Goal: Task Accomplishment & Management: Manage account settings

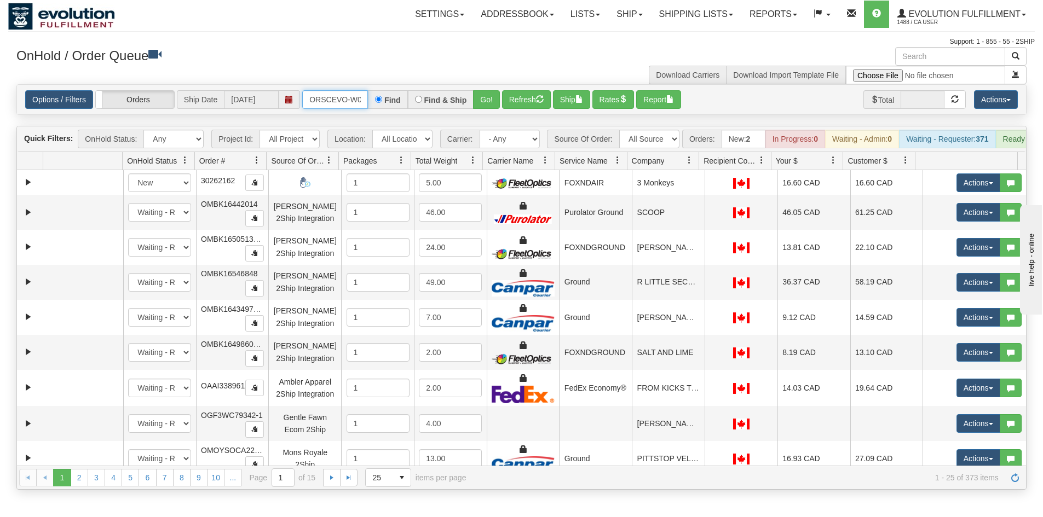
click at [347, 94] on input "ORSCEVO-W012816" at bounding box center [335, 99] width 66 height 19
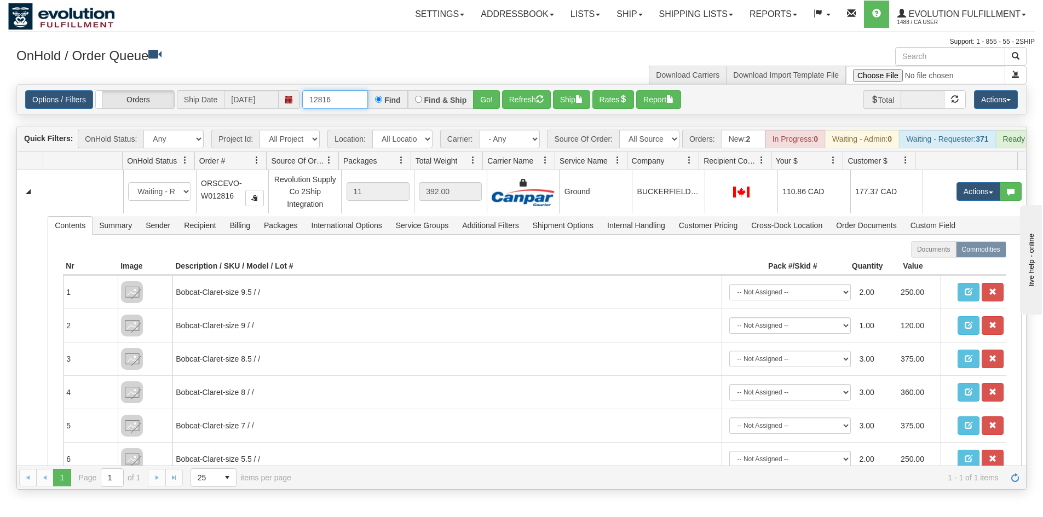
click at [338, 90] on input "12816" at bounding box center [335, 99] width 66 height 19
click at [479, 99] on button "Go!" at bounding box center [486, 99] width 27 height 19
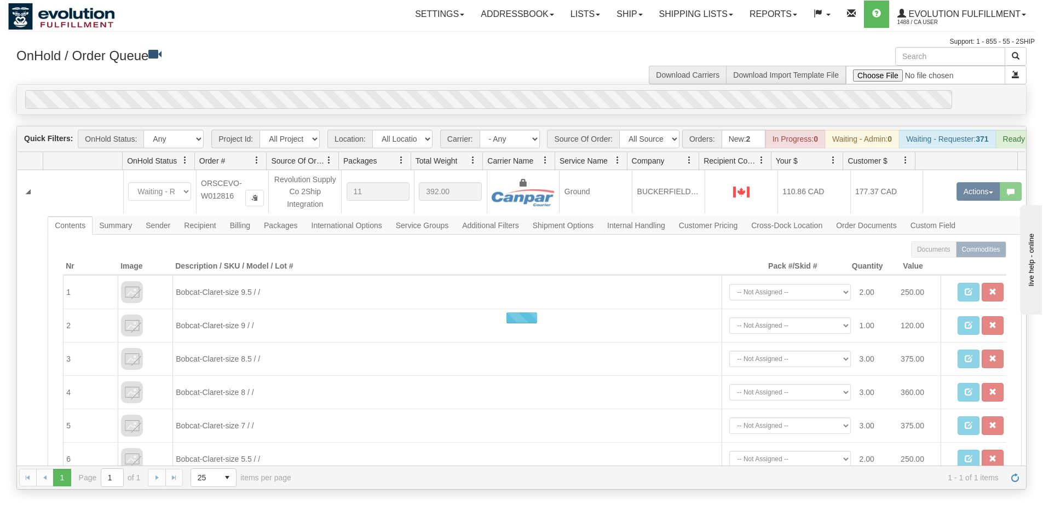
click at [486, 92] on div "0" at bounding box center [488, 99] width 927 height 19
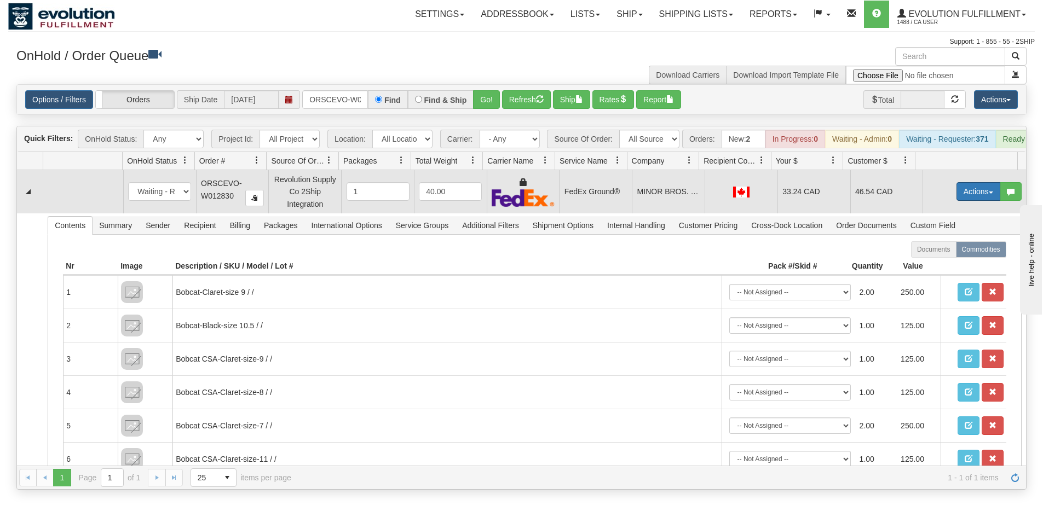
click at [976, 201] on button "Actions" at bounding box center [978, 191] width 44 height 19
click at [950, 260] on link "Ship" at bounding box center [956, 255] width 88 height 14
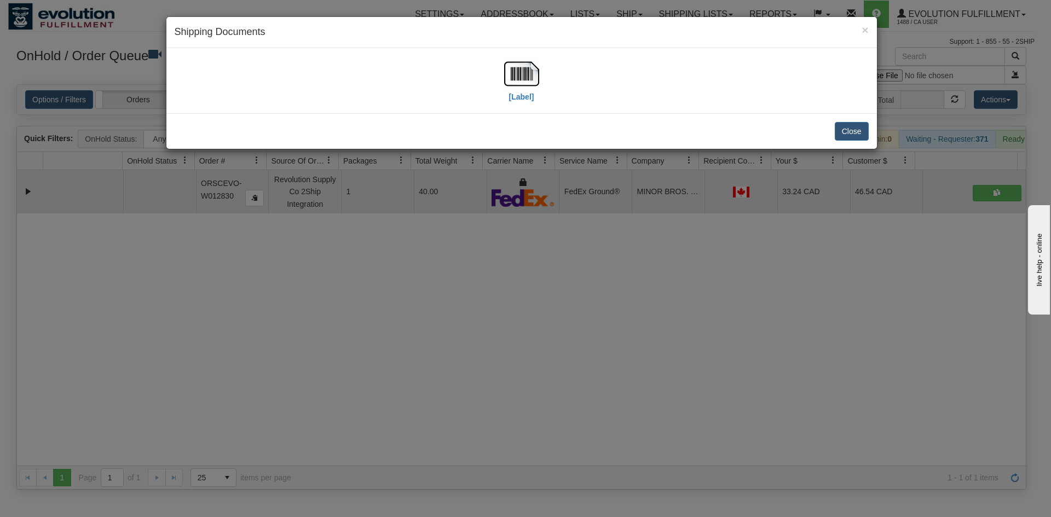
click at [543, 76] on div "[Label]" at bounding box center [522, 80] width 694 height 49
click at [512, 86] on img at bounding box center [521, 73] width 35 height 35
click at [344, 420] on div "× Shipping Documents [Label] Close" at bounding box center [525, 258] width 1051 height 517
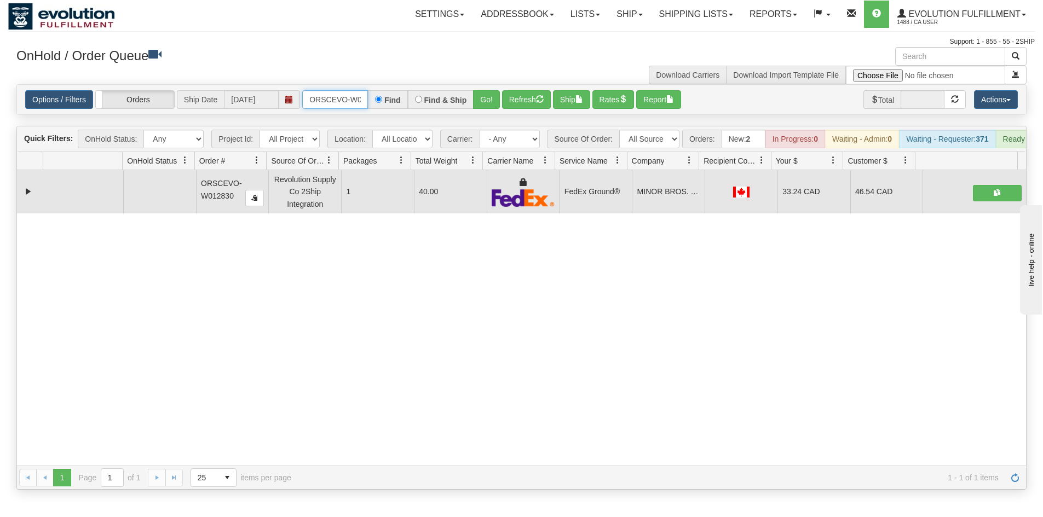
click at [348, 100] on input "ORSCEVO-W012830" at bounding box center [335, 99] width 66 height 19
click at [489, 97] on button "Go!" at bounding box center [486, 99] width 27 height 19
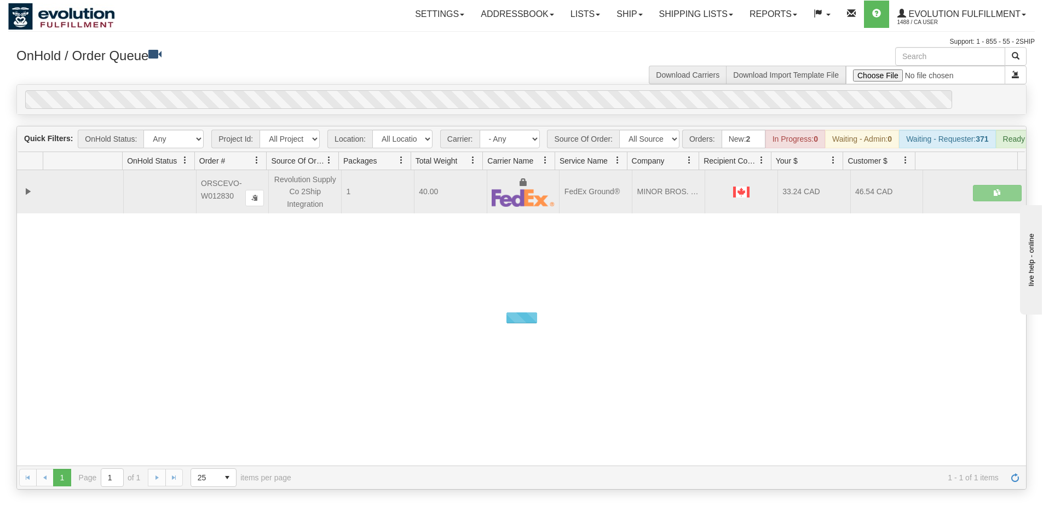
click at [489, 89] on div "Options / Filters Group Shipments Orders Ship Date 10/03/2025 ORSCEVO-W012837 F…" at bounding box center [521, 100] width 1009 height 30
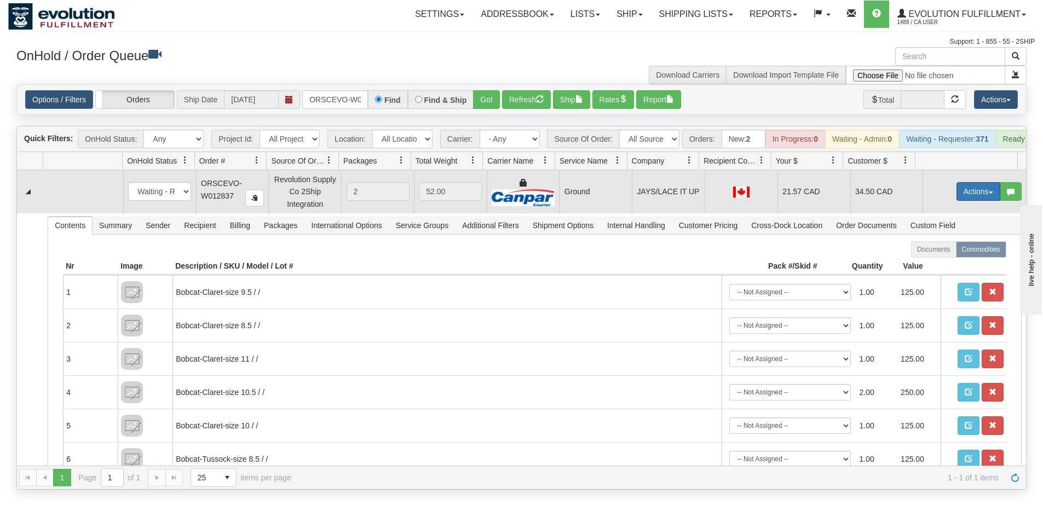
click at [970, 201] on button "Actions" at bounding box center [978, 191] width 44 height 19
click at [932, 260] on span "Ship" at bounding box center [934, 255] width 23 height 9
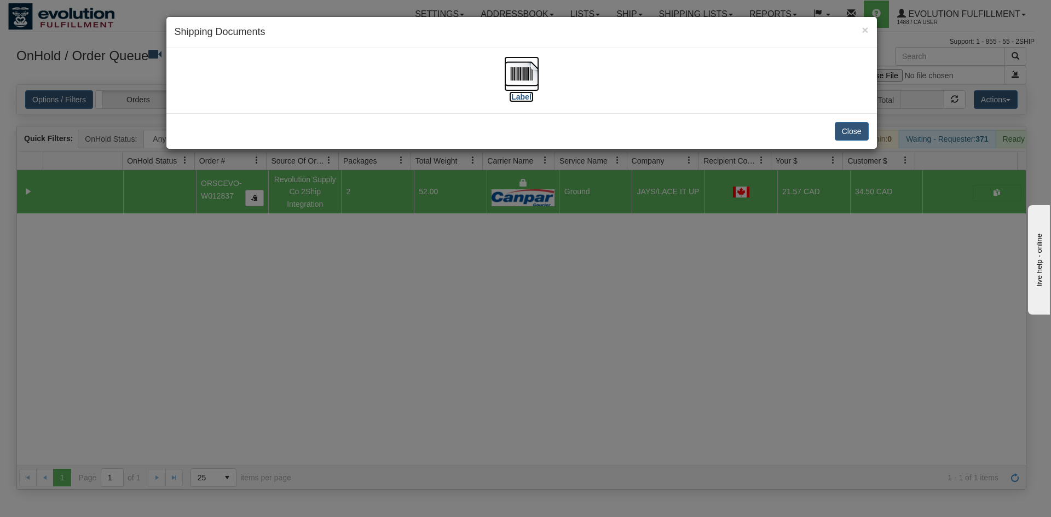
click at [530, 79] on img at bounding box center [521, 73] width 35 height 35
drag, startPoint x: 296, startPoint y: 281, endPoint x: 335, endPoint y: 57, distance: 227.8
click at [297, 281] on div "× Shipping Documents [Label] Close" at bounding box center [525, 258] width 1051 height 517
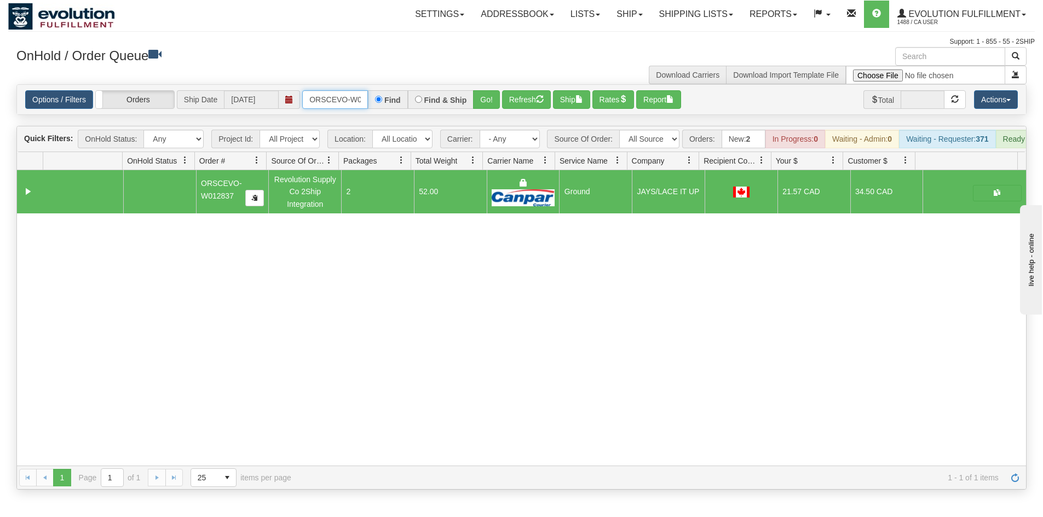
click at [339, 100] on input "ORSCEVO-W012837" at bounding box center [335, 99] width 66 height 19
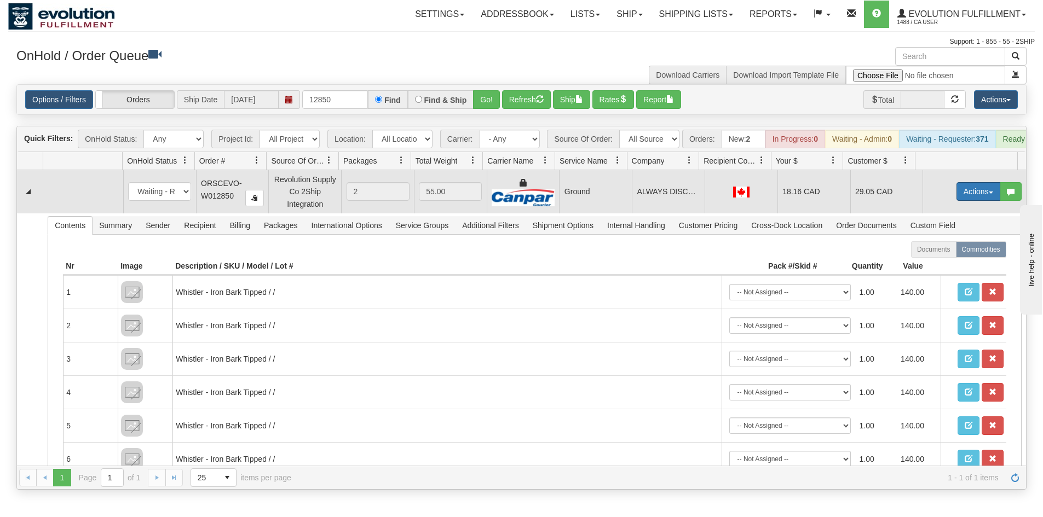
drag, startPoint x: 977, startPoint y: 203, endPoint x: 957, endPoint y: 215, distance: 22.8
click at [973, 201] on button "Actions" at bounding box center [978, 191] width 44 height 19
click at [930, 260] on span "Ship" at bounding box center [934, 255] width 23 height 9
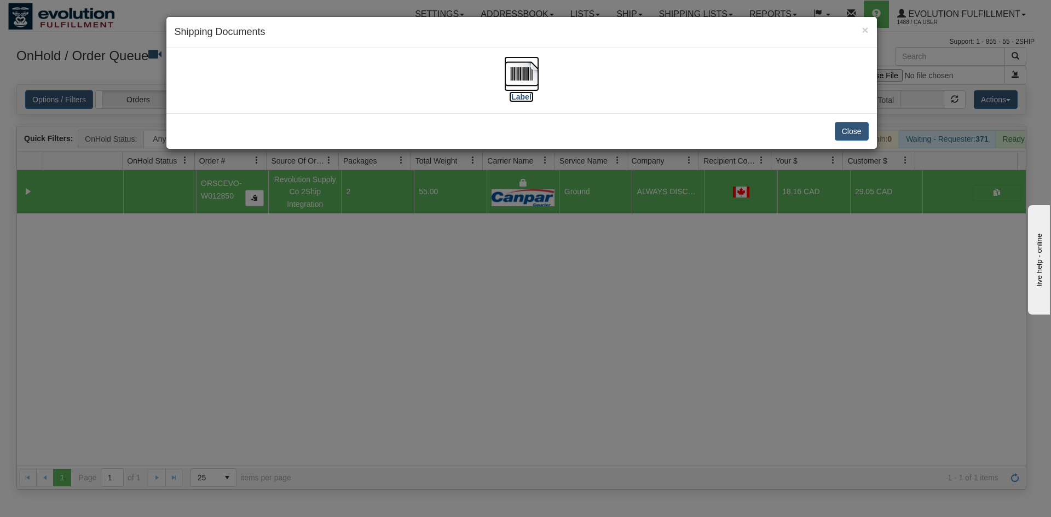
click at [526, 86] on img at bounding box center [521, 73] width 35 height 35
click at [522, 77] on img at bounding box center [521, 73] width 35 height 35
drag, startPoint x: 460, startPoint y: 327, endPoint x: 470, endPoint y: 285, distance: 43.4
click at [463, 315] on div "× Shipping Documents [Label] Close" at bounding box center [525, 258] width 1051 height 517
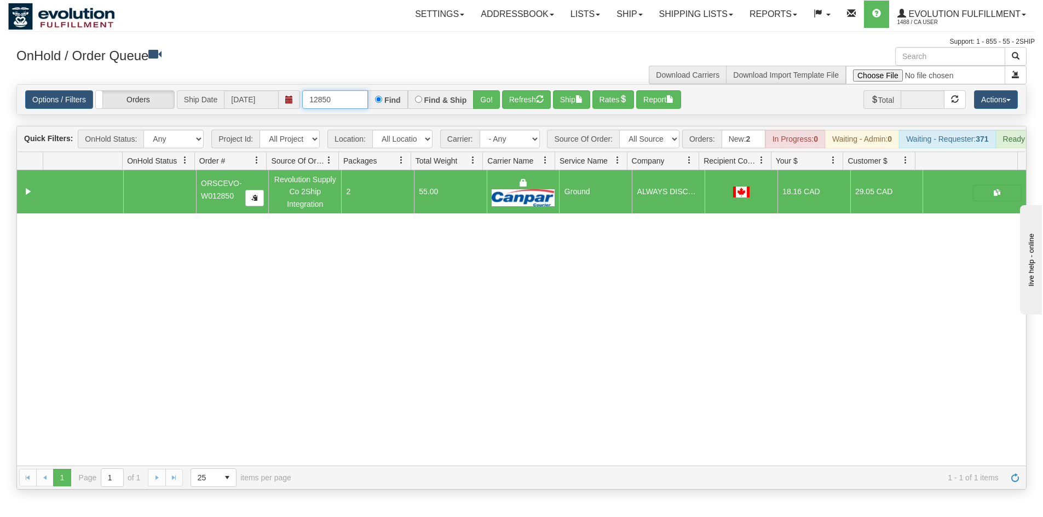
click at [332, 90] on input "12850" at bounding box center [335, 99] width 66 height 19
click at [488, 103] on button "Go!" at bounding box center [486, 99] width 27 height 19
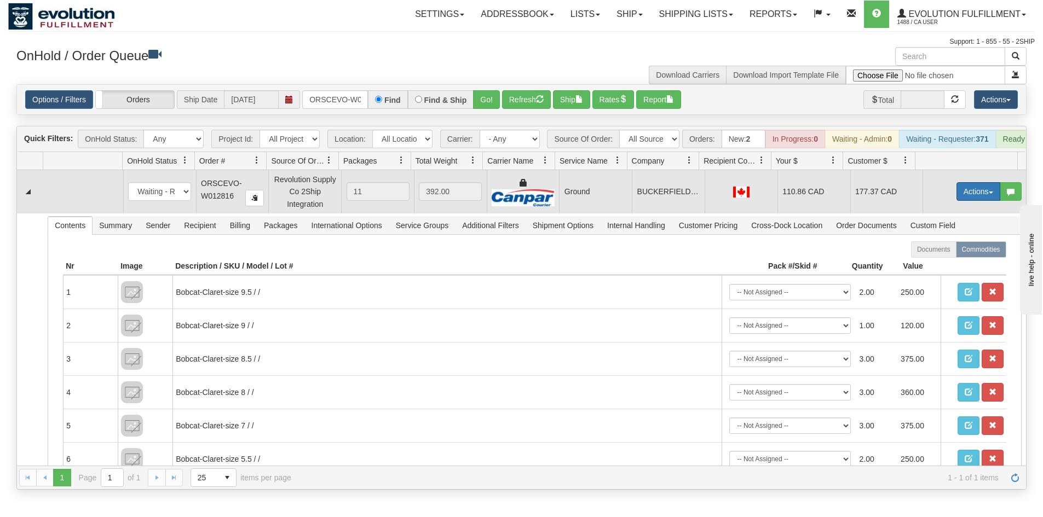
click at [966, 199] on button "Actions" at bounding box center [978, 191] width 44 height 19
click at [954, 257] on link "Ship" at bounding box center [956, 255] width 88 height 14
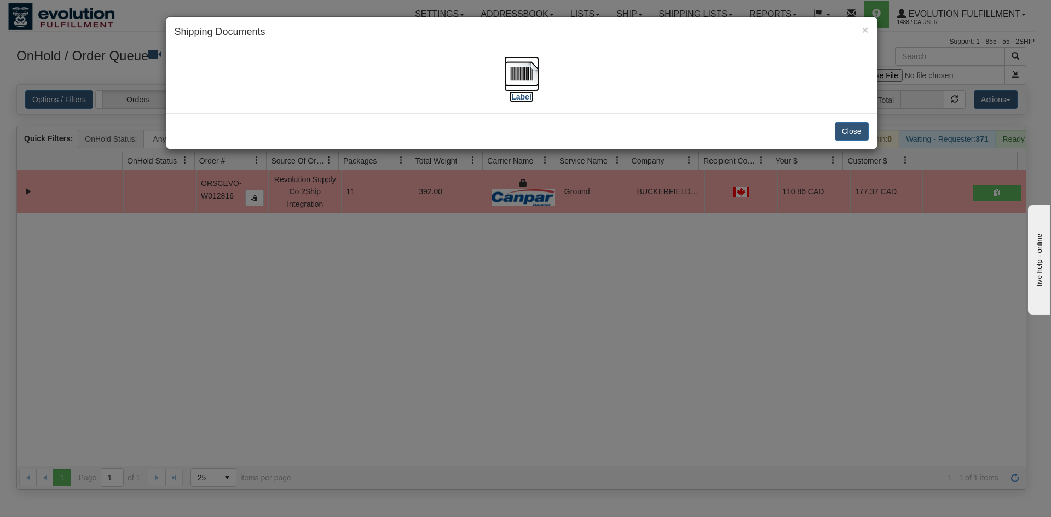
click at [527, 67] on img at bounding box center [521, 73] width 35 height 35
drag, startPoint x: 510, startPoint y: 271, endPoint x: 507, endPoint y: 263, distance: 8.7
click at [507, 263] on div "× Shipping Documents [Label] Close" at bounding box center [525, 258] width 1051 height 517
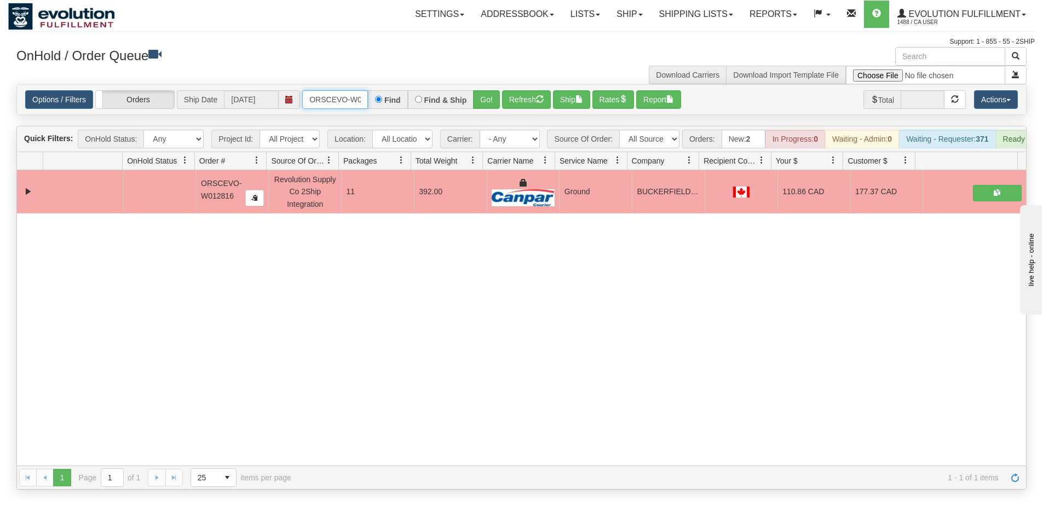
click at [337, 102] on input "ORSCEVO-W012816" at bounding box center [335, 99] width 66 height 19
click at [480, 99] on button "Go!" at bounding box center [486, 99] width 27 height 19
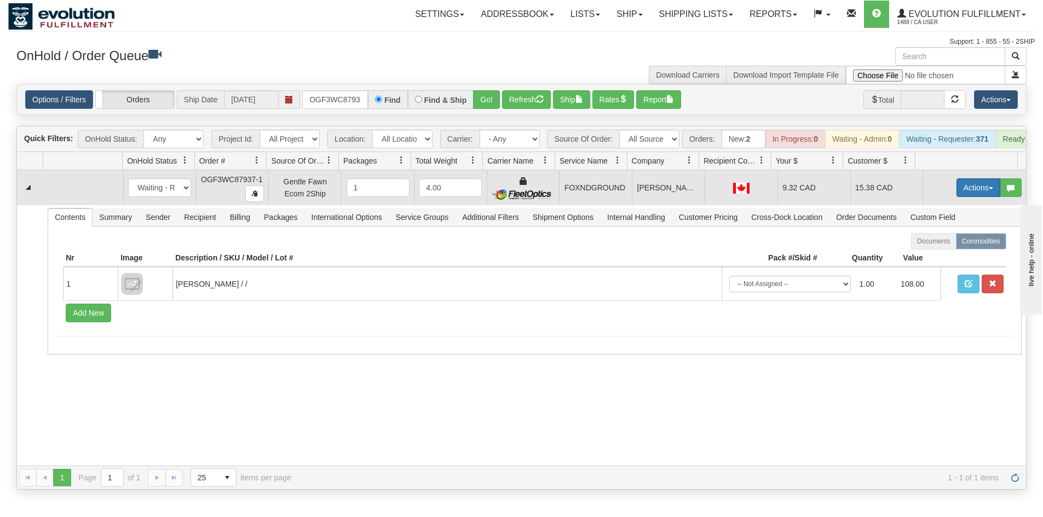
click at [957, 191] on button "Actions" at bounding box center [978, 187] width 44 height 19
click at [945, 258] on link "Ship" at bounding box center [956, 251] width 88 height 14
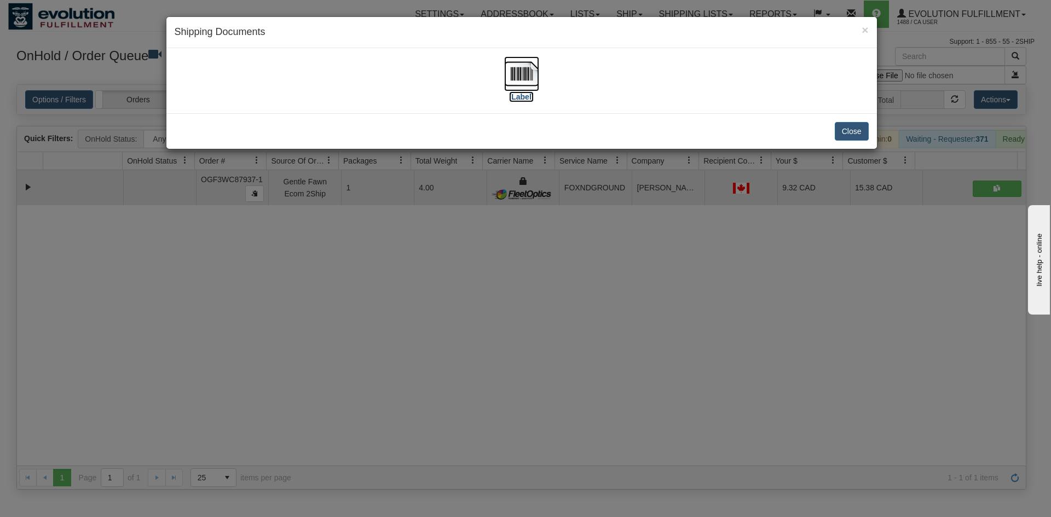
click at [529, 65] on img at bounding box center [521, 73] width 35 height 35
click at [523, 233] on div "× Shipping Documents [Label] Close" at bounding box center [525, 258] width 1051 height 517
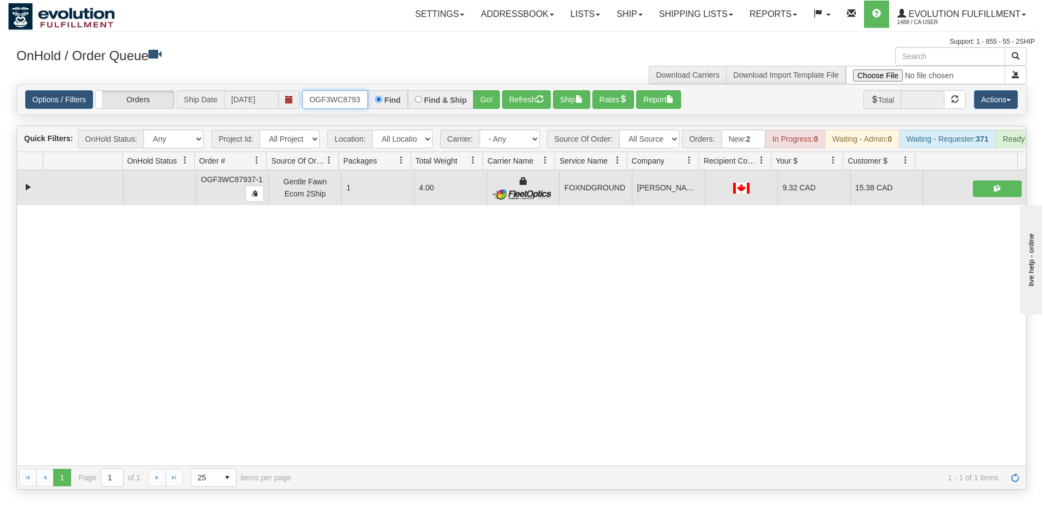
click at [336, 108] on input "OGF3WC87937-1" at bounding box center [335, 99] width 66 height 19
click at [479, 102] on button "Go!" at bounding box center [486, 99] width 27 height 19
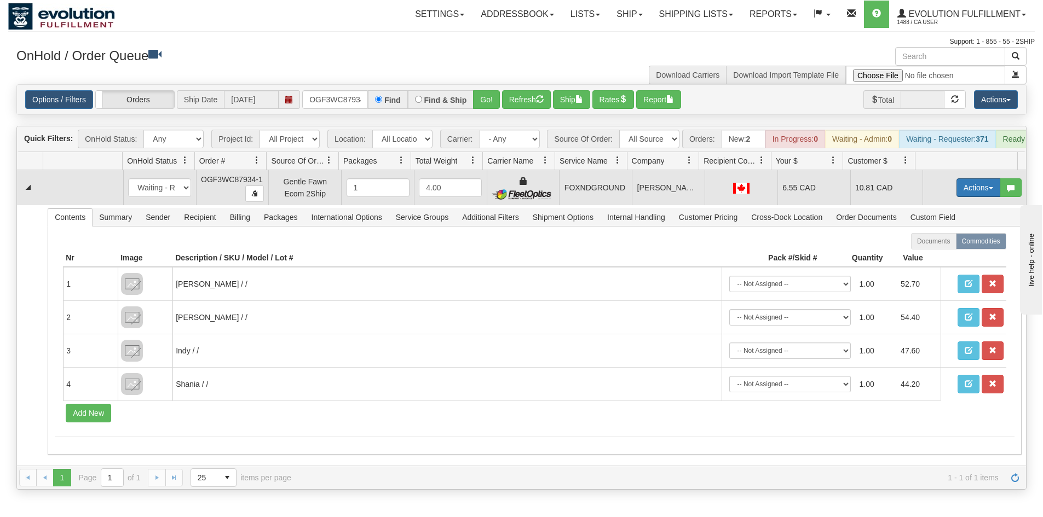
click at [961, 195] on button "Actions" at bounding box center [978, 187] width 44 height 19
click at [947, 258] on link "Ship" at bounding box center [956, 251] width 88 height 14
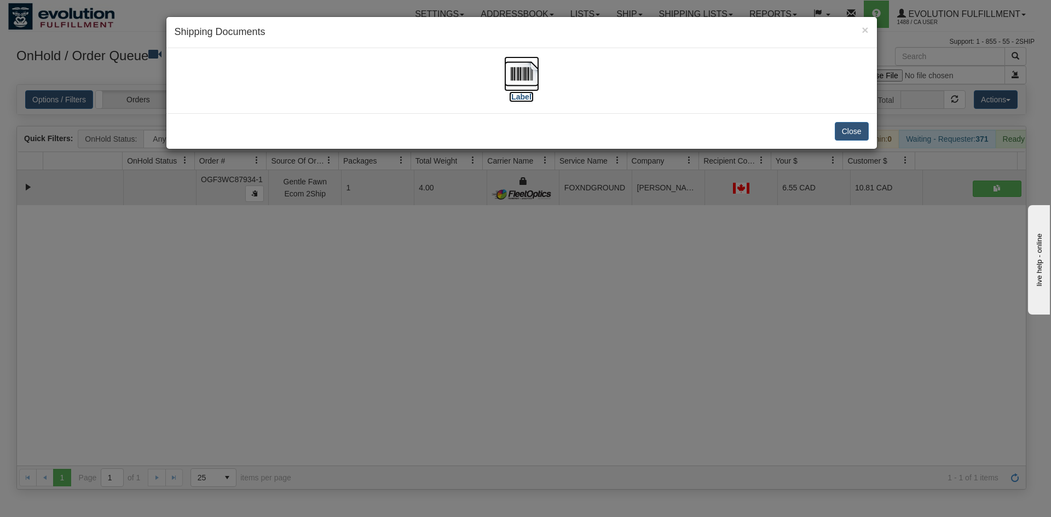
click at [507, 79] on img at bounding box center [521, 73] width 35 height 35
drag, startPoint x: 567, startPoint y: 344, endPoint x: 356, endPoint y: 126, distance: 303.9
click at [561, 335] on div "× Shipping Documents [Label] Close" at bounding box center [525, 258] width 1051 height 517
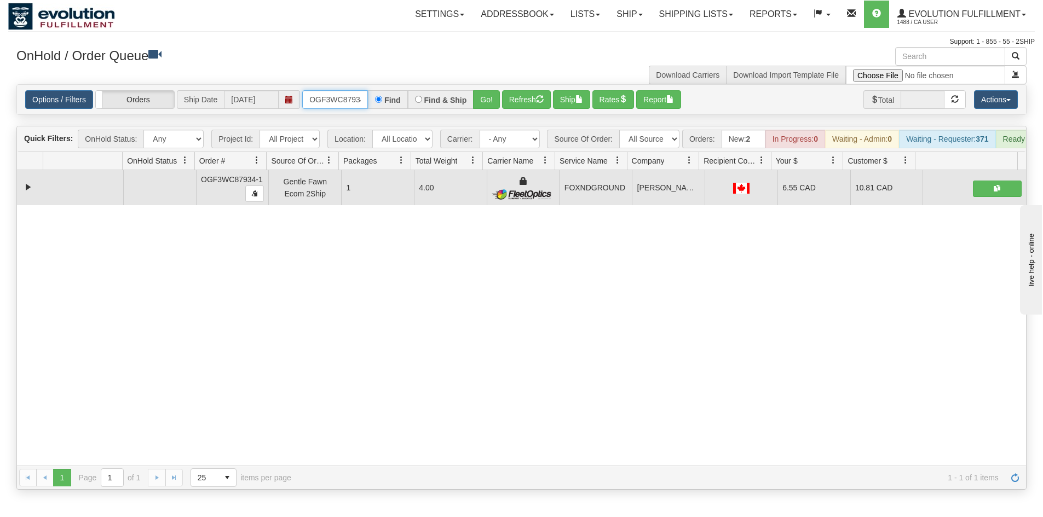
click at [333, 99] on input "OGF3WC87934-1" at bounding box center [335, 99] width 66 height 19
click at [486, 101] on button "Go!" at bounding box center [486, 99] width 27 height 19
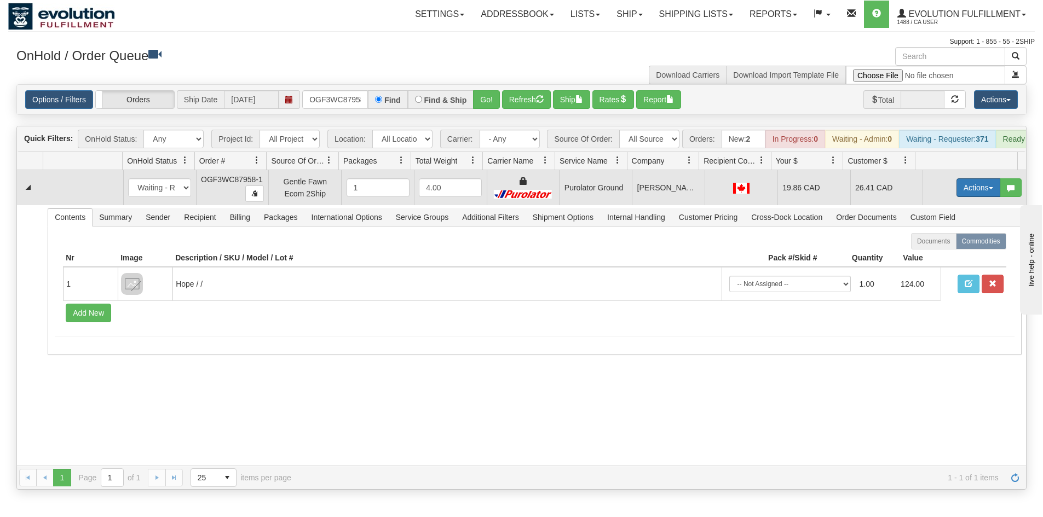
click at [956, 192] on button "Actions" at bounding box center [978, 187] width 44 height 19
click at [935, 256] on span "Ship" at bounding box center [934, 251] width 23 height 9
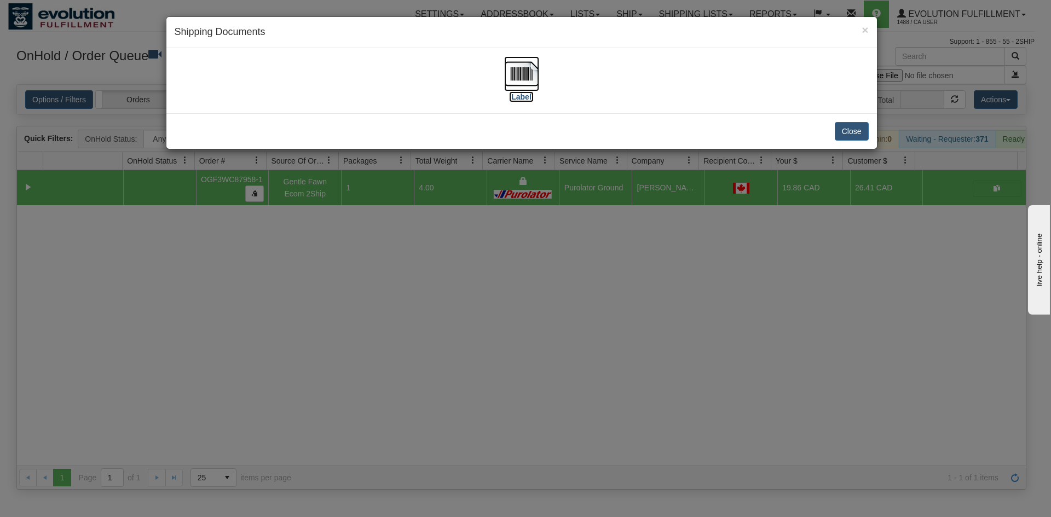
click at [507, 80] on img at bounding box center [521, 73] width 35 height 35
drag, startPoint x: 422, startPoint y: 395, endPoint x: 369, endPoint y: 91, distance: 308.4
click at [423, 386] on div "× Shipping Documents [Label] Close" at bounding box center [525, 258] width 1051 height 517
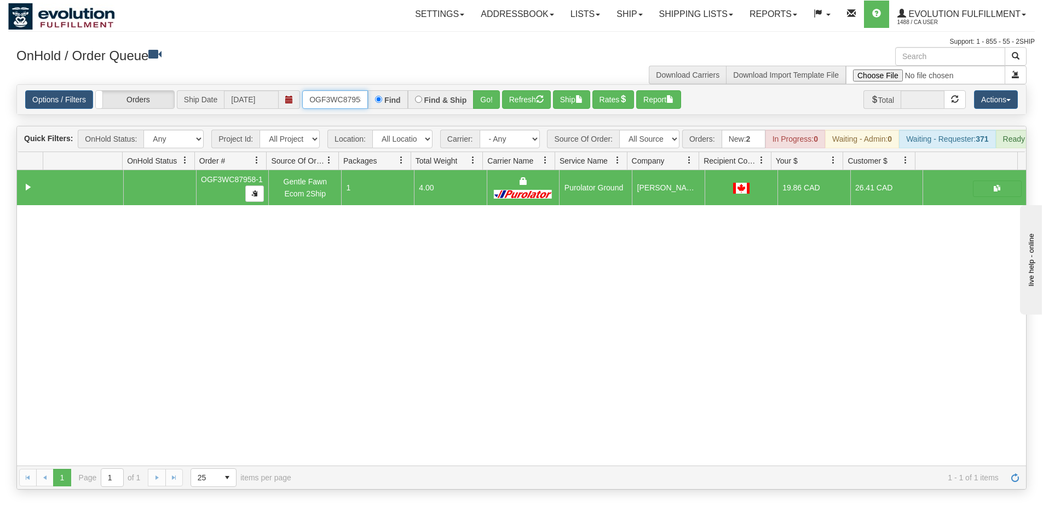
click at [346, 102] on input "OGF3WC87958-1" at bounding box center [335, 99] width 66 height 19
click at [480, 100] on button "Go!" at bounding box center [486, 99] width 27 height 19
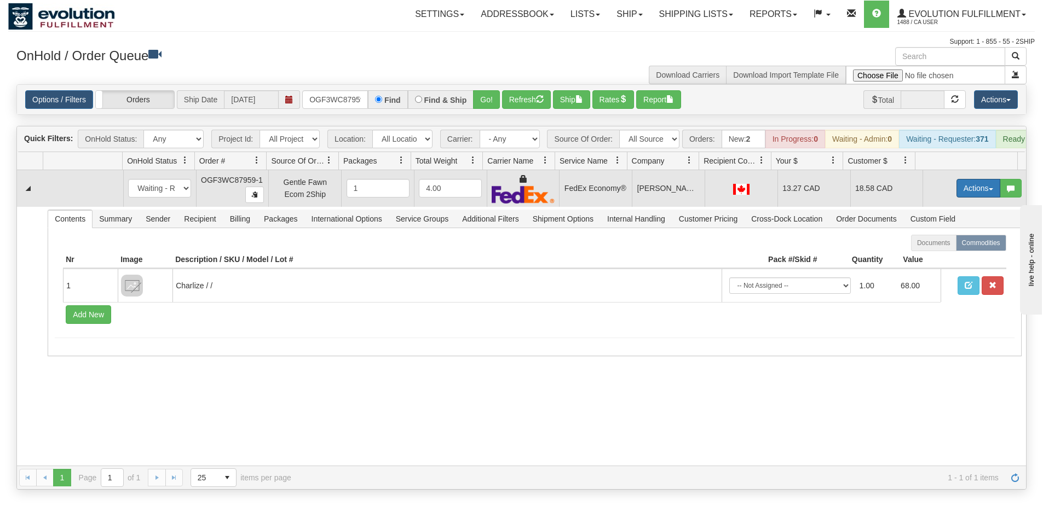
click at [969, 198] on button "Actions" at bounding box center [978, 188] width 44 height 19
click at [933, 256] on span "Ship" at bounding box center [934, 251] width 23 height 9
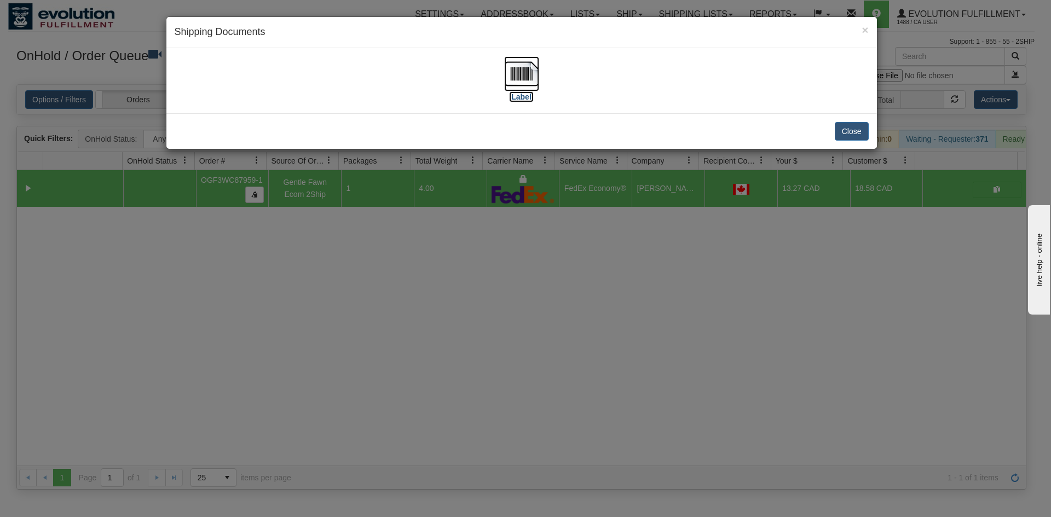
click at [507, 65] on img at bounding box center [521, 73] width 35 height 35
drag, startPoint x: 525, startPoint y: 197, endPoint x: 399, endPoint y: 67, distance: 180.8
click at [525, 196] on div "× Shipping Documents [Label] Close" at bounding box center [525, 258] width 1051 height 517
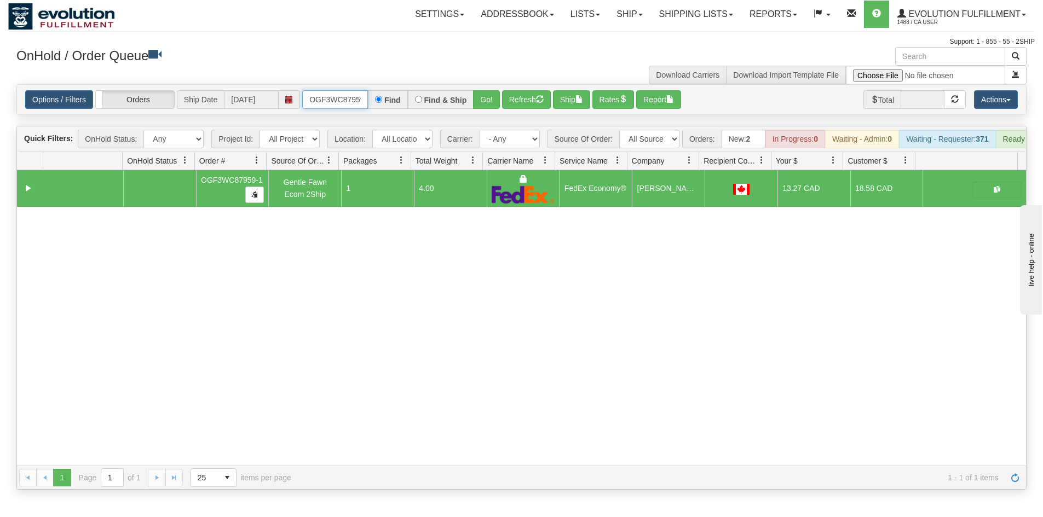
click at [360, 100] on input "OGF3WC87959-1" at bounding box center [335, 99] width 66 height 19
click at [479, 100] on button "Go!" at bounding box center [486, 99] width 27 height 19
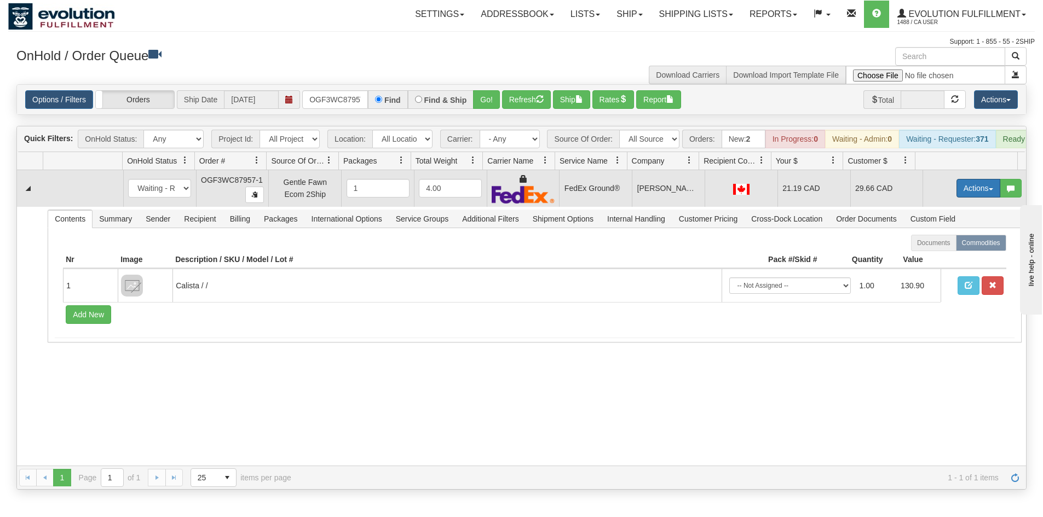
click at [960, 192] on button "Actions" at bounding box center [978, 188] width 44 height 19
click at [945, 259] on link "Ship" at bounding box center [956, 252] width 88 height 14
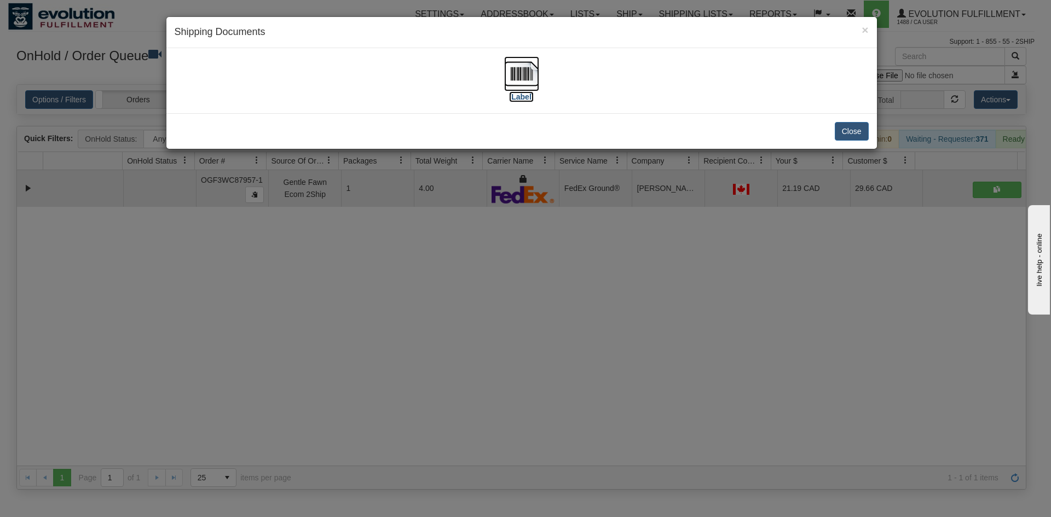
click at [535, 79] on img at bounding box center [521, 73] width 35 height 35
drag, startPoint x: 506, startPoint y: 360, endPoint x: 492, endPoint y: 337, distance: 27.0
click at [504, 356] on div "× Shipping Documents [Label] Close" at bounding box center [525, 258] width 1051 height 517
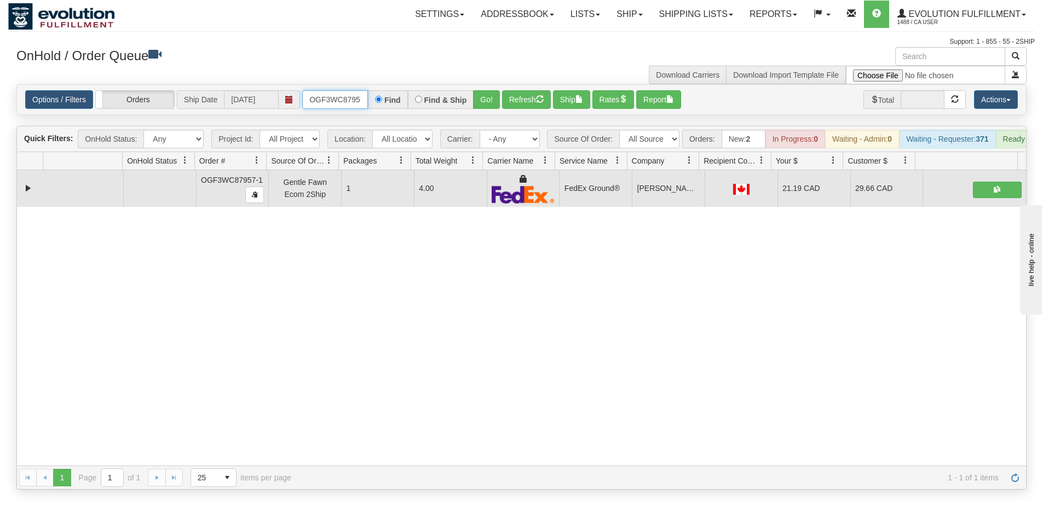
click at [351, 95] on input "OGF3WC87957-1" at bounding box center [335, 99] width 66 height 19
click at [476, 93] on button "Go!" at bounding box center [486, 99] width 27 height 19
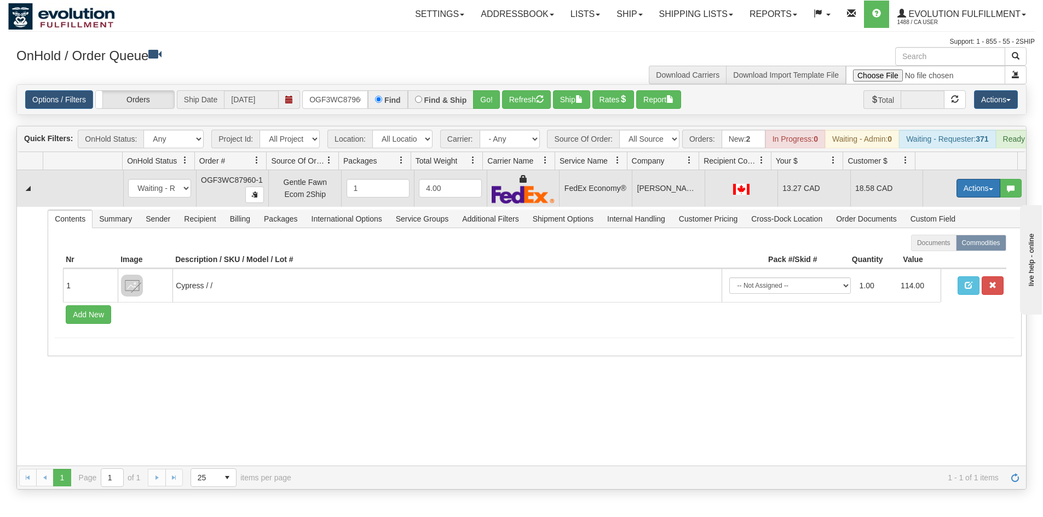
drag, startPoint x: 970, startPoint y: 192, endPoint x: 963, endPoint y: 193, distance: 6.8
click at [970, 192] on button "Actions" at bounding box center [978, 188] width 44 height 19
click at [943, 259] on link "Ship" at bounding box center [956, 252] width 88 height 14
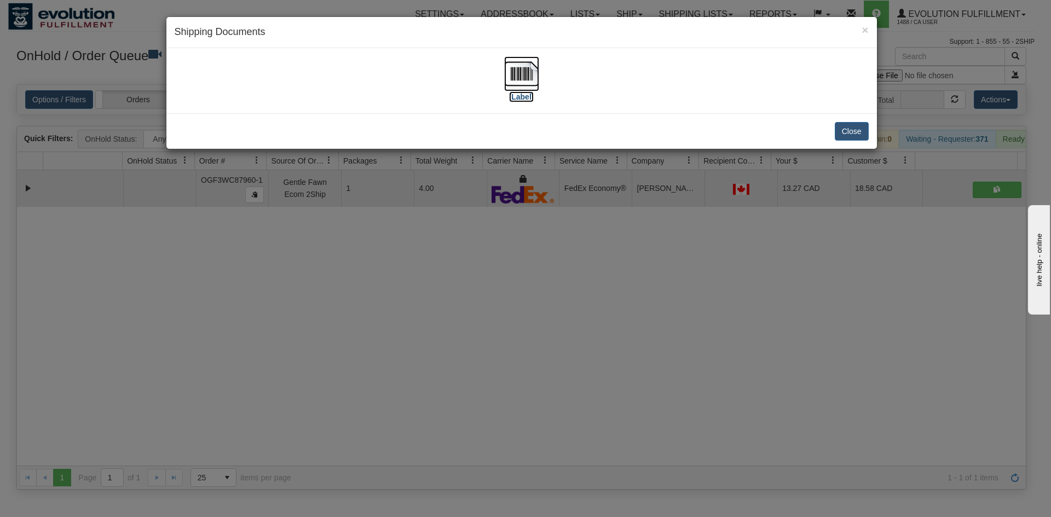
click at [523, 56] on img at bounding box center [521, 73] width 35 height 35
drag, startPoint x: 465, startPoint y: 292, endPoint x: 348, endPoint y: 13, distance: 302.6
click at [465, 279] on div "× Shipping Documents [Label] Close" at bounding box center [525, 258] width 1051 height 517
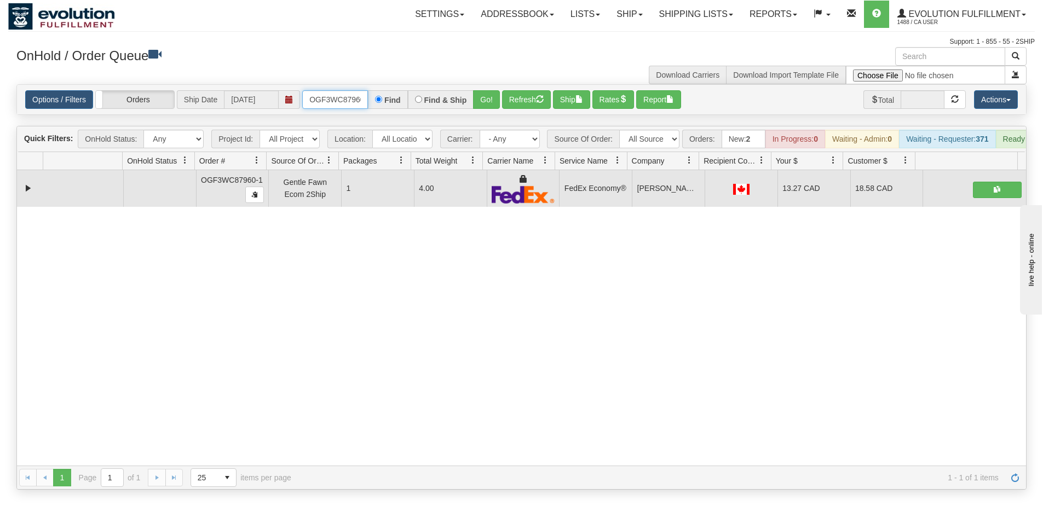
click at [350, 96] on input "OGF3WC87960-1" at bounding box center [335, 99] width 66 height 19
click at [484, 94] on button "Go!" at bounding box center [486, 99] width 27 height 19
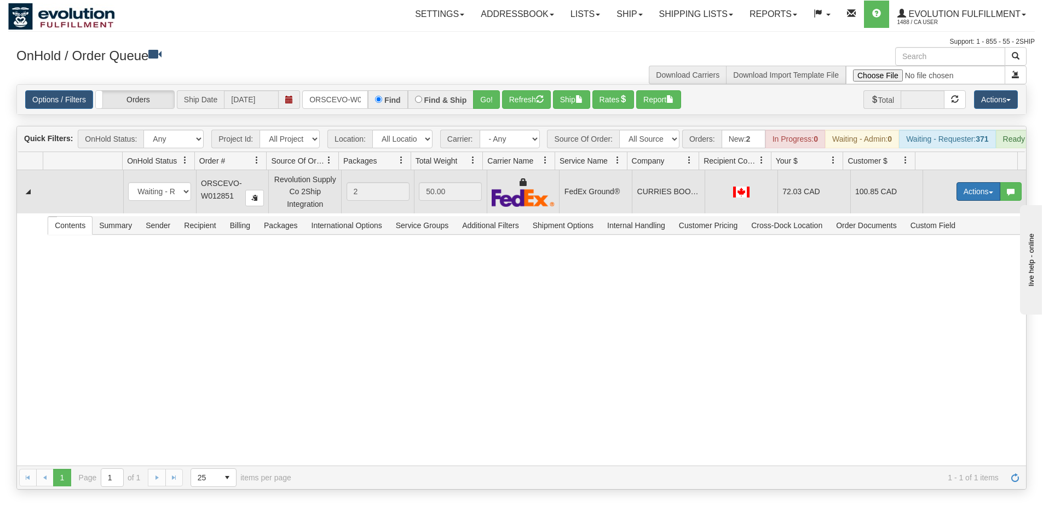
click at [964, 196] on button "Actions" at bounding box center [978, 191] width 44 height 19
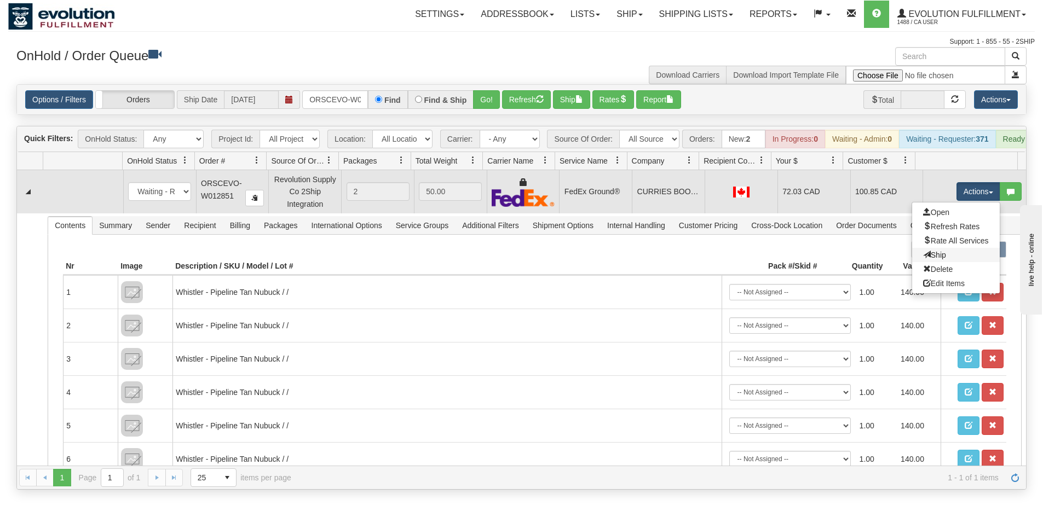
click at [939, 262] on link "Ship" at bounding box center [956, 255] width 88 height 14
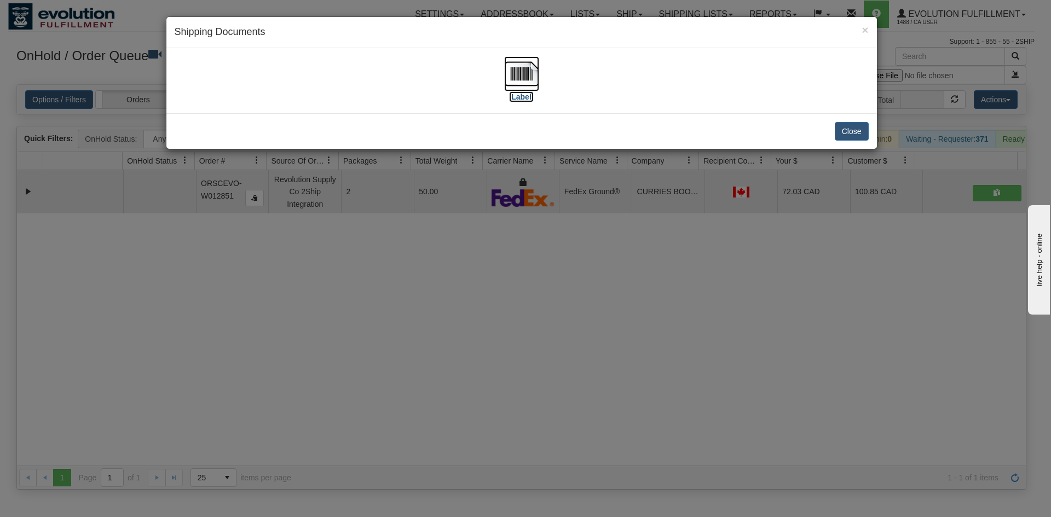
click at [526, 80] on img at bounding box center [521, 73] width 35 height 35
click at [406, 424] on div "× Shipping Documents [Label] Close" at bounding box center [525, 258] width 1051 height 517
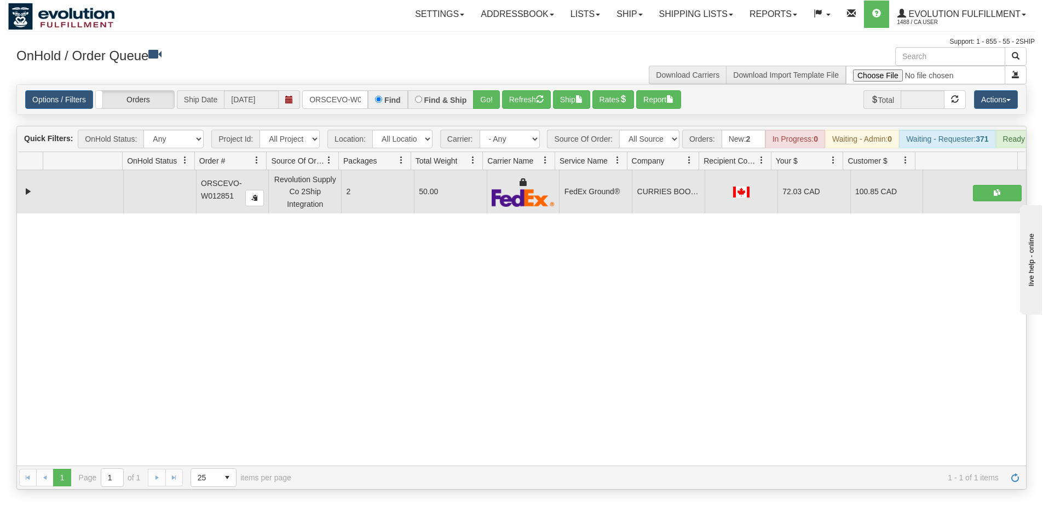
drag, startPoint x: 163, startPoint y: 268, endPoint x: 259, endPoint y: 133, distance: 165.7
click at [163, 268] on div "31717643 EVOLUTION V3 91347911 91347912 ORSCEVO-W012851 Revolution Supply Co 2S…" at bounding box center [521, 318] width 1009 height 296
click at [304, 90] on input "ORSCEVO-W012851" at bounding box center [335, 99] width 66 height 19
type input "ORSCEVO-W012838"
click at [490, 100] on button "Go!" at bounding box center [486, 99] width 27 height 19
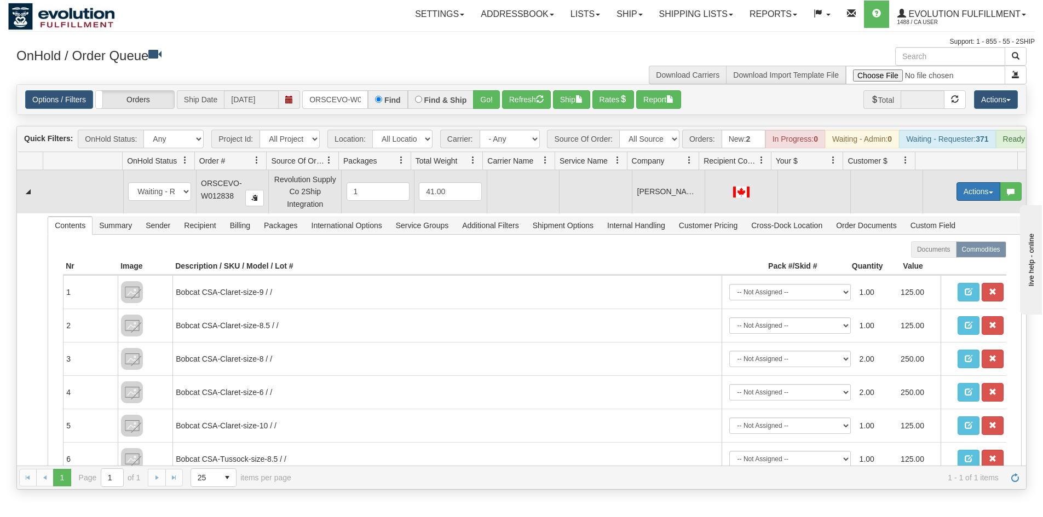
click at [965, 200] on button "Actions" at bounding box center [978, 191] width 44 height 19
click at [961, 245] on span "Rate All Services" at bounding box center [956, 241] width 66 height 9
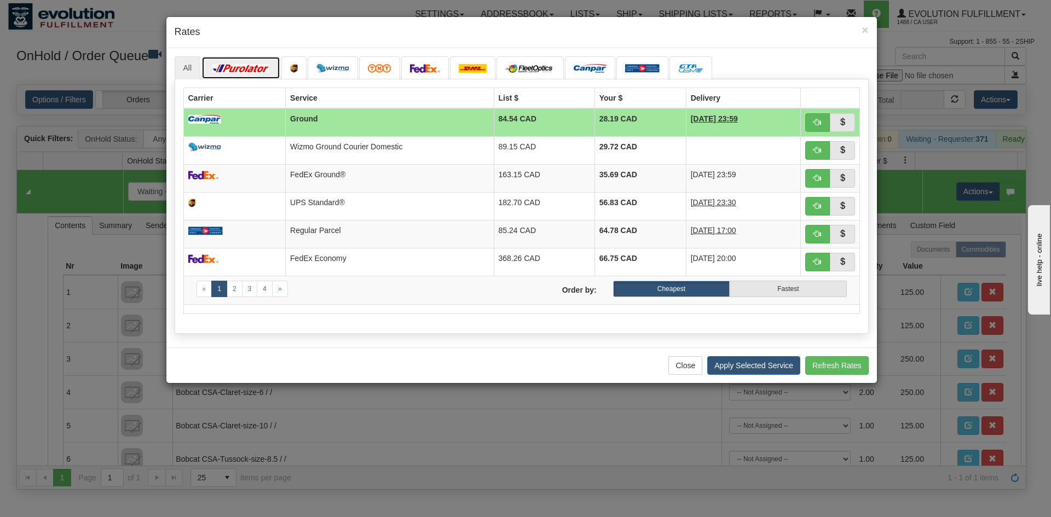
click at [234, 73] on img at bounding box center [240, 68] width 61 height 9
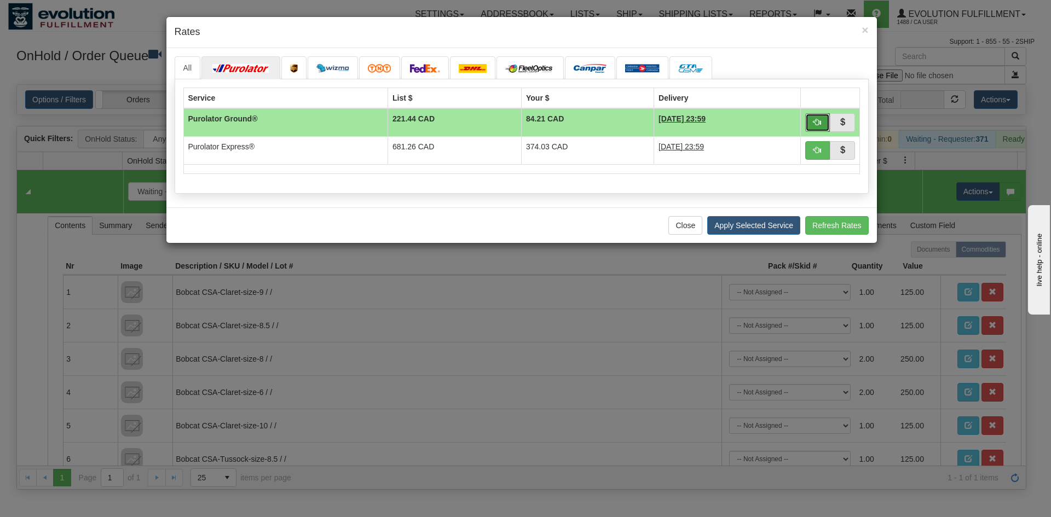
click at [815, 119] on span "button" at bounding box center [818, 122] width 8 height 8
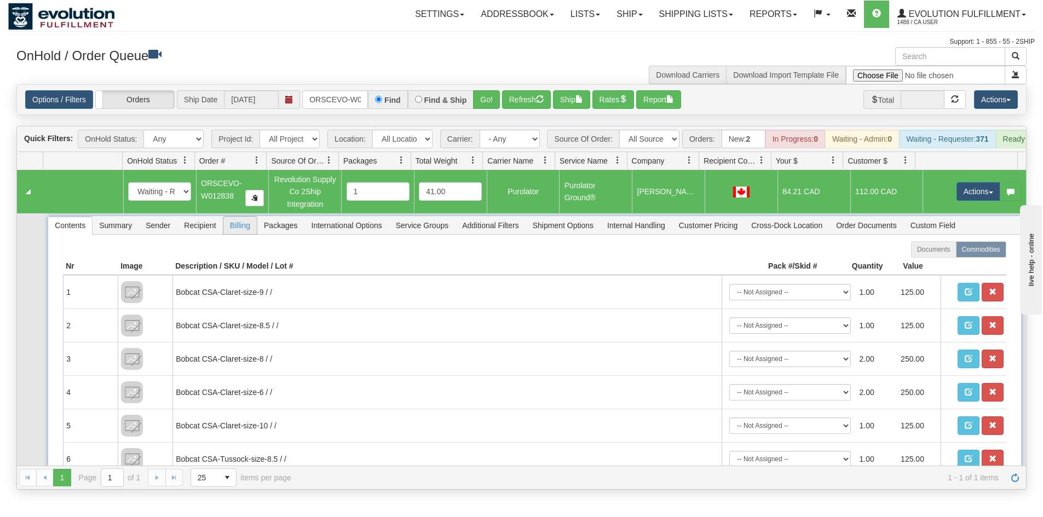
click at [248, 234] on span "Billing" at bounding box center [239, 226] width 33 height 18
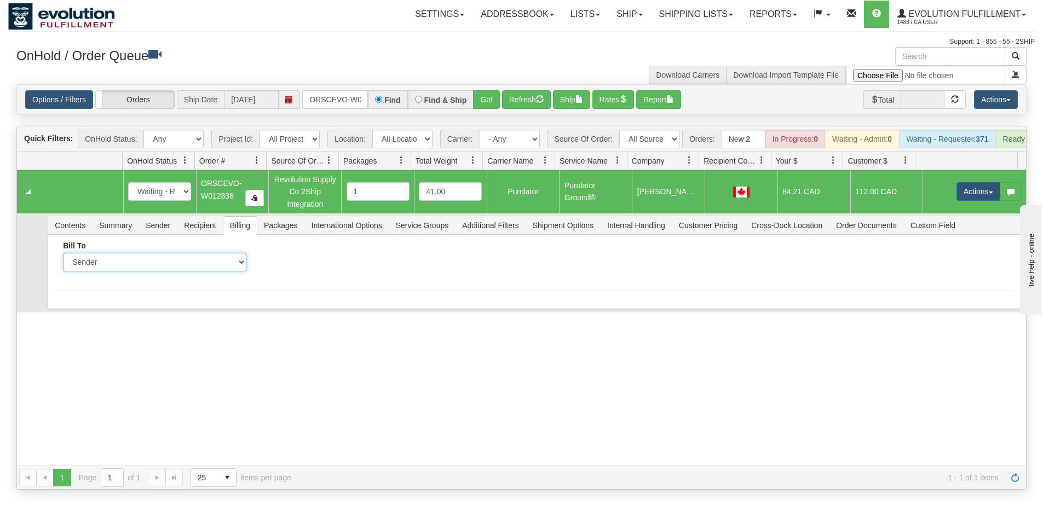
click at [177, 272] on select "Sender Recipient Third Party Collect" at bounding box center [154, 262] width 183 height 19
select select "2"
click at [63, 261] on select "Sender Recipient Third Party Collect" at bounding box center [154, 262] width 183 height 19
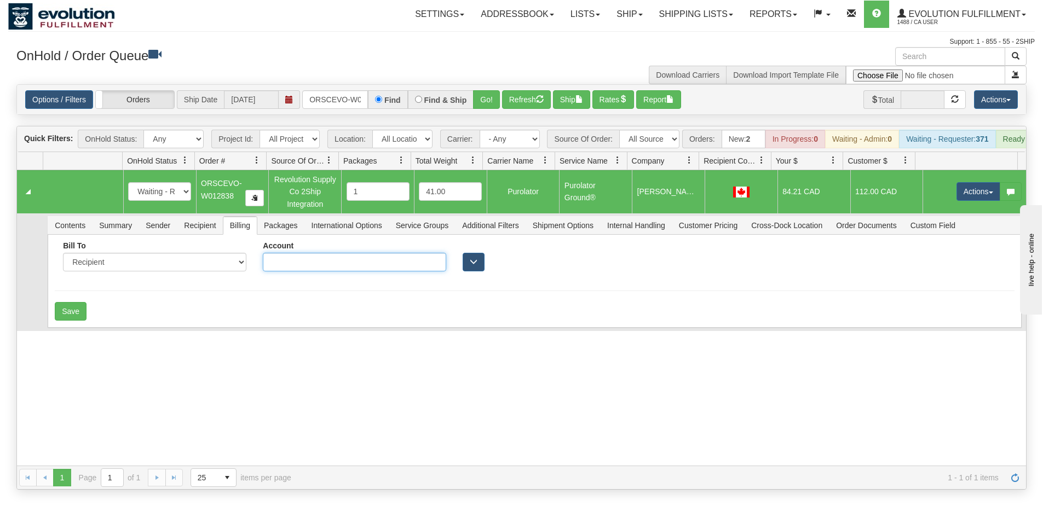
drag, startPoint x: 413, startPoint y: 269, endPoint x: 295, endPoint y: 280, distance: 118.8
click at [412, 269] on input "Account" at bounding box center [354, 262] width 183 height 19
click at [294, 272] on input "Account" at bounding box center [354, 262] width 183 height 19
type input "7512823"
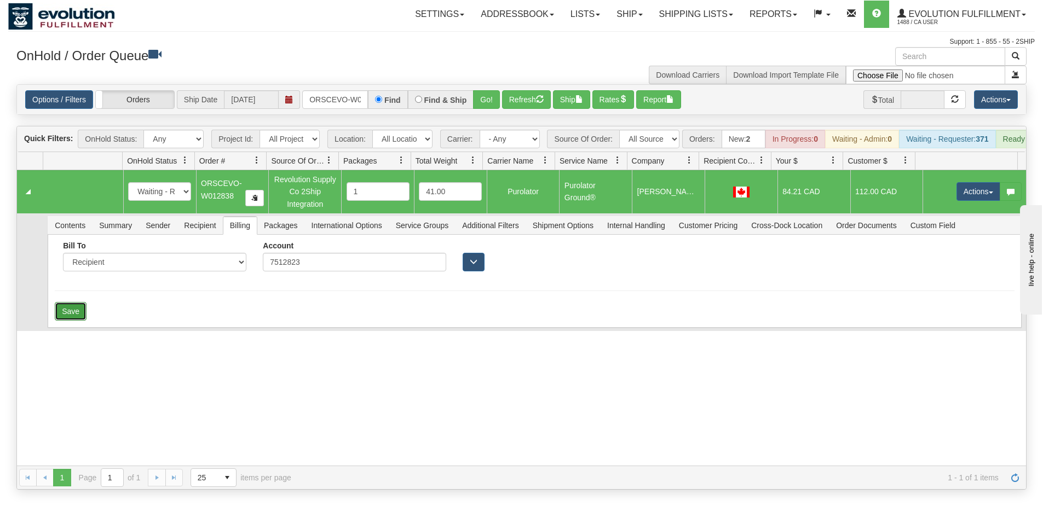
click at [70, 320] on button "Save" at bounding box center [71, 311] width 32 height 19
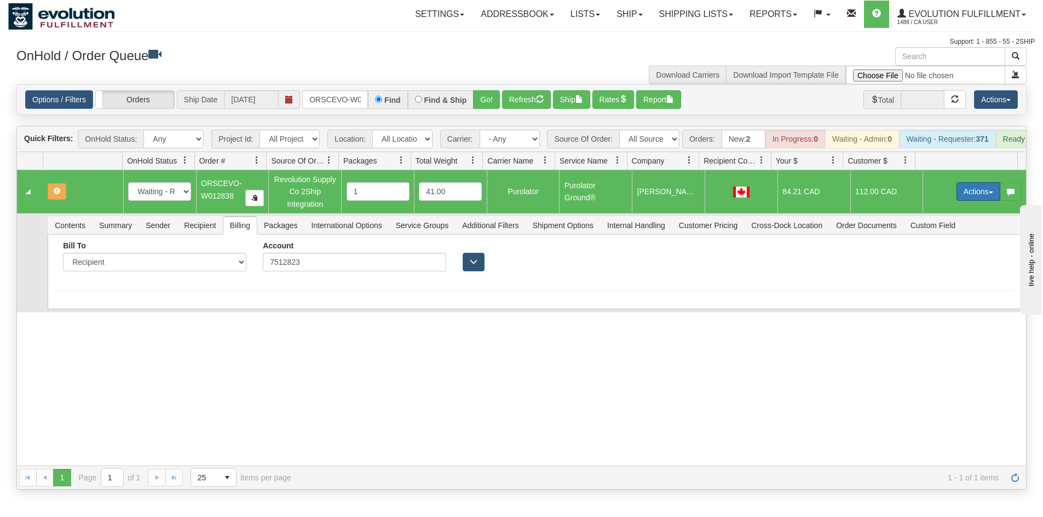
click at [972, 200] on button "Actions" at bounding box center [978, 191] width 44 height 19
click at [946, 243] on link "Rate All Services" at bounding box center [956, 241] width 88 height 14
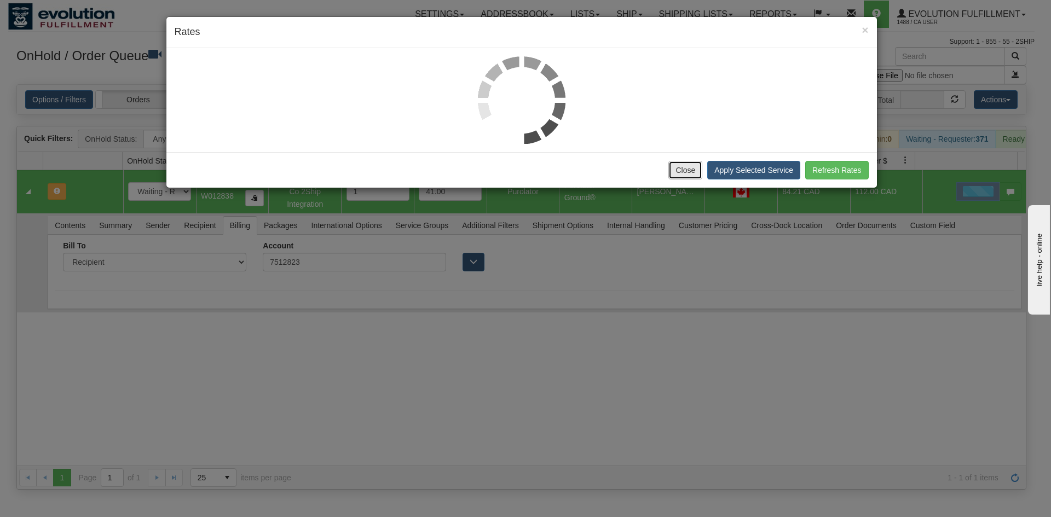
click at [681, 173] on button "Close" at bounding box center [685, 170] width 34 height 19
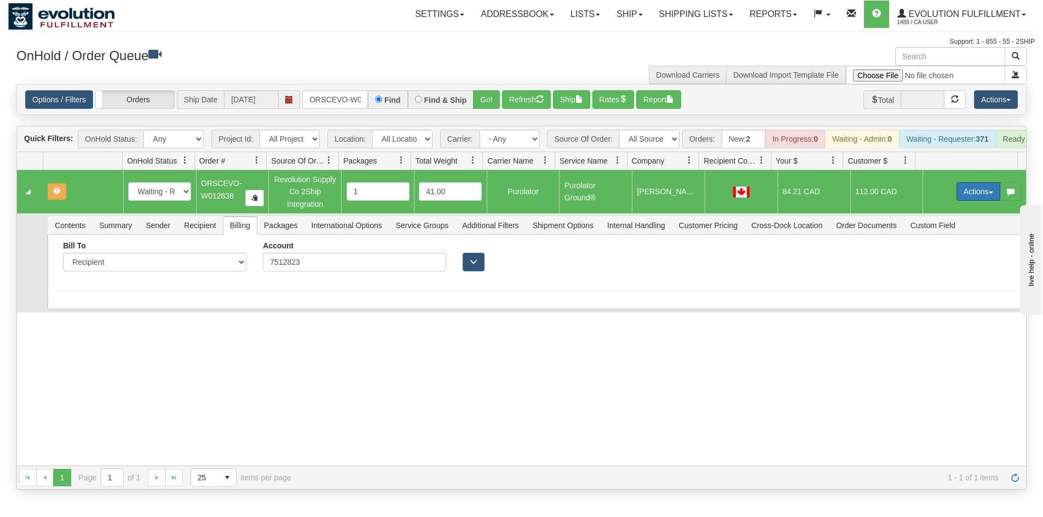
click at [956, 196] on button "Actions" at bounding box center [978, 191] width 44 height 19
click at [932, 231] on span "Refresh Rates" at bounding box center [951, 226] width 56 height 9
click at [964, 197] on button "Actions" at bounding box center [978, 191] width 44 height 19
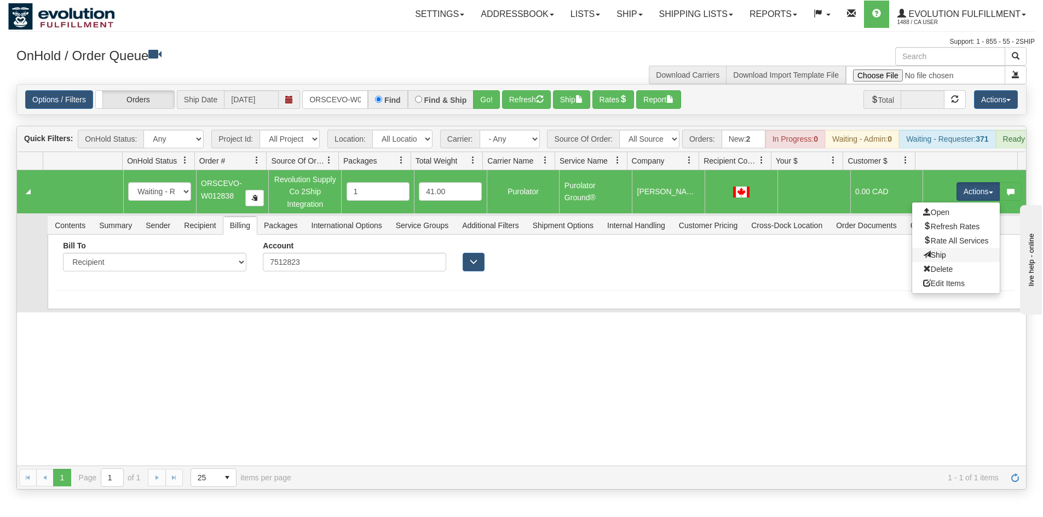
click at [931, 262] on link "Ship" at bounding box center [956, 255] width 88 height 14
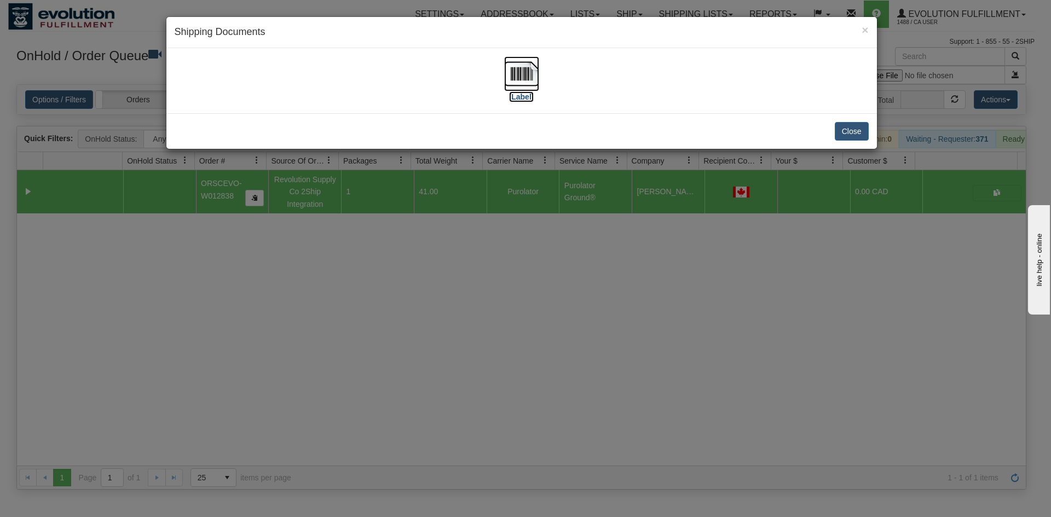
click at [531, 71] on img at bounding box center [521, 73] width 35 height 35
drag, startPoint x: 497, startPoint y: 241, endPoint x: 487, endPoint y: 226, distance: 18.2
click at [495, 241] on div "× Shipping Documents [Label] Close" at bounding box center [525, 258] width 1051 height 517
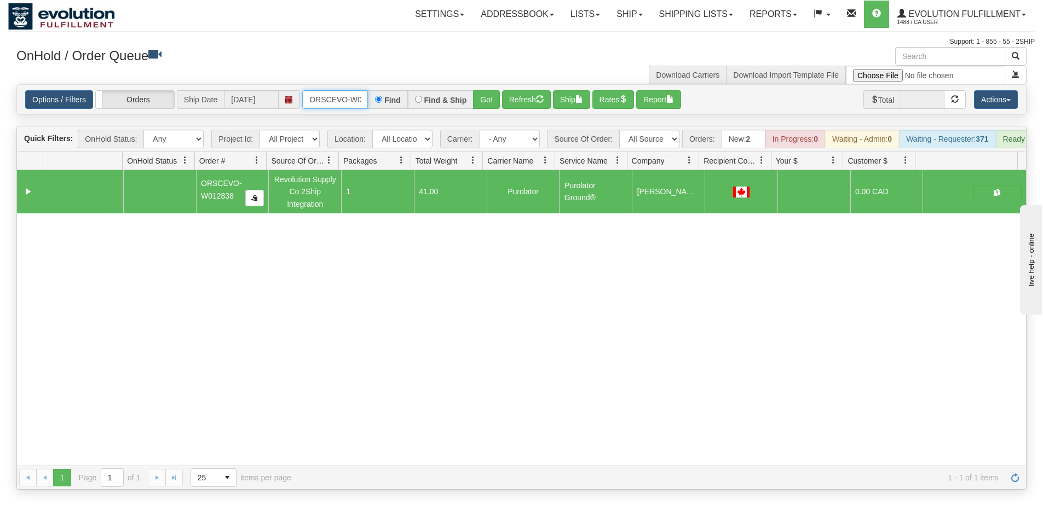
click at [337, 93] on input "ORSCEVO-W012838" at bounding box center [335, 99] width 66 height 19
click at [489, 99] on button "Go!" at bounding box center [486, 99] width 27 height 19
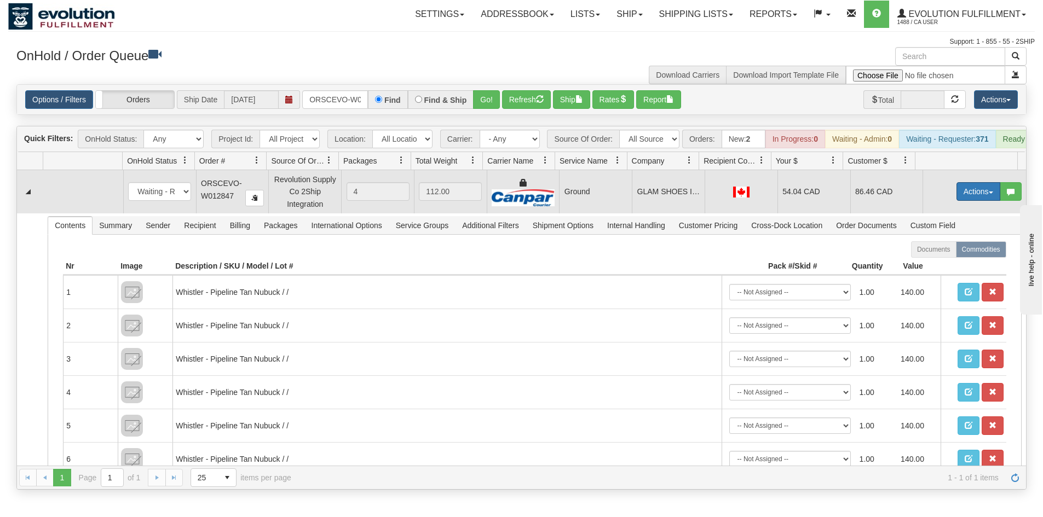
click at [973, 197] on button "Actions" at bounding box center [978, 191] width 44 height 19
click at [938, 257] on link "Ship" at bounding box center [956, 255] width 88 height 14
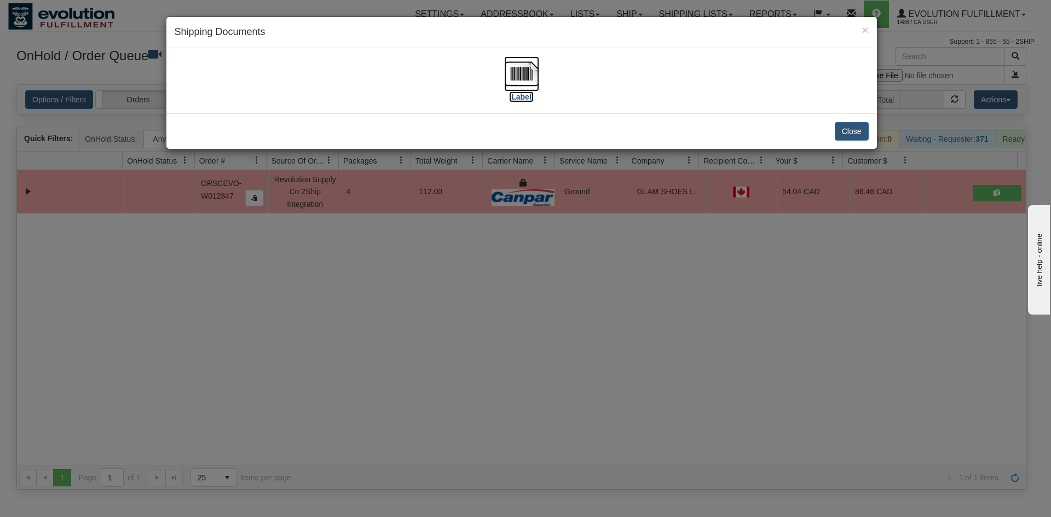
click at [527, 82] on img at bounding box center [521, 73] width 35 height 35
click at [487, 312] on div "× Shipping Documents [Label] Close" at bounding box center [525, 258] width 1051 height 517
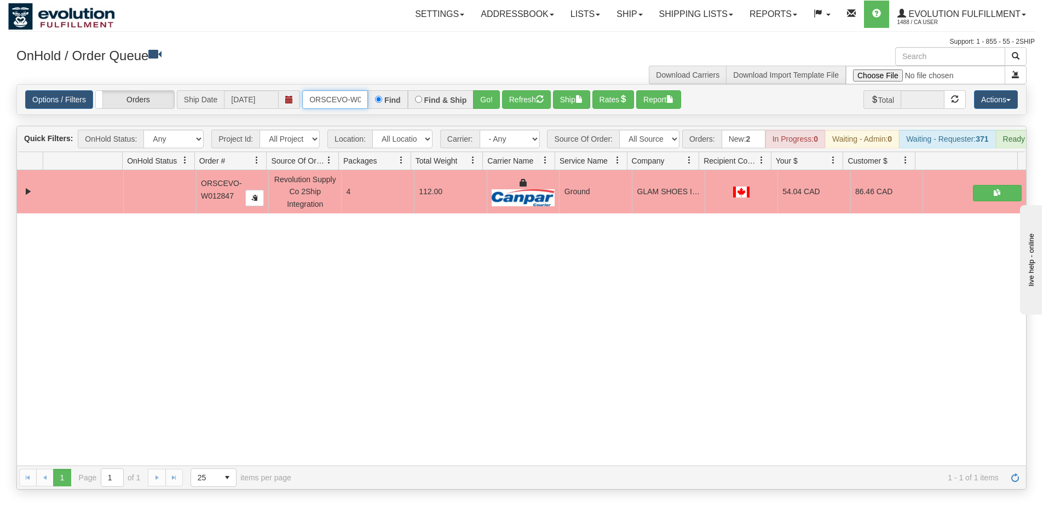
click at [330, 94] on input "ORSCEVO-W012847" at bounding box center [335, 99] width 66 height 19
click at [490, 94] on button "Go!" at bounding box center [486, 99] width 27 height 19
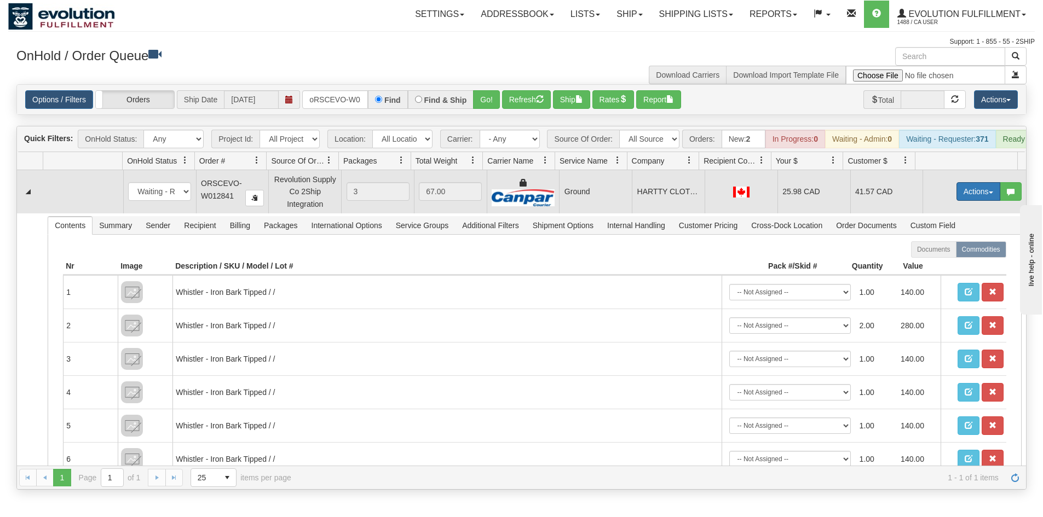
click at [963, 201] on button "Actions" at bounding box center [978, 191] width 44 height 19
click at [958, 258] on link "Ship" at bounding box center [956, 255] width 88 height 14
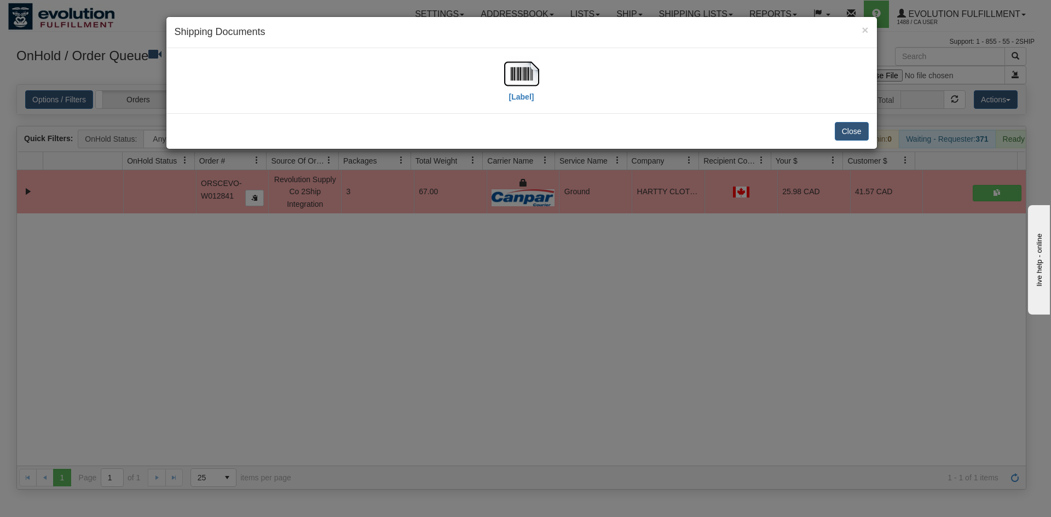
click at [589, 196] on div "× Shipping Documents [Label] Close" at bounding box center [525, 258] width 1051 height 517
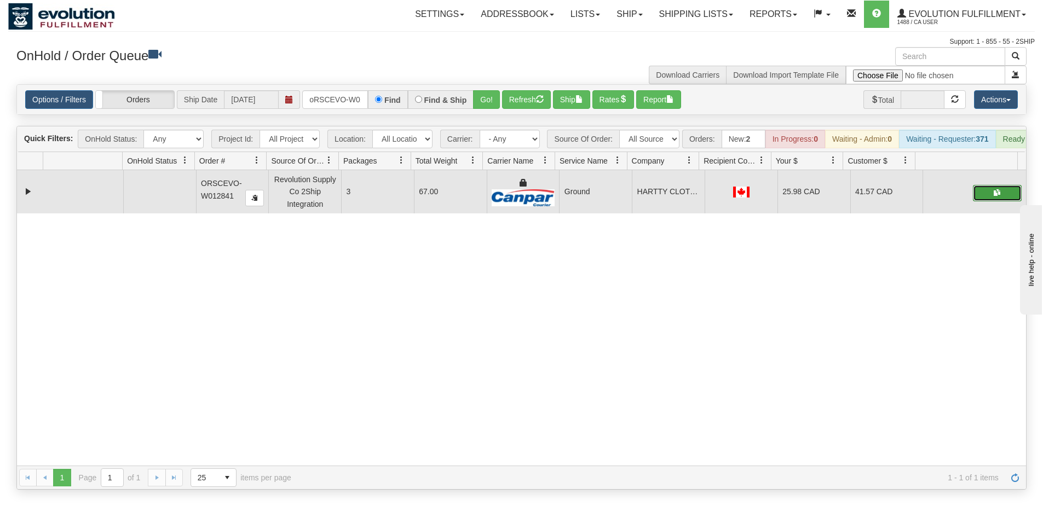
click at [982, 197] on button "button" at bounding box center [997, 193] width 49 height 16
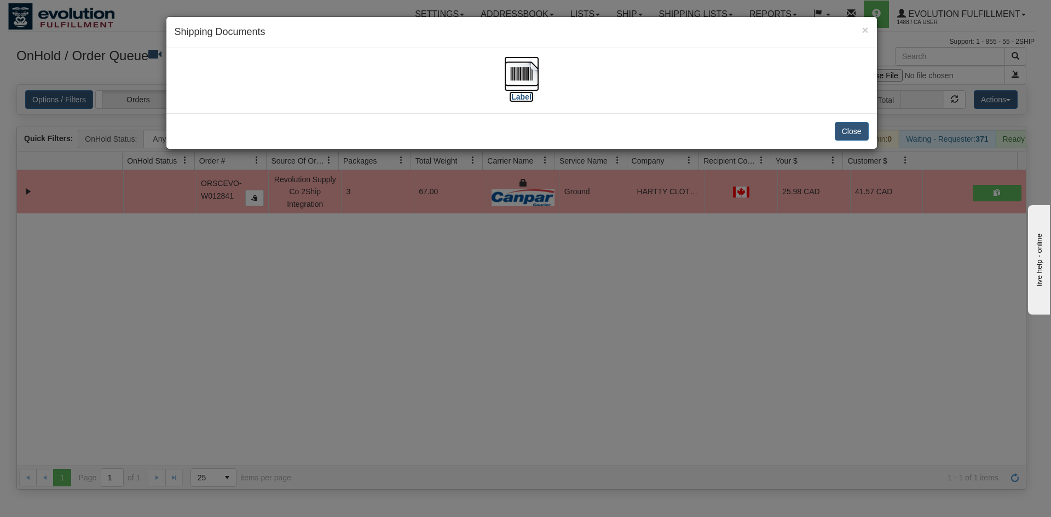
click at [521, 76] on img at bounding box center [521, 73] width 35 height 35
click at [510, 88] on img at bounding box center [521, 73] width 35 height 35
click at [233, 451] on div "× Shipping Documents [Label] Close" at bounding box center [525, 258] width 1051 height 517
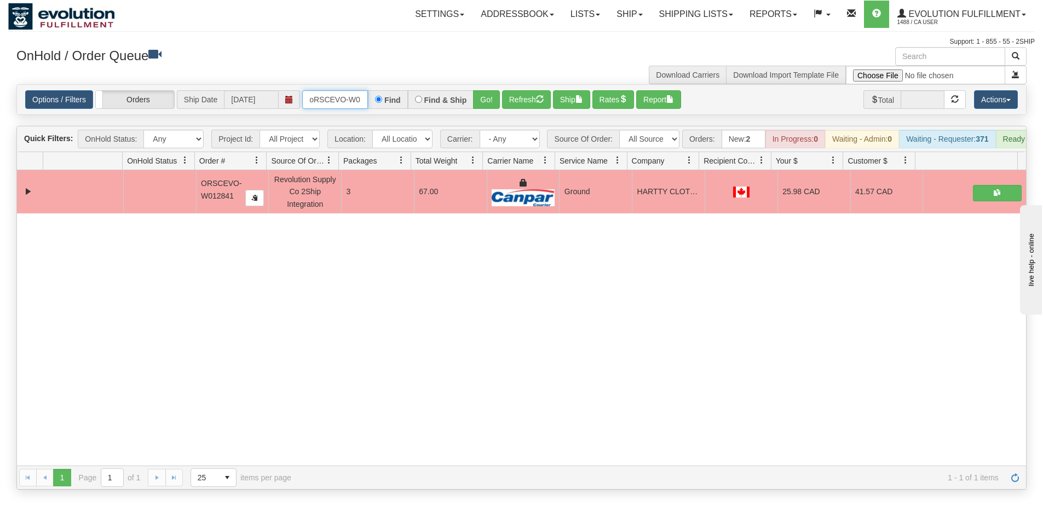
click at [327, 95] on input "oRSCEVO-W012841" at bounding box center [335, 99] width 66 height 19
click at [574, 410] on div "31718894 EVOLUTION V3 91350538 91350544 ORSCEVO-W012841 Revolution Supply Co 2S…" at bounding box center [521, 318] width 1009 height 296
click at [338, 97] on input "oRSCEVO-W012844" at bounding box center [335, 99] width 66 height 19
click at [339, 102] on input "oRSCEVO-W012844" at bounding box center [335, 99] width 66 height 19
click at [486, 103] on button "Go!" at bounding box center [486, 99] width 27 height 19
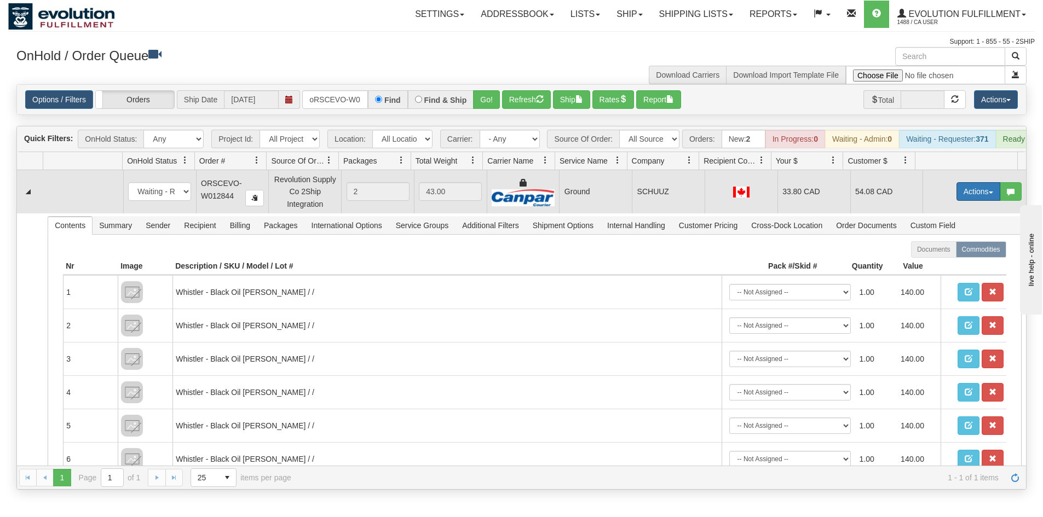
click at [956, 199] on button "Actions" at bounding box center [978, 191] width 44 height 19
click at [937, 262] on link "Ship" at bounding box center [956, 255] width 88 height 14
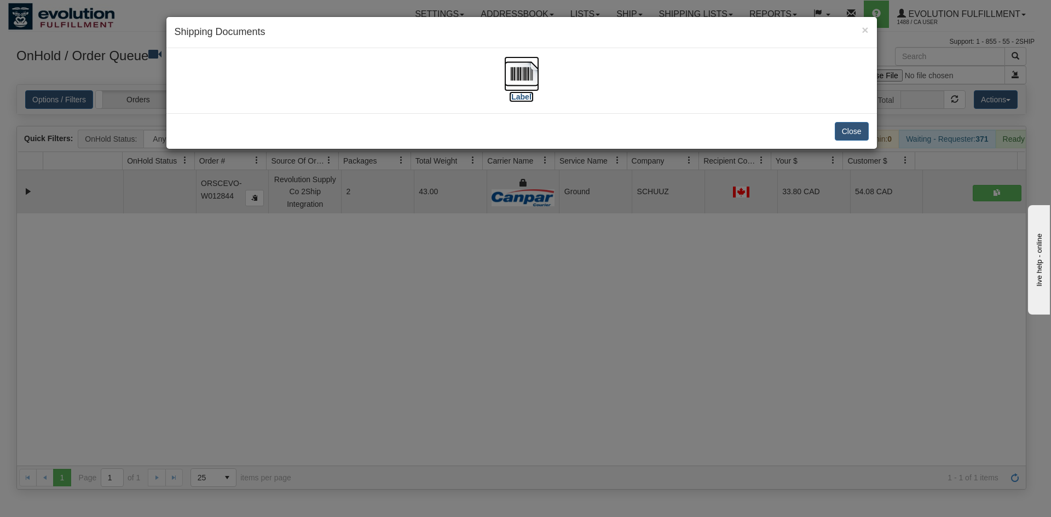
click at [521, 63] on img at bounding box center [521, 73] width 35 height 35
drag, startPoint x: 532, startPoint y: 243, endPoint x: 529, endPoint y: 238, distance: 6.1
click at [532, 242] on div "× Shipping Documents [Label] Close" at bounding box center [525, 258] width 1051 height 517
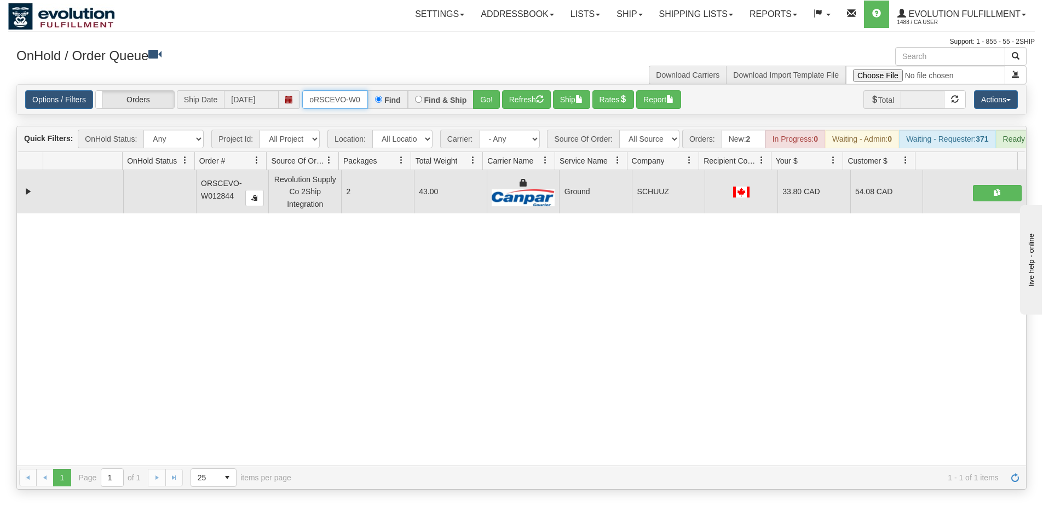
click at [342, 102] on input "oRSCEVO-W012844" at bounding box center [335, 99] width 66 height 19
click at [491, 105] on button "Go!" at bounding box center [486, 99] width 27 height 19
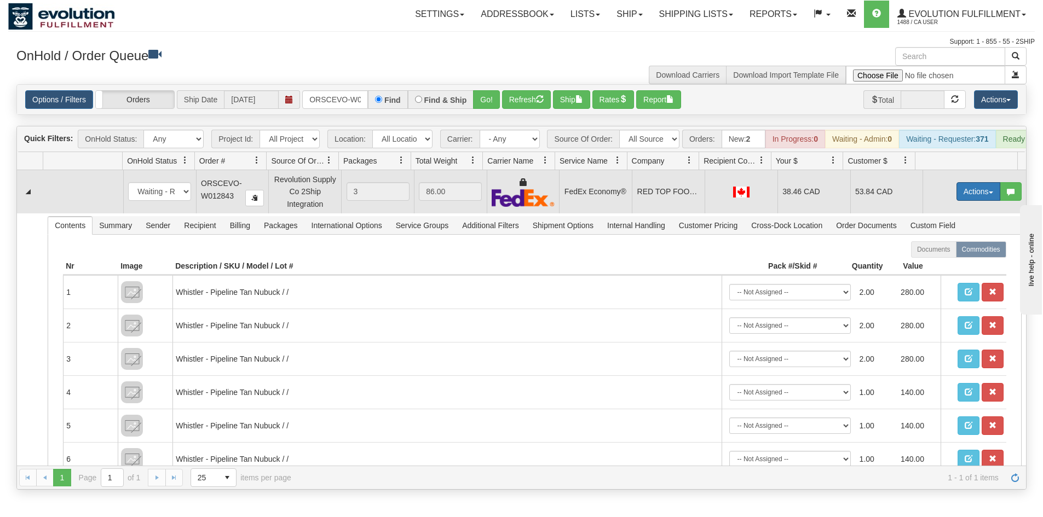
click at [972, 196] on button "Actions" at bounding box center [978, 191] width 44 height 19
click at [949, 262] on link "Ship" at bounding box center [956, 255] width 88 height 14
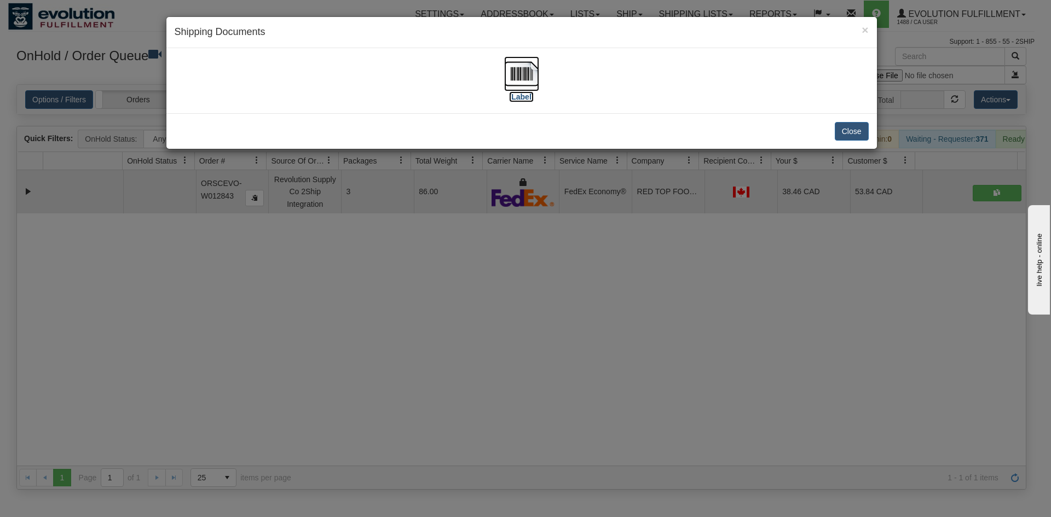
click at [526, 80] on img at bounding box center [521, 73] width 35 height 35
drag, startPoint x: 289, startPoint y: 458, endPoint x: 292, endPoint y: 409, distance: 49.4
click at [291, 454] on div "× Shipping Documents [Label] Close" at bounding box center [525, 258] width 1051 height 517
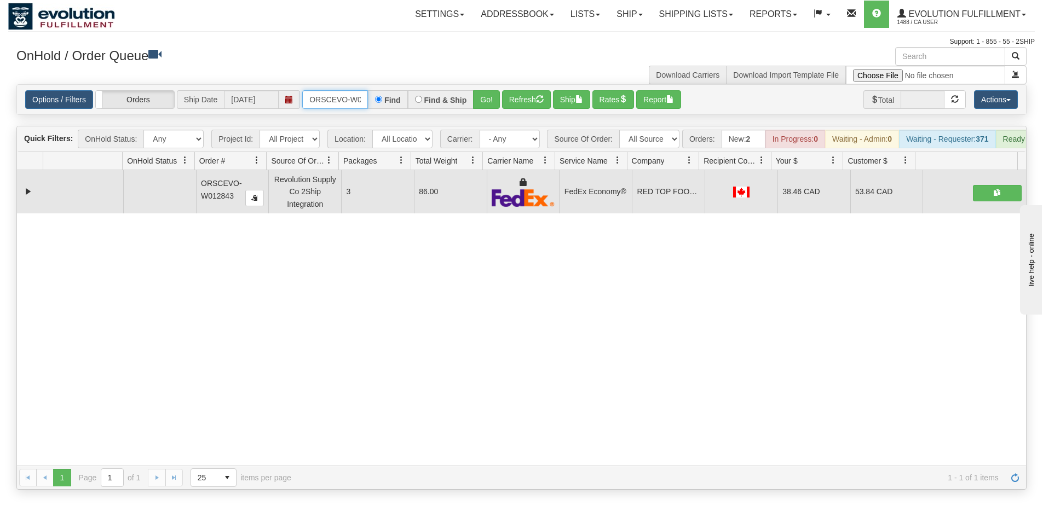
click at [336, 101] on input "ORSCEVO-W012843" at bounding box center [335, 99] width 66 height 19
click at [343, 95] on input "ORSCEVO-W012843" at bounding box center [335, 99] width 66 height 19
click at [489, 100] on button "Go!" at bounding box center [486, 99] width 27 height 19
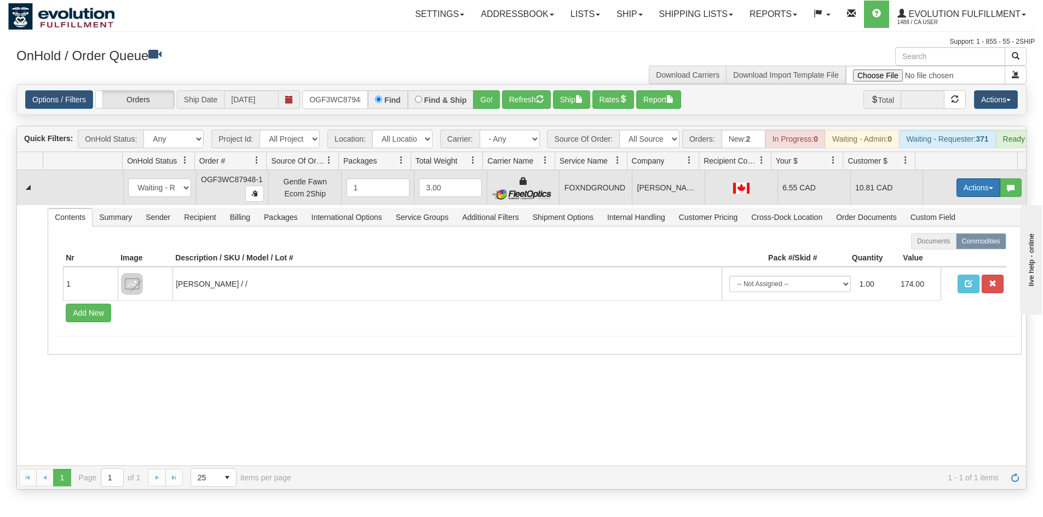
click at [964, 197] on button "Actions" at bounding box center [978, 187] width 44 height 19
click at [941, 257] on link "Ship" at bounding box center [956, 251] width 88 height 14
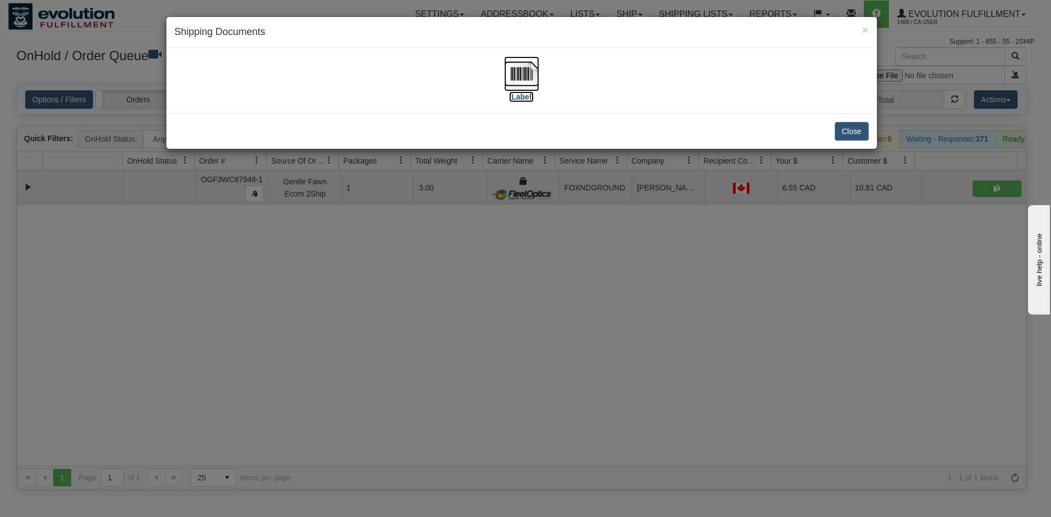
click at [519, 64] on img at bounding box center [521, 73] width 35 height 35
click at [575, 254] on div "× Shipping Documents [Label] Close" at bounding box center [525, 258] width 1051 height 517
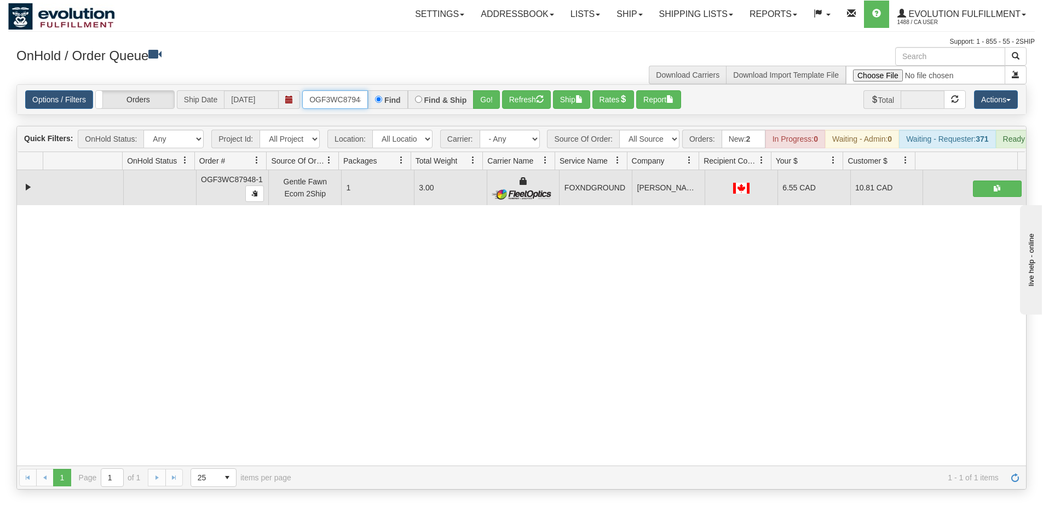
click at [316, 103] on input "OGF3WC87948-1" at bounding box center [335, 99] width 66 height 19
click at [486, 96] on button "Go!" at bounding box center [486, 99] width 27 height 19
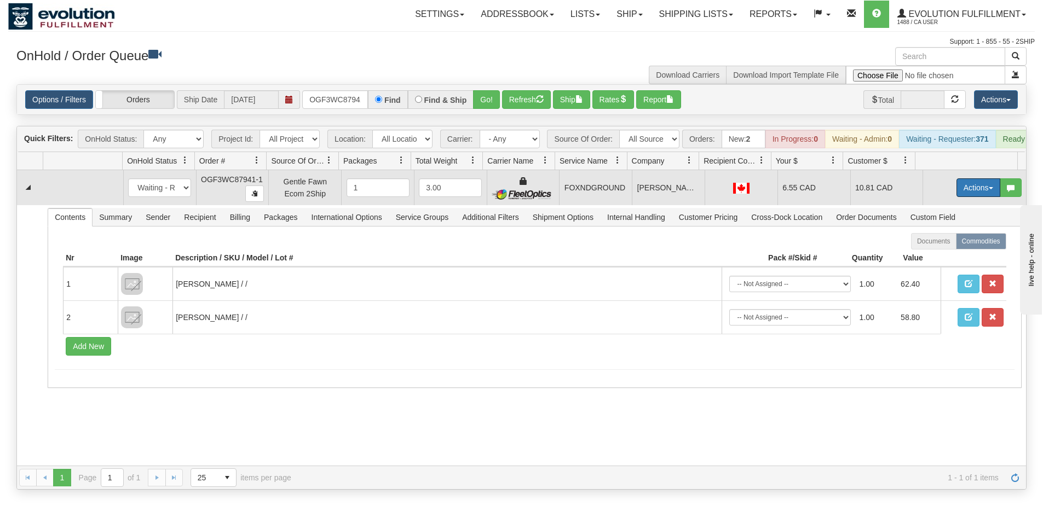
drag, startPoint x: 962, startPoint y: 193, endPoint x: 949, endPoint y: 221, distance: 30.6
click at [962, 193] on button "Actions" at bounding box center [978, 187] width 44 height 19
click at [935, 256] on span "Ship" at bounding box center [934, 251] width 23 height 9
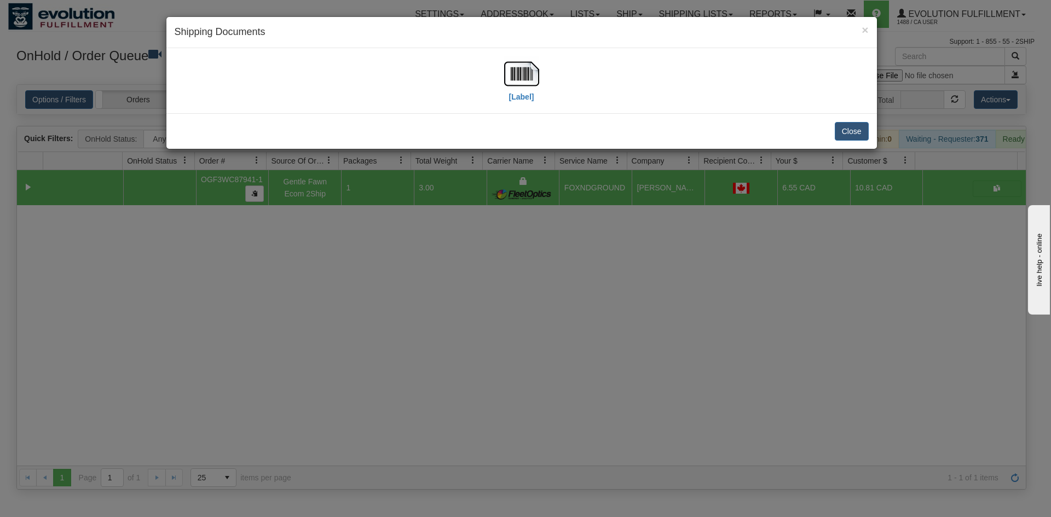
click at [551, 85] on div "[Label]" at bounding box center [522, 80] width 694 height 49
click at [499, 79] on div "[Label]" at bounding box center [522, 80] width 694 height 49
click at [528, 68] on img at bounding box center [521, 73] width 35 height 35
drag, startPoint x: 650, startPoint y: 351, endPoint x: 652, endPoint y: 345, distance: 5.6
click at [651, 348] on div "× Shipping Documents [Label] Close" at bounding box center [525, 258] width 1051 height 517
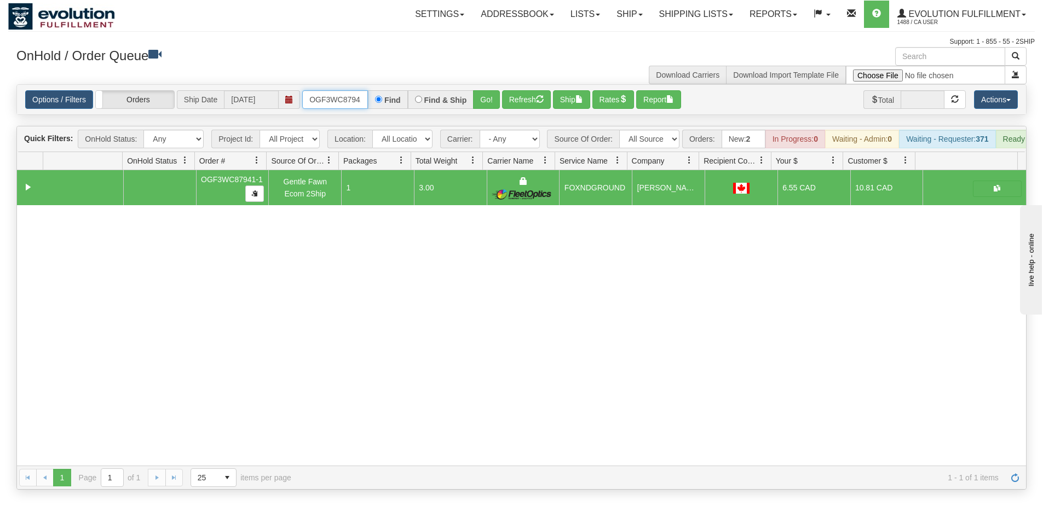
click at [339, 102] on input "OGF3WC87941-1" at bounding box center [335, 99] width 66 height 19
click at [342, 99] on input "OGF3WC87941-1" at bounding box center [335, 99] width 66 height 19
click at [481, 97] on button "Go!" at bounding box center [486, 99] width 27 height 19
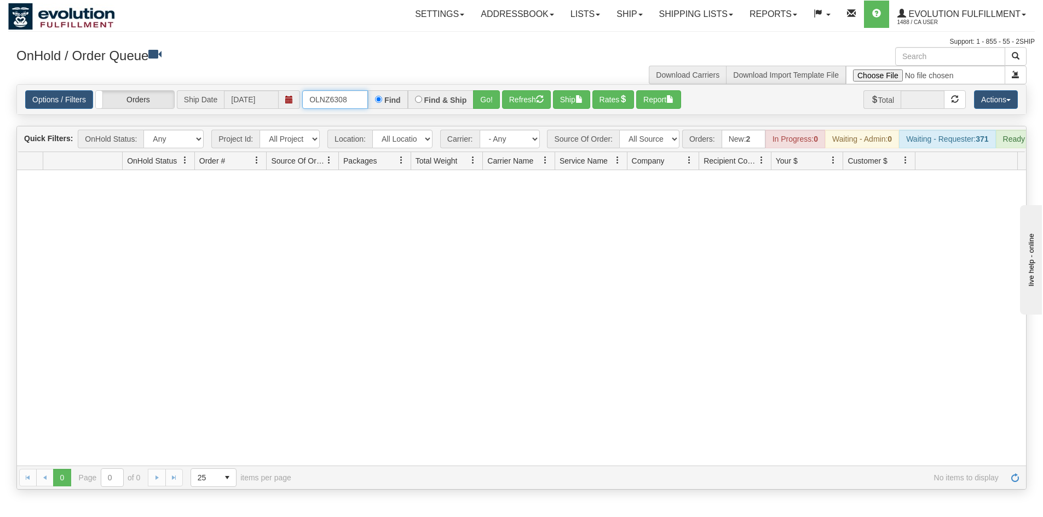
click at [333, 97] on input "OLNZ6308" at bounding box center [335, 99] width 66 height 19
click at [485, 101] on button "Go!" at bounding box center [486, 99] width 27 height 19
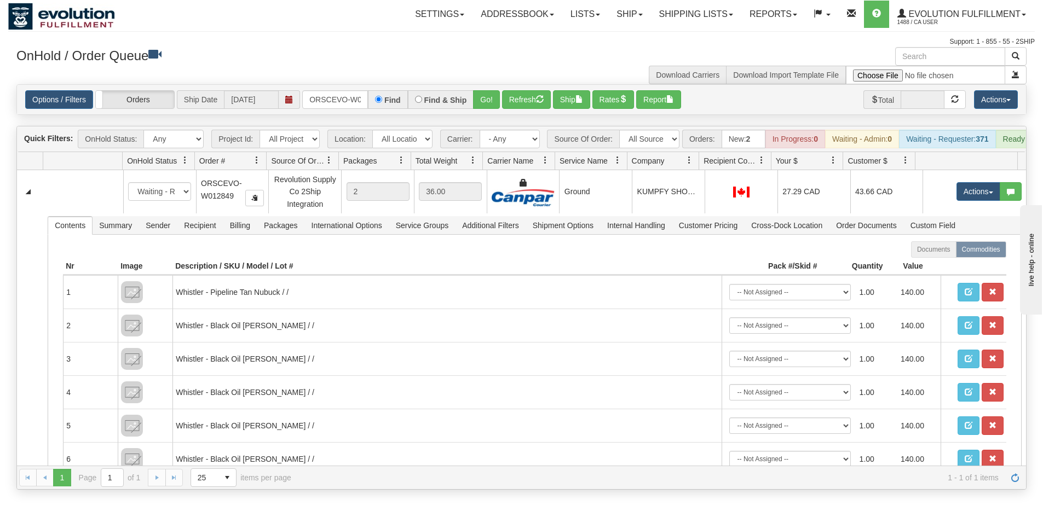
click at [257, 62] on h3 "OnHold / Order Queue" at bounding box center [264, 55] width 497 height 16
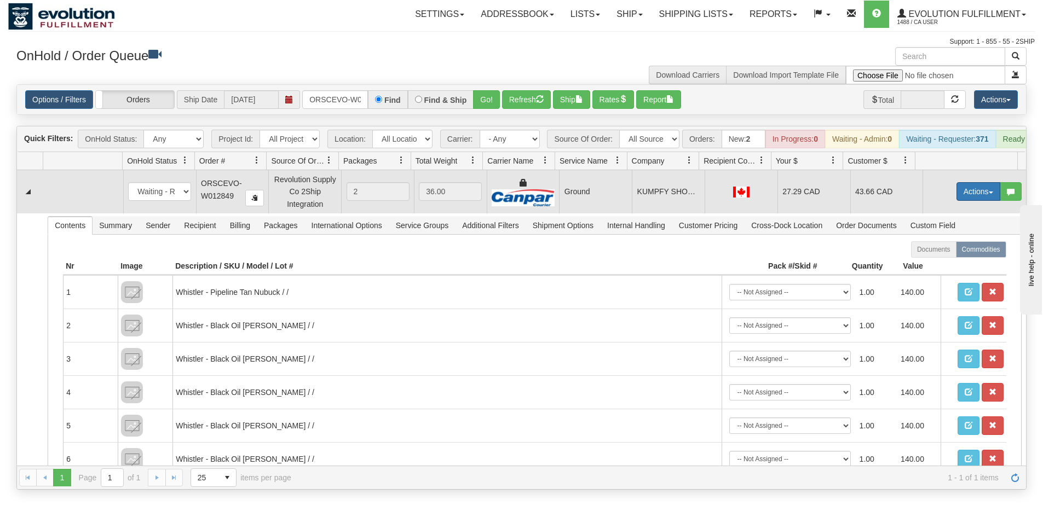
click at [982, 195] on button "Actions" at bounding box center [978, 191] width 44 height 19
click at [941, 262] on link "Ship" at bounding box center [956, 255] width 88 height 14
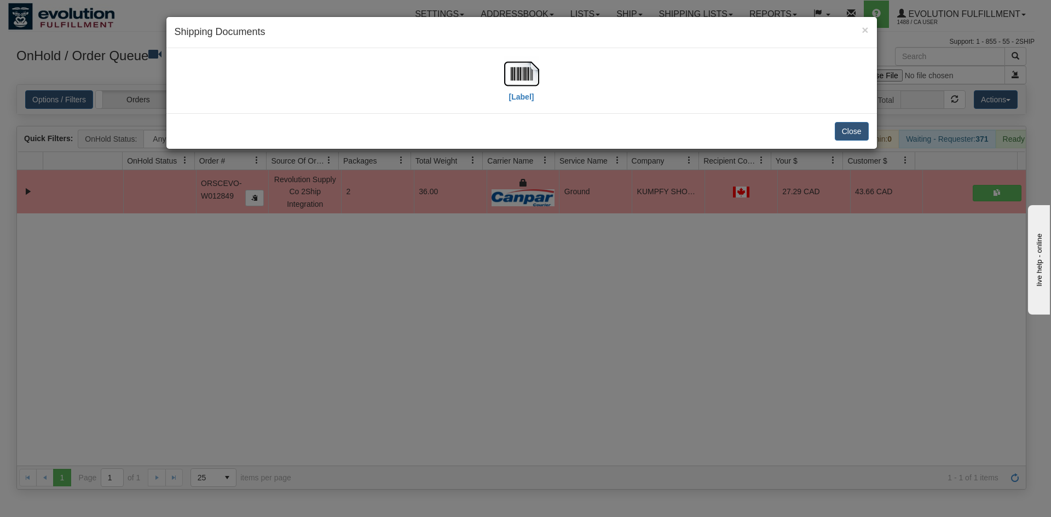
click at [550, 76] on div "[Label]" at bounding box center [522, 80] width 694 height 49
click at [525, 76] on img at bounding box center [521, 73] width 35 height 35
click at [420, 400] on div "× Shipping Documents [Label] Close" at bounding box center [525, 258] width 1051 height 517
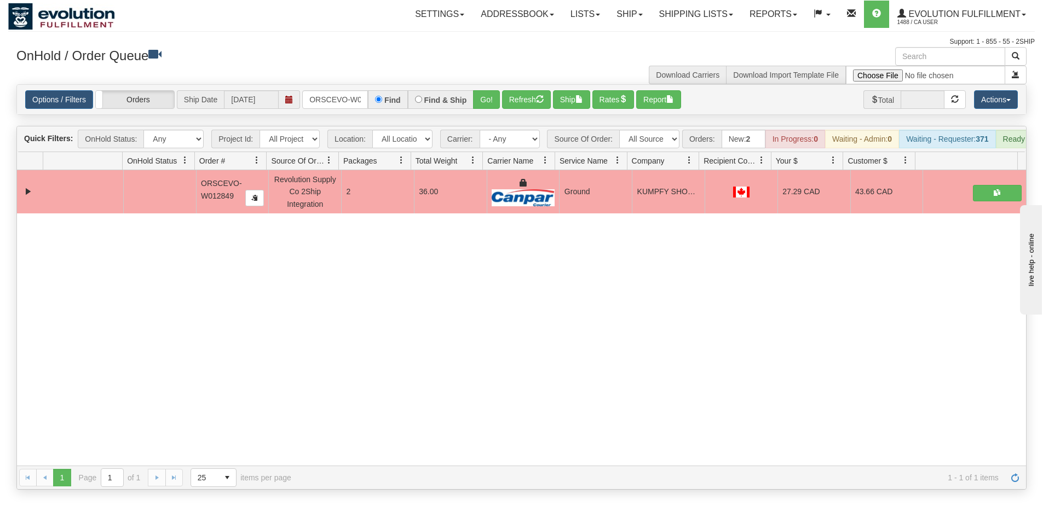
click at [345, 112] on div "Options / Filters Group Shipments Orders Ship Date 10/03/2025 ORSCEVO-W012849 F…" at bounding box center [521, 100] width 1009 height 30
click at [347, 94] on input "ORSCEVO-W012849" at bounding box center [335, 99] width 66 height 19
click at [491, 103] on button "Go!" at bounding box center [486, 99] width 27 height 19
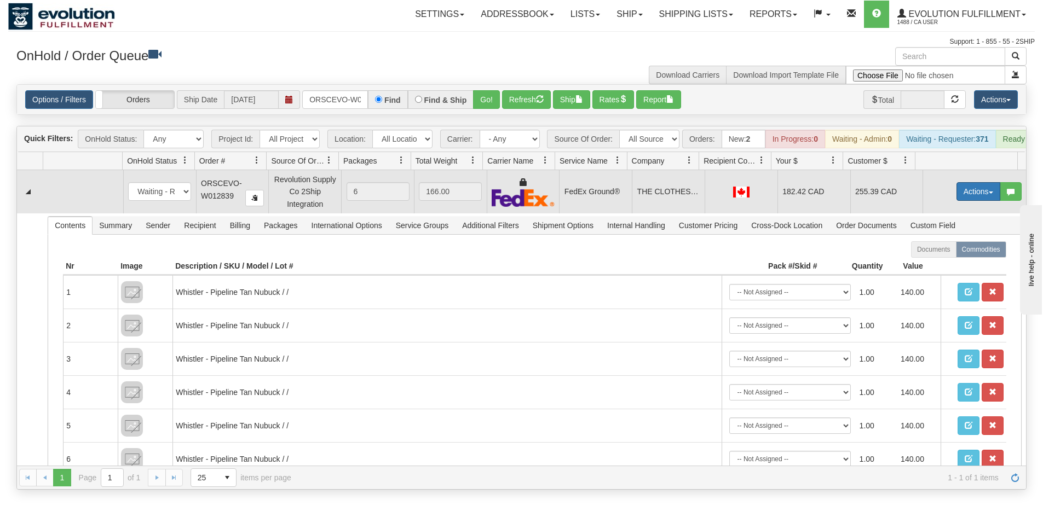
click at [967, 201] on button "Actions" at bounding box center [978, 191] width 44 height 19
click at [949, 262] on link "Ship" at bounding box center [956, 255] width 88 height 14
click at [962, 193] on button "Actions" at bounding box center [978, 191] width 44 height 19
click at [936, 231] on span "Refresh Rates" at bounding box center [951, 226] width 56 height 9
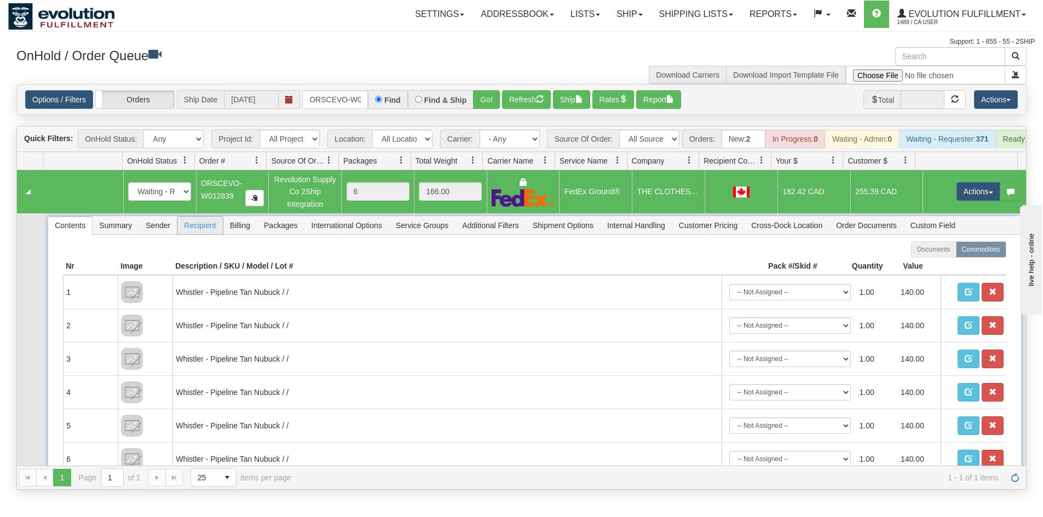
click at [195, 234] on span "Recipient" at bounding box center [199, 226] width 45 height 18
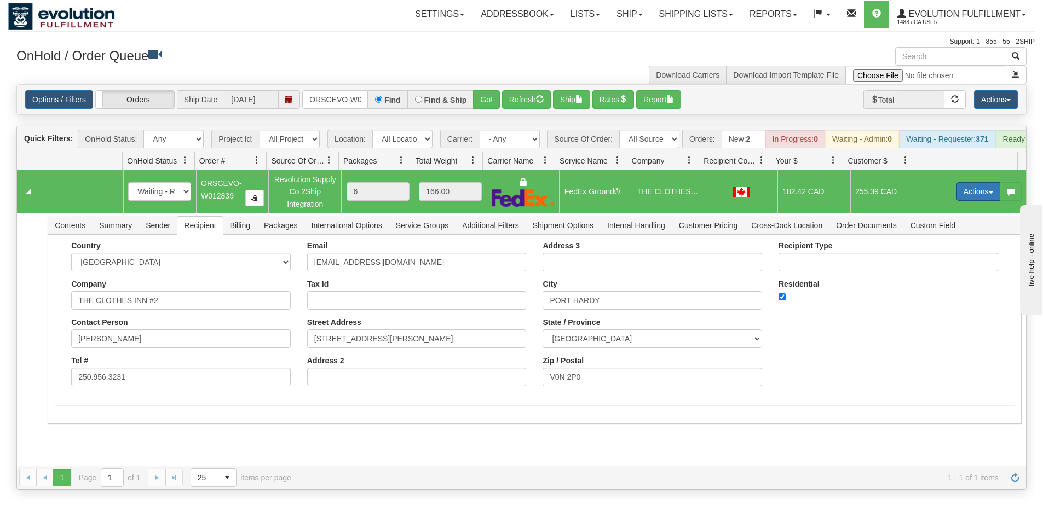
click at [958, 200] on button "Actions" at bounding box center [978, 191] width 44 height 19
click at [927, 260] on span "Ship" at bounding box center [934, 255] width 23 height 9
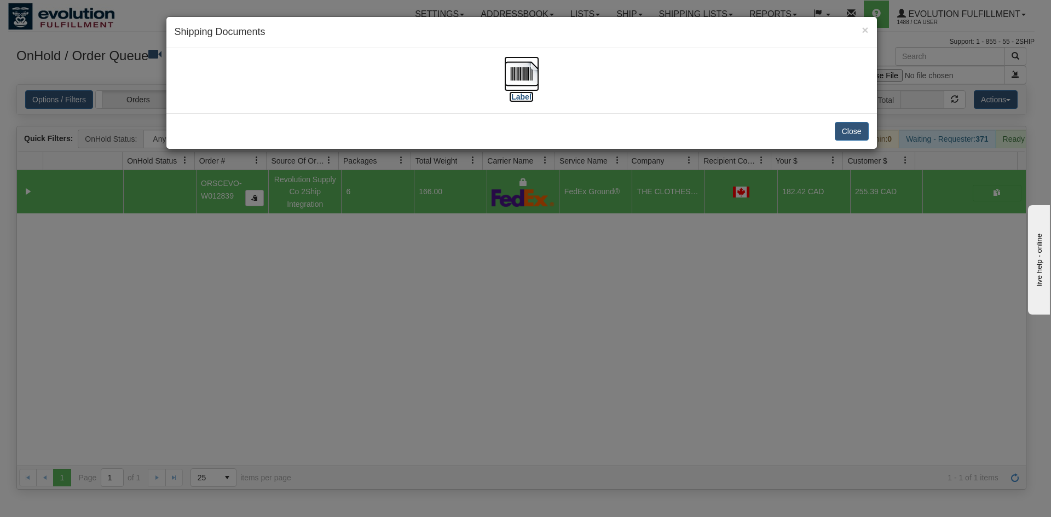
click at [517, 74] on img at bounding box center [521, 73] width 35 height 35
click at [549, 363] on div "× Shipping Documents [Label] Close" at bounding box center [525, 258] width 1051 height 517
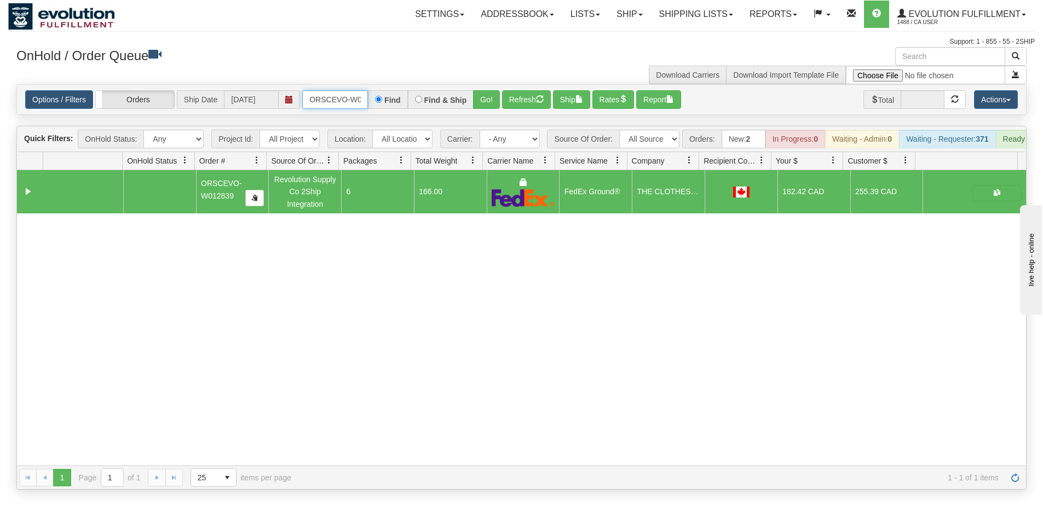
click at [328, 93] on input "ORSCEVO-W012839" at bounding box center [335, 99] width 66 height 19
type input "OMOYTO26CA1022"
click at [480, 99] on button "Go!" at bounding box center [486, 99] width 27 height 19
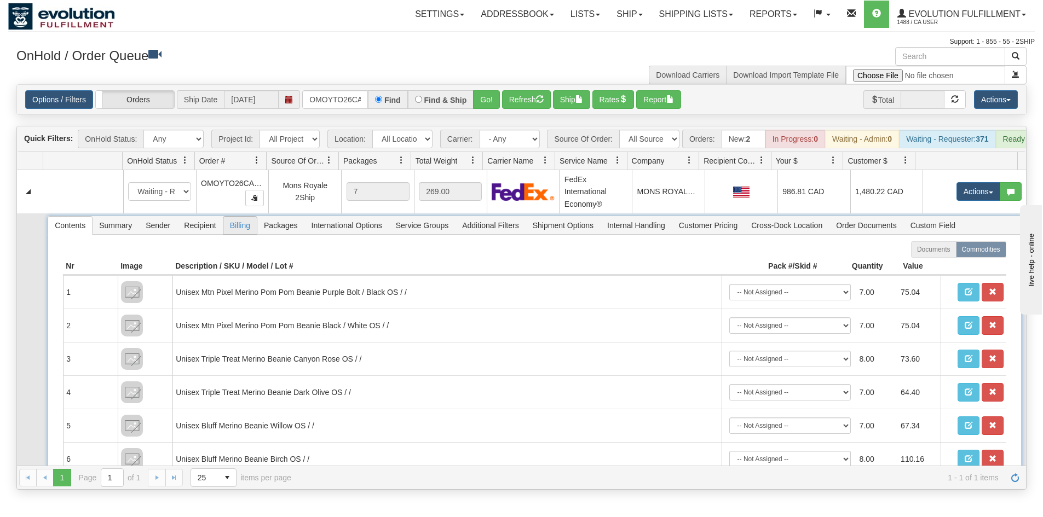
click at [234, 234] on span "Billing" at bounding box center [239, 226] width 33 height 18
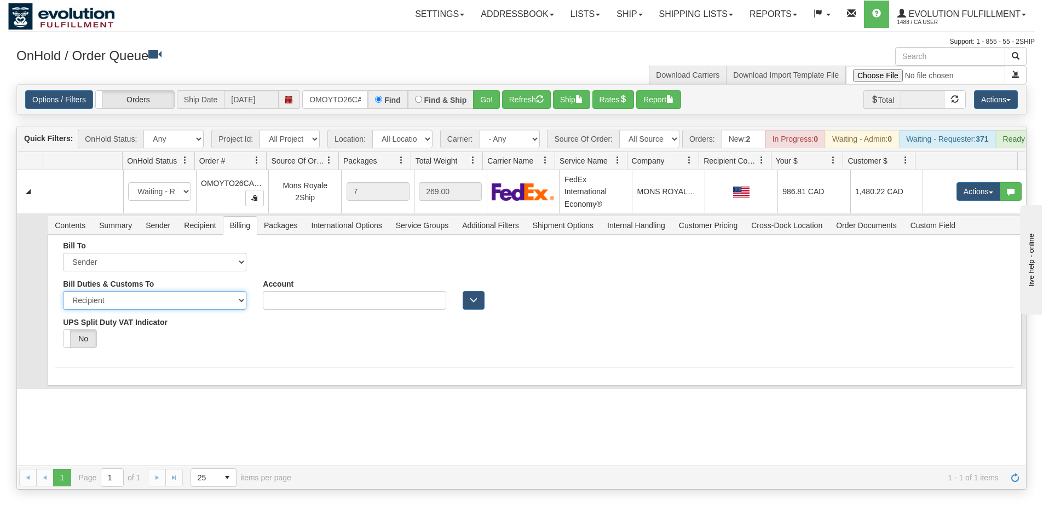
click at [148, 305] on select "Sender Recipient Third Party" at bounding box center [154, 300] width 183 height 19
select select "1"
click at [63, 299] on select "Sender Recipient Third Party" at bounding box center [154, 300] width 183 height 19
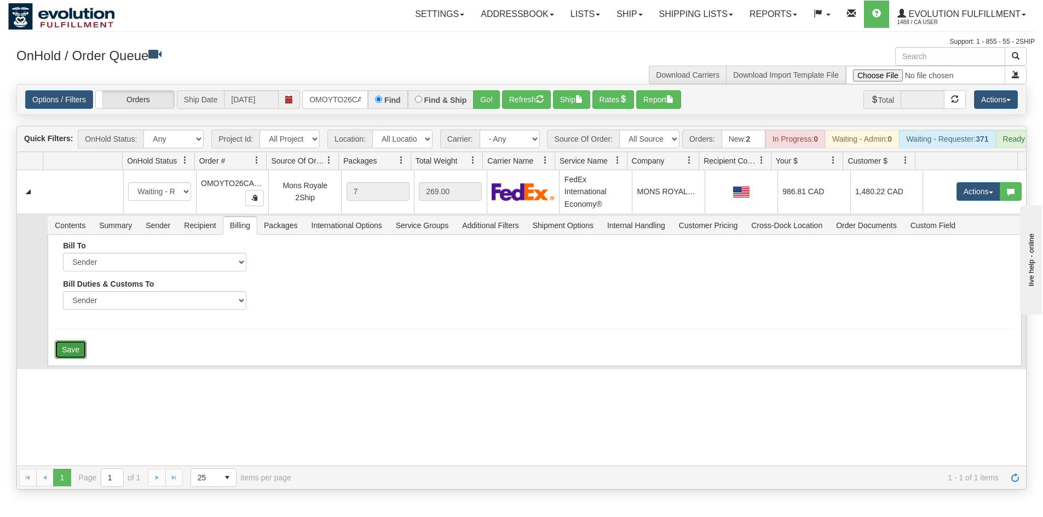
click at [70, 359] on button "Save" at bounding box center [71, 350] width 32 height 19
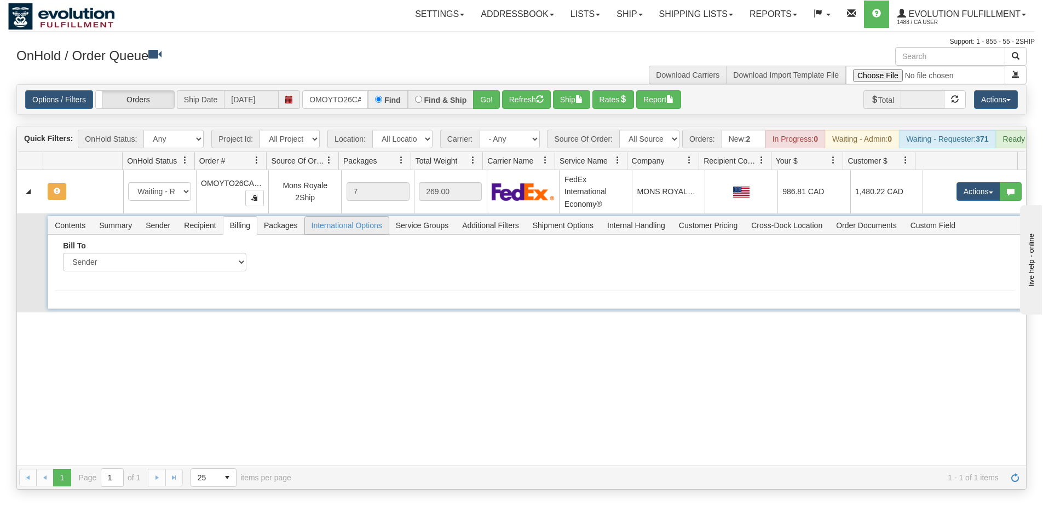
click at [351, 232] on span "International Options" at bounding box center [347, 226] width 84 height 18
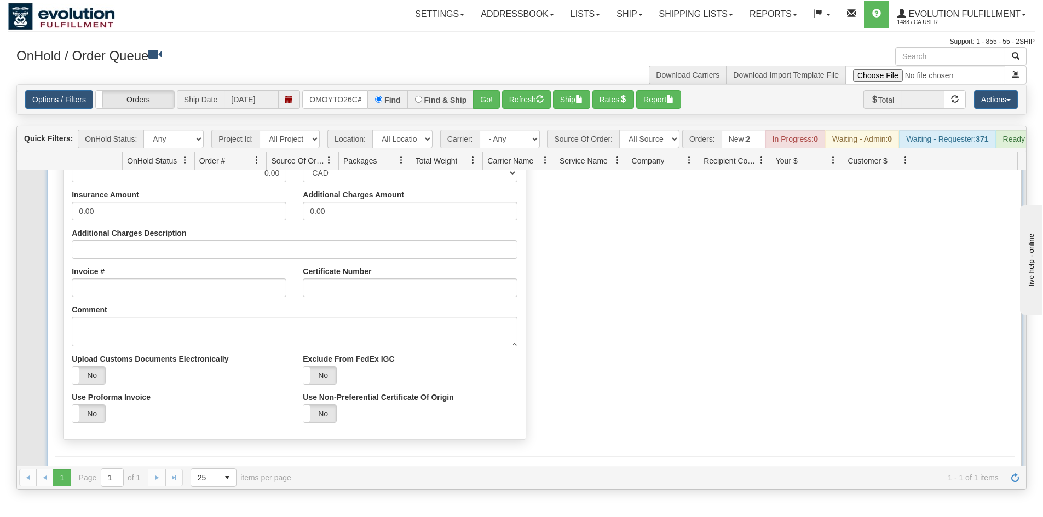
scroll to position [190, 0]
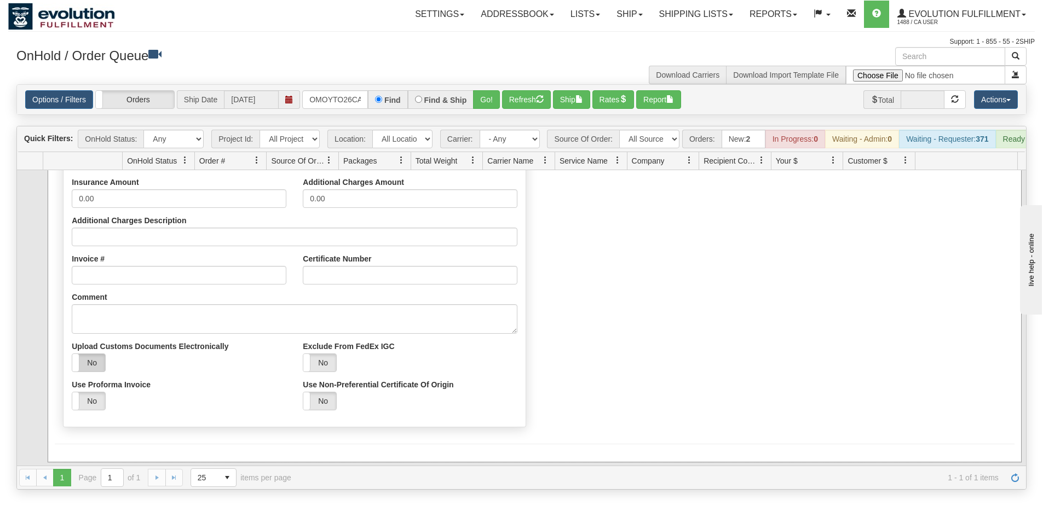
click at [95, 372] on label "No" at bounding box center [88, 363] width 33 height 18
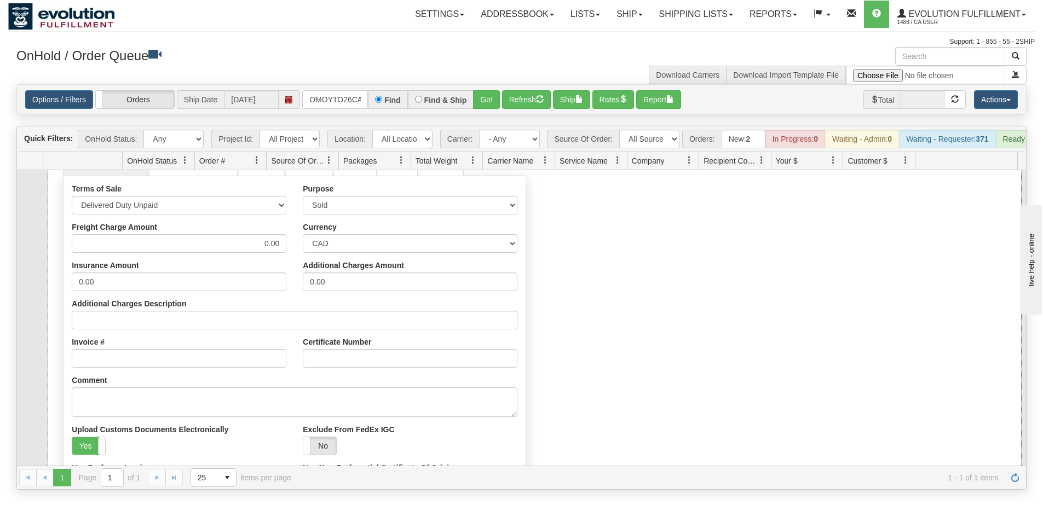
scroll to position [209, 0]
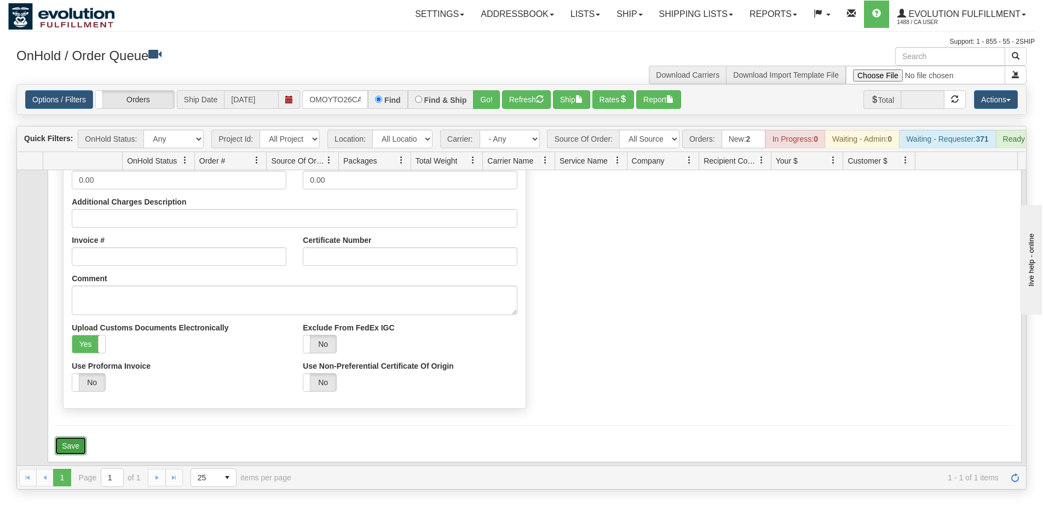
click at [64, 454] on button "Save" at bounding box center [71, 446] width 32 height 19
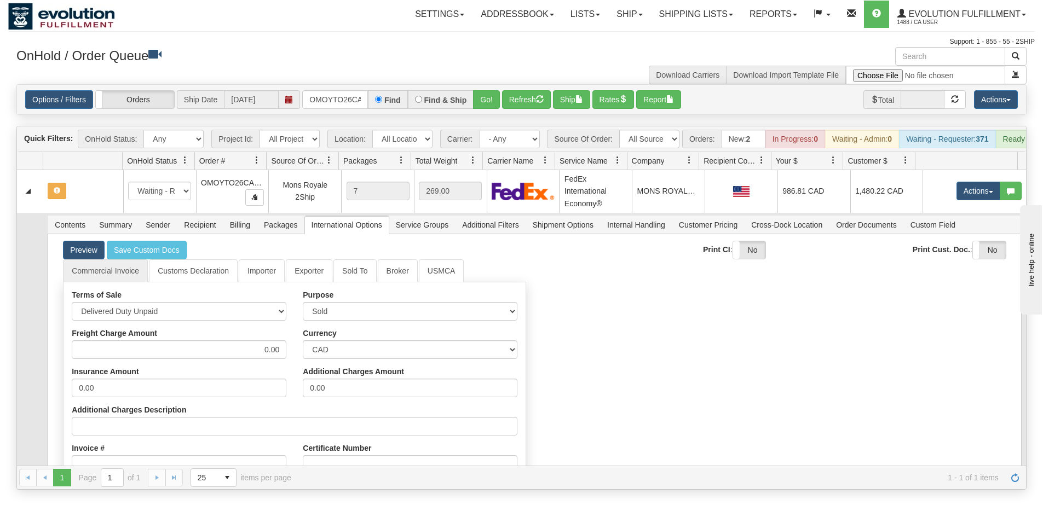
scroll to position [0, 0]
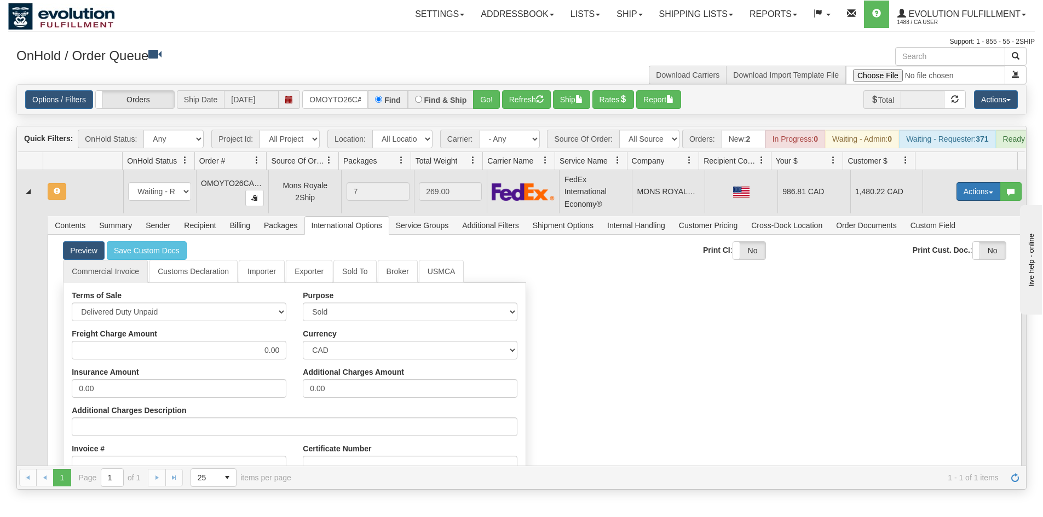
click at [956, 201] on button "Actions" at bounding box center [978, 191] width 44 height 19
click at [948, 231] on span "Refresh Rates" at bounding box center [951, 226] width 56 height 9
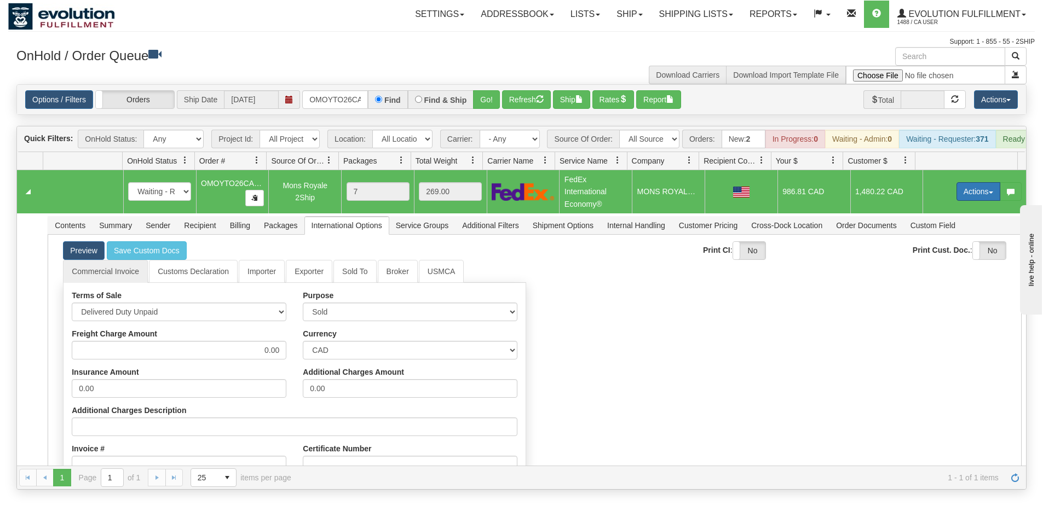
click at [966, 200] on button "Actions" at bounding box center [978, 191] width 44 height 19
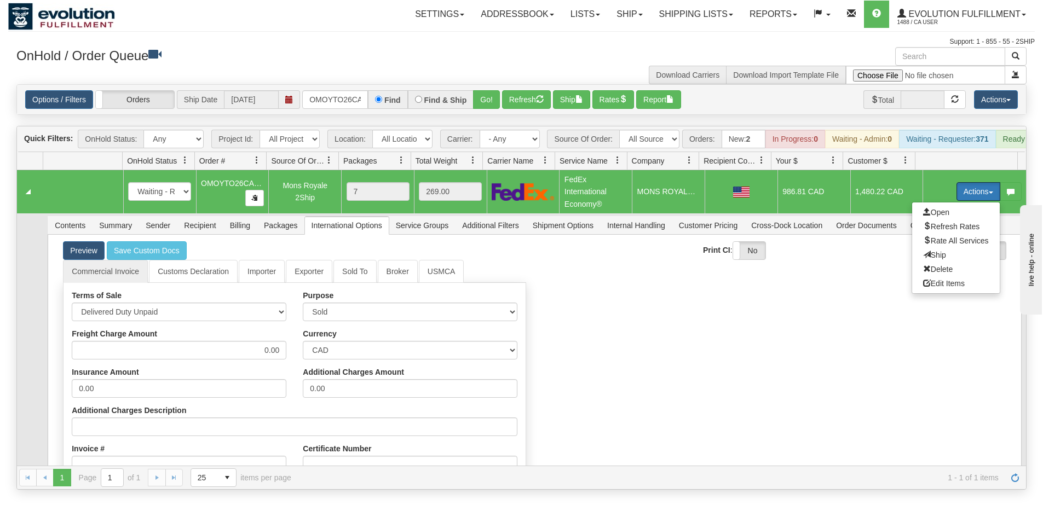
click at [925, 260] on span "Ship" at bounding box center [934, 255] width 23 height 9
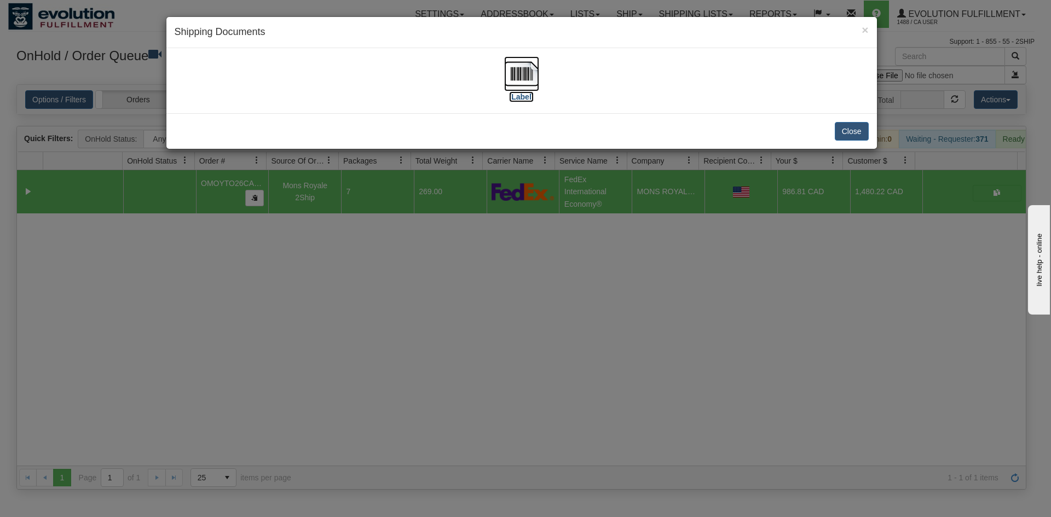
click at [535, 72] on img at bounding box center [521, 73] width 35 height 35
click at [664, 295] on div "× Shipping Documents [Label] Close" at bounding box center [525, 258] width 1051 height 517
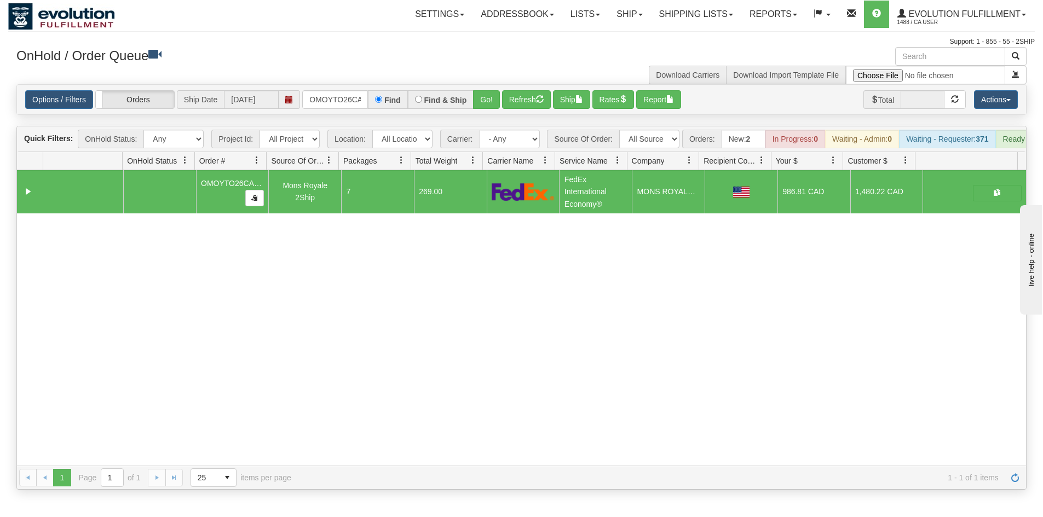
click at [194, 281] on div "31708484 EVOLUTION V3 91327522 91327665 OMOYTO26CA1022 Mons Royale 2Ship 7 269.…" at bounding box center [521, 318] width 1009 height 296
click at [315, 101] on input "OMOYTO26CA1022" at bounding box center [335, 99] width 66 height 19
click at [491, 94] on button "Go!" at bounding box center [486, 99] width 27 height 19
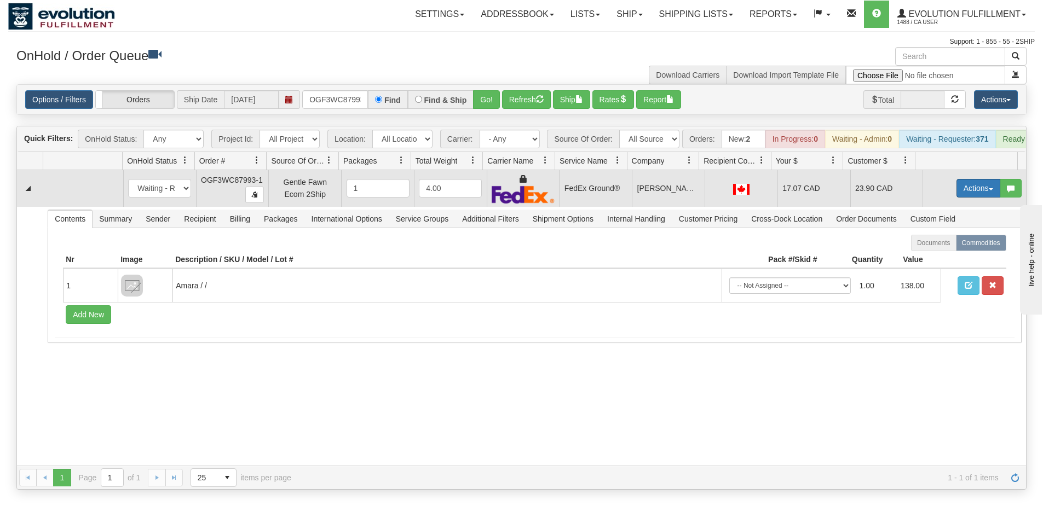
click at [989, 191] on span "button" at bounding box center [991, 189] width 4 height 2
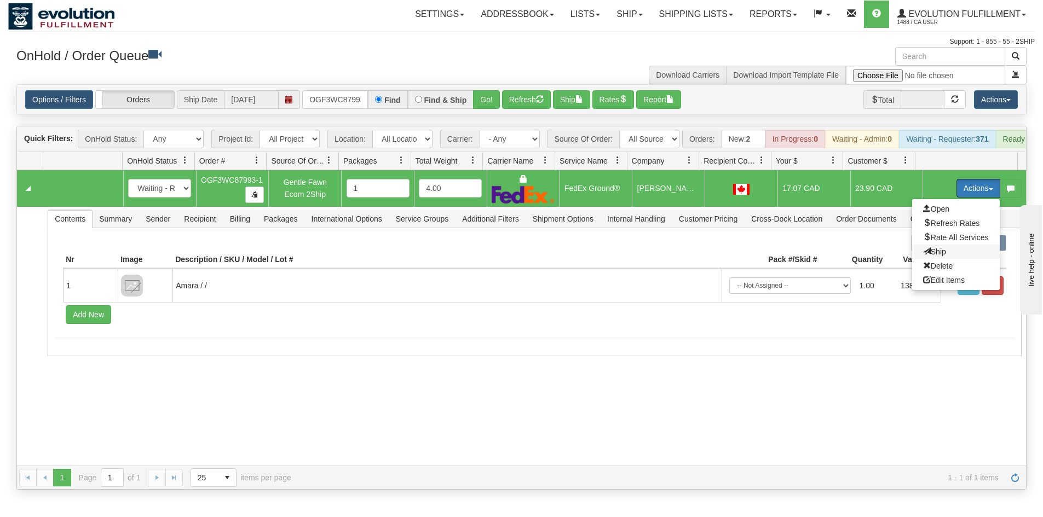
click at [923, 256] on span "Ship" at bounding box center [934, 251] width 23 height 9
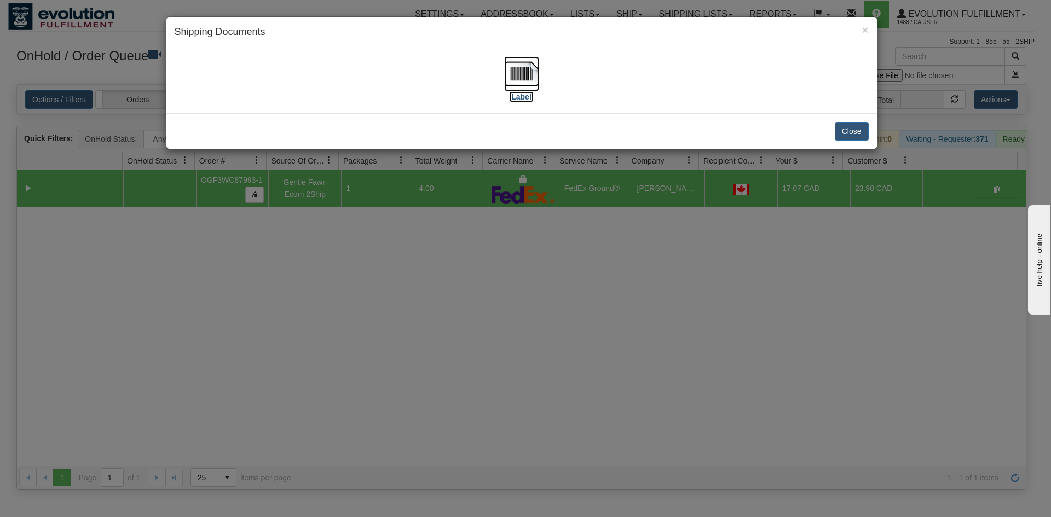
click at [525, 71] on img at bounding box center [521, 73] width 35 height 35
drag, startPoint x: 413, startPoint y: 304, endPoint x: 407, endPoint y: 58, distance: 245.9
click at [415, 294] on div "× Shipping Documents [Label] Close" at bounding box center [525, 258] width 1051 height 517
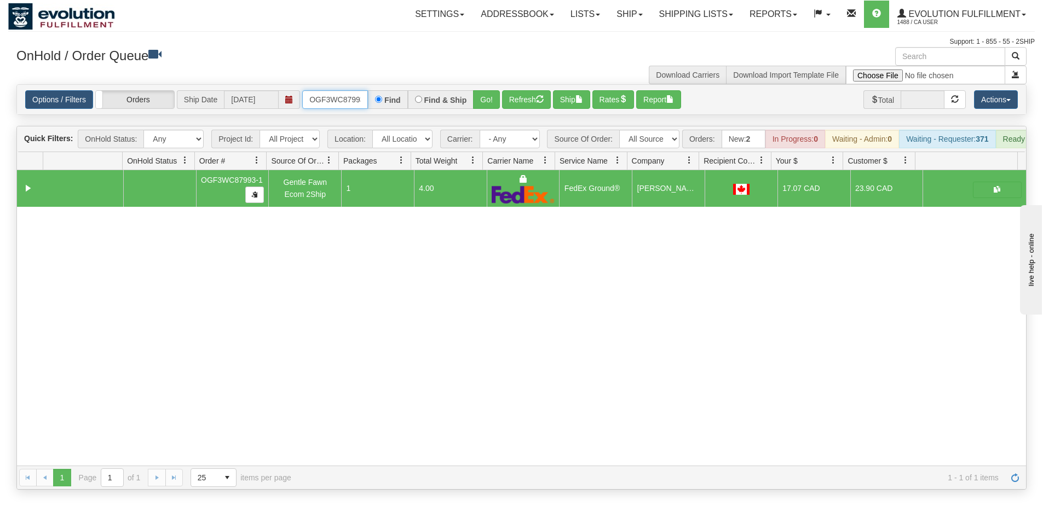
click at [316, 100] on input "OGF3WC87993-1" at bounding box center [335, 99] width 66 height 19
click at [485, 103] on button "Go!" at bounding box center [486, 99] width 27 height 19
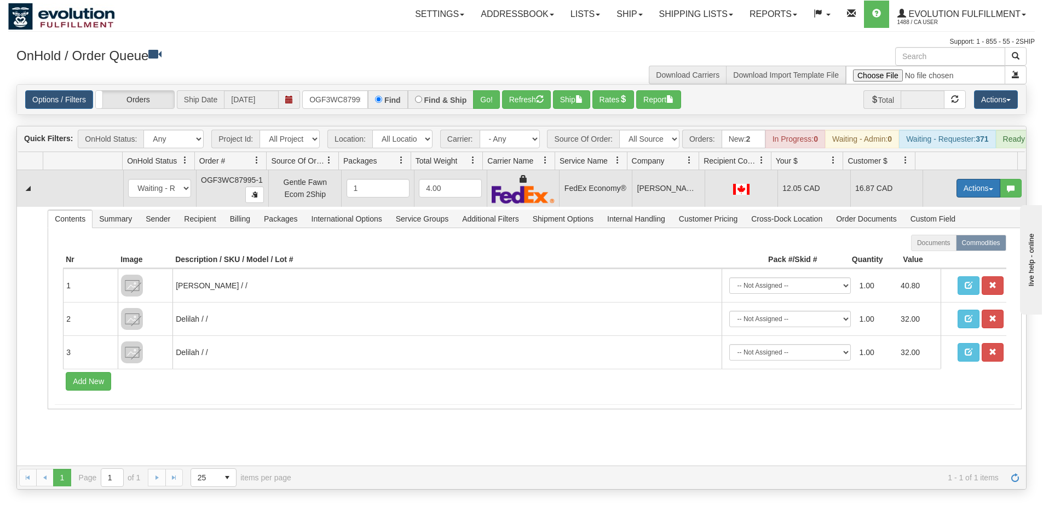
click at [970, 195] on button "Actions" at bounding box center [978, 188] width 44 height 19
click at [938, 259] on link "Ship" at bounding box center [956, 252] width 88 height 14
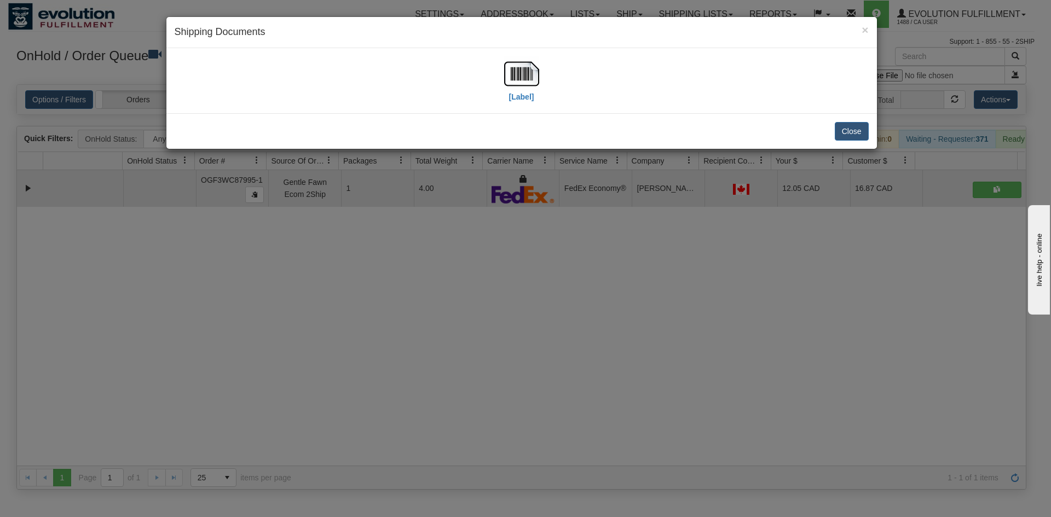
click at [531, 106] on div "[Label]" at bounding box center [521, 80] width 711 height 65
click at [517, 98] on label "[Label]" at bounding box center [521, 96] width 25 height 11
click at [430, 364] on div "× Shipping Documents [Label] Close" at bounding box center [525, 258] width 1051 height 517
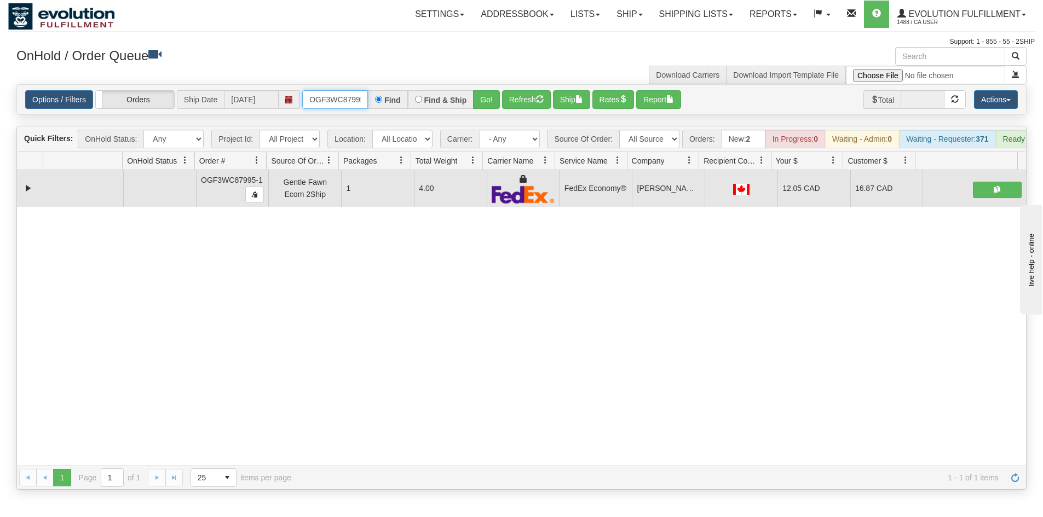
click at [339, 108] on input "OGF3WC87995-1" at bounding box center [335, 99] width 66 height 19
click at [477, 97] on button "Go!" at bounding box center [486, 99] width 27 height 19
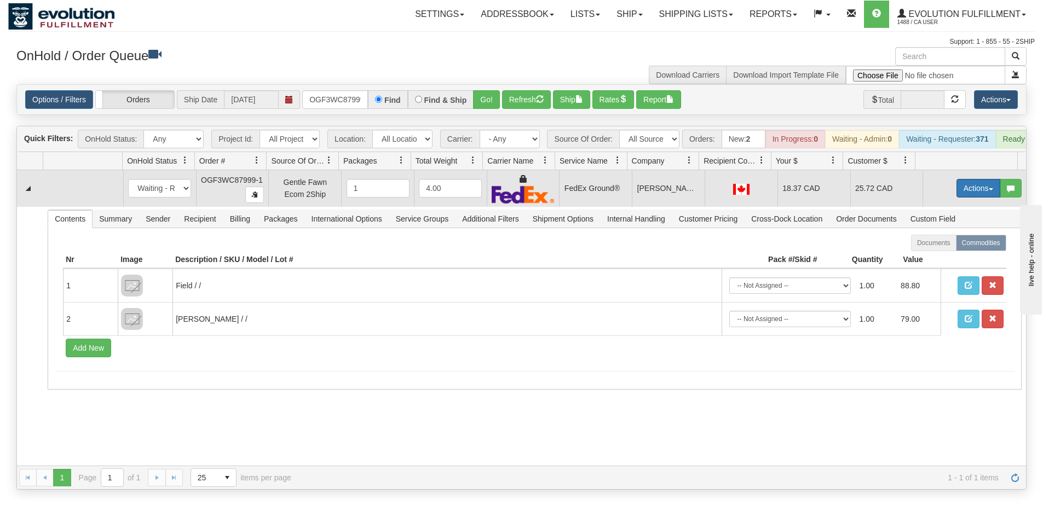
click at [966, 192] on button "Actions" at bounding box center [978, 188] width 44 height 19
click at [930, 256] on span "Ship" at bounding box center [934, 251] width 23 height 9
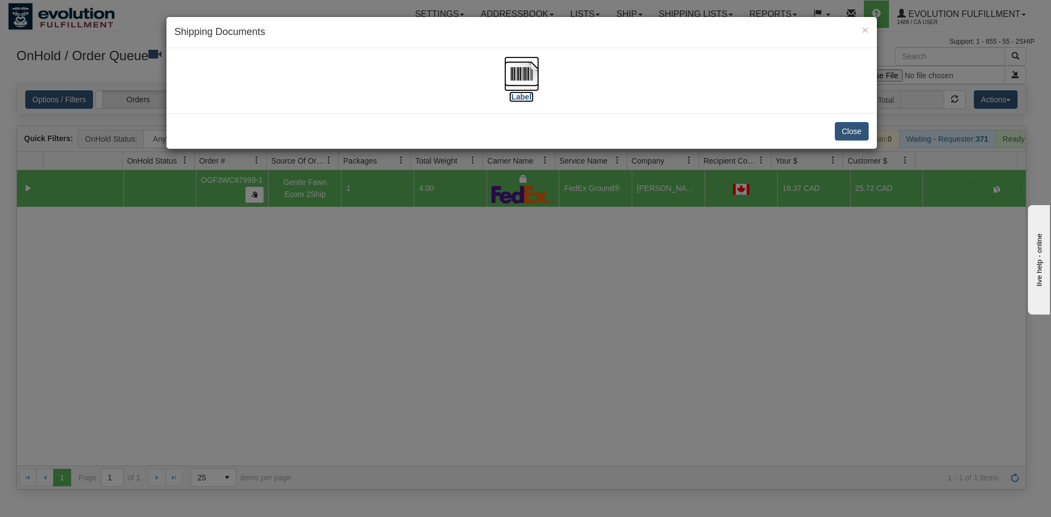
click at [514, 77] on img at bounding box center [521, 73] width 35 height 35
drag, startPoint x: 415, startPoint y: 402, endPoint x: 324, endPoint y: 139, distance: 278.8
click at [416, 400] on div "× Shipping Documents [Label] Close" at bounding box center [525, 258] width 1051 height 517
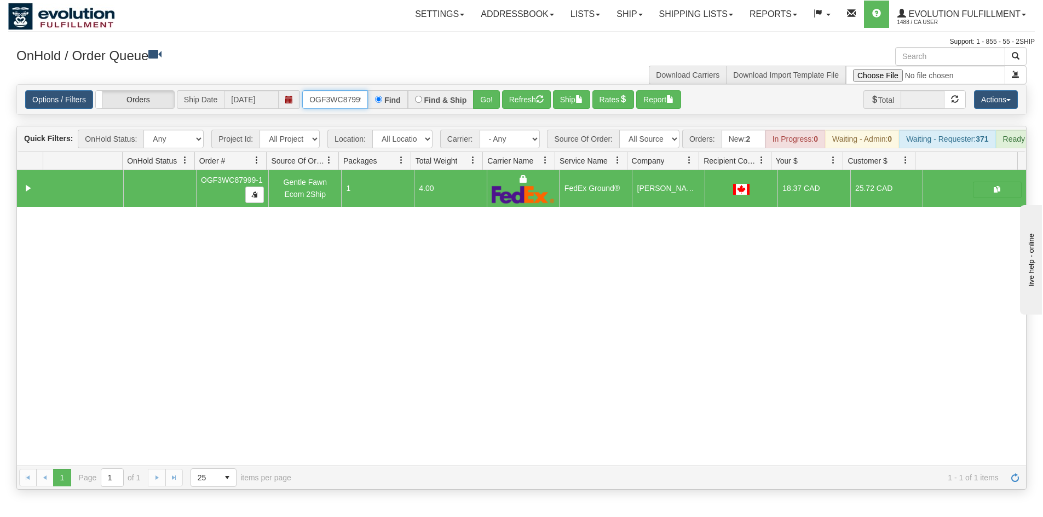
click at [359, 101] on input "OGF3WC87999-1" at bounding box center [335, 99] width 66 height 19
click at [481, 101] on button "Go!" at bounding box center [486, 99] width 27 height 19
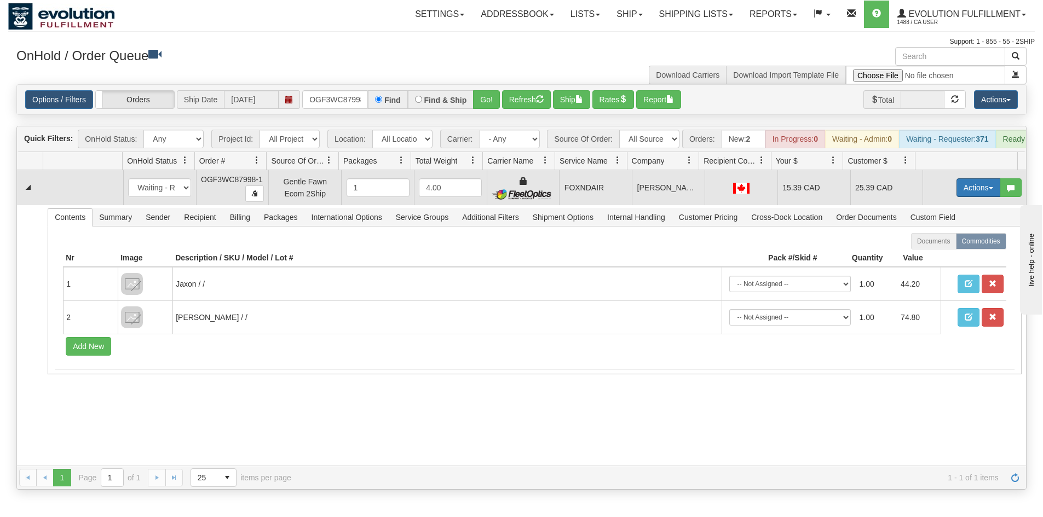
click at [972, 197] on button "Actions" at bounding box center [978, 187] width 44 height 19
click at [937, 258] on link "Ship" at bounding box center [956, 251] width 88 height 14
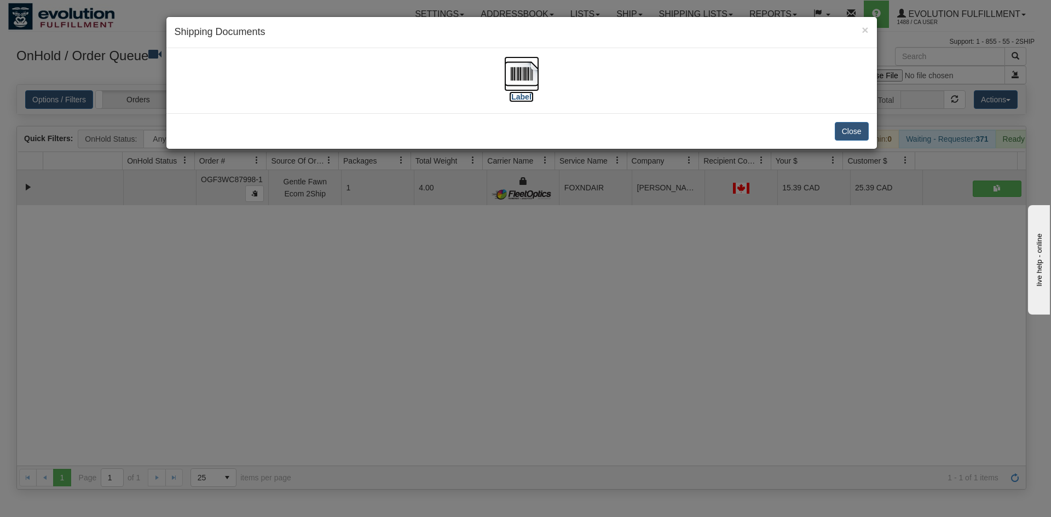
click at [523, 73] on img at bounding box center [521, 73] width 35 height 35
drag, startPoint x: 401, startPoint y: 276, endPoint x: 405, endPoint y: 261, distance: 15.3
click at [402, 276] on div "× Shipping Documents [Label] Close" at bounding box center [525, 258] width 1051 height 517
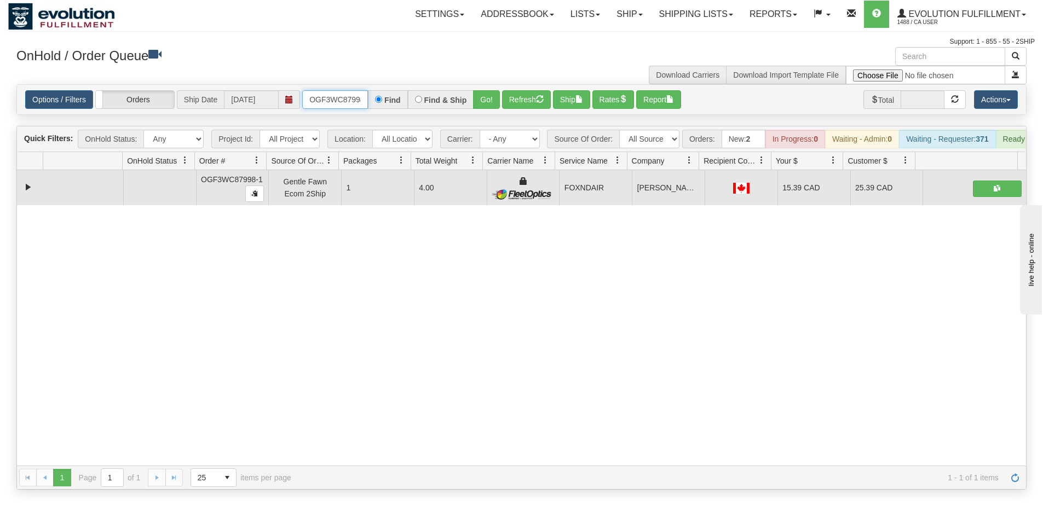
click at [334, 107] on input "OGF3WC87998-1" at bounding box center [335, 99] width 66 height 19
click at [483, 97] on button "Go!" at bounding box center [486, 99] width 27 height 19
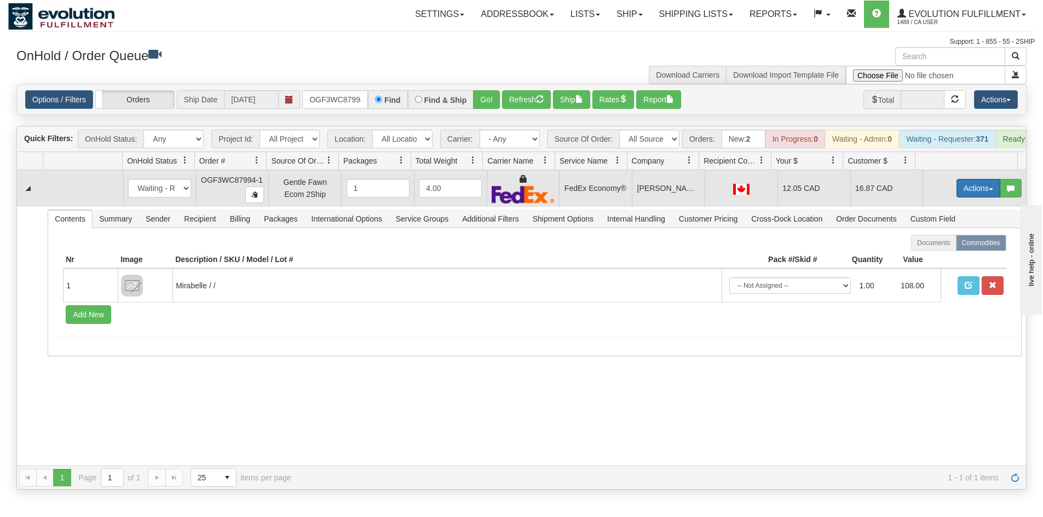
click at [971, 198] on button "Actions" at bounding box center [978, 188] width 44 height 19
click at [942, 258] on link "Ship" at bounding box center [956, 252] width 88 height 14
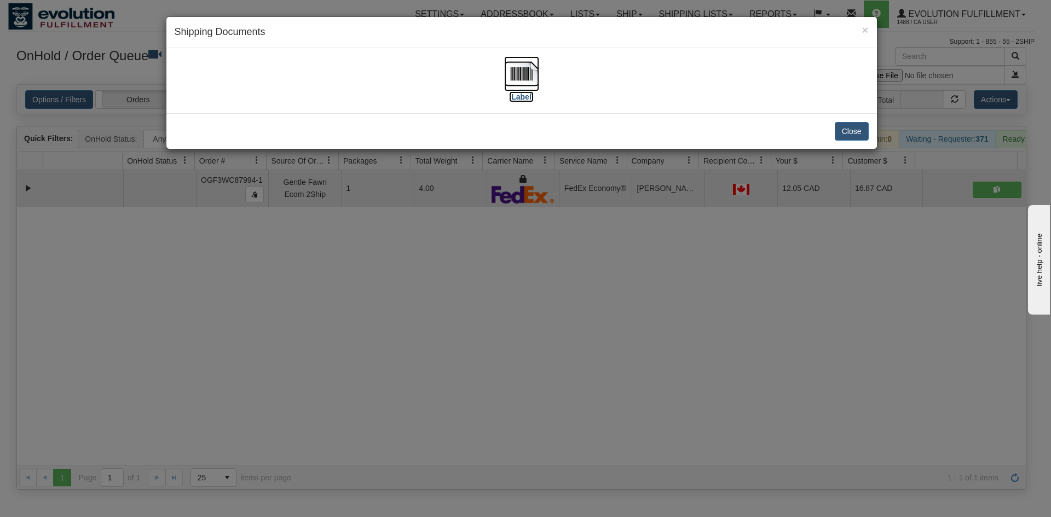
click at [517, 84] on img at bounding box center [521, 73] width 35 height 35
click at [492, 275] on div "× Shipping Documents [Label] Close" at bounding box center [525, 258] width 1051 height 517
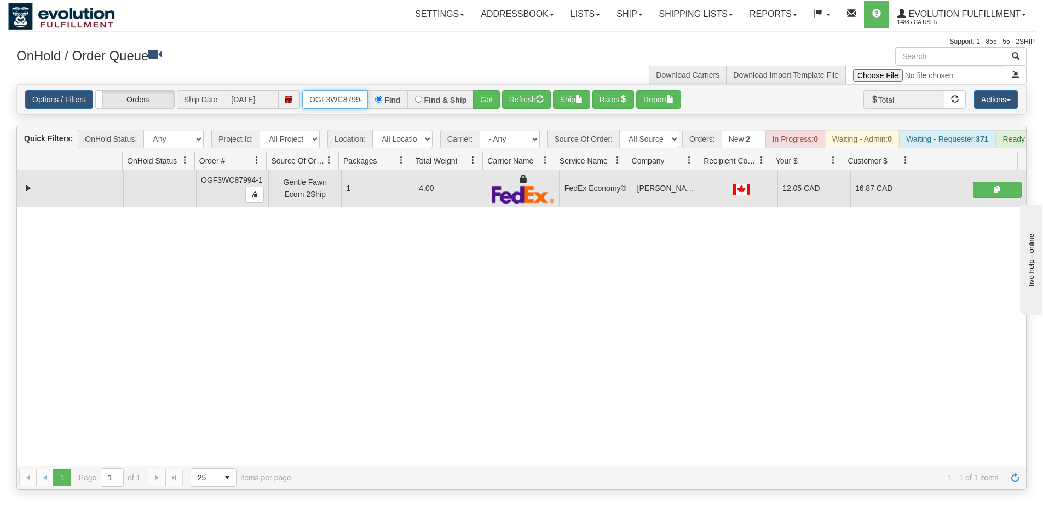
click at [336, 103] on input "OGF3WC87994-1" at bounding box center [335, 99] width 66 height 19
click at [487, 93] on button "Go!" at bounding box center [486, 99] width 27 height 19
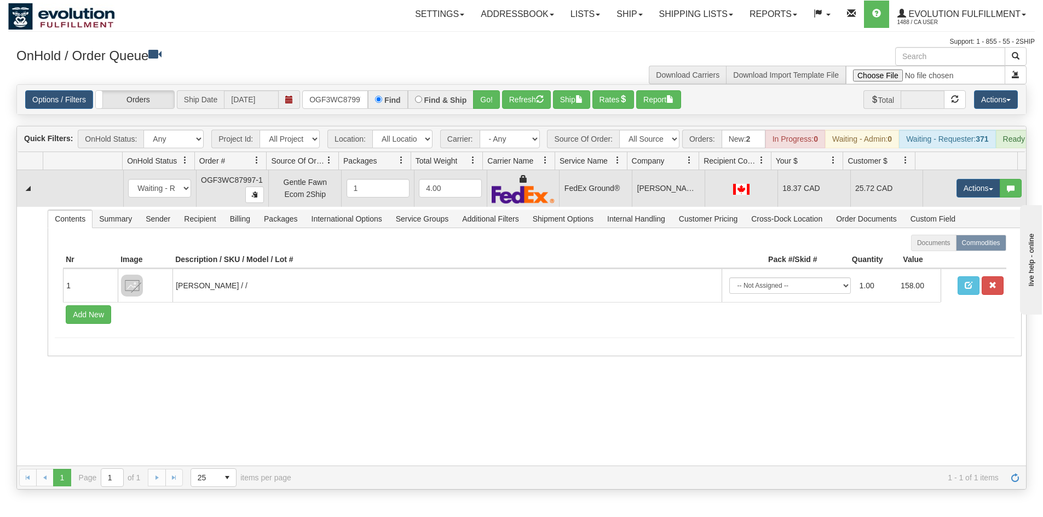
click at [940, 200] on td "Actions Open Refresh Rates Rate All Services Ship Delete Edit Items" at bounding box center [974, 188] width 103 height 37
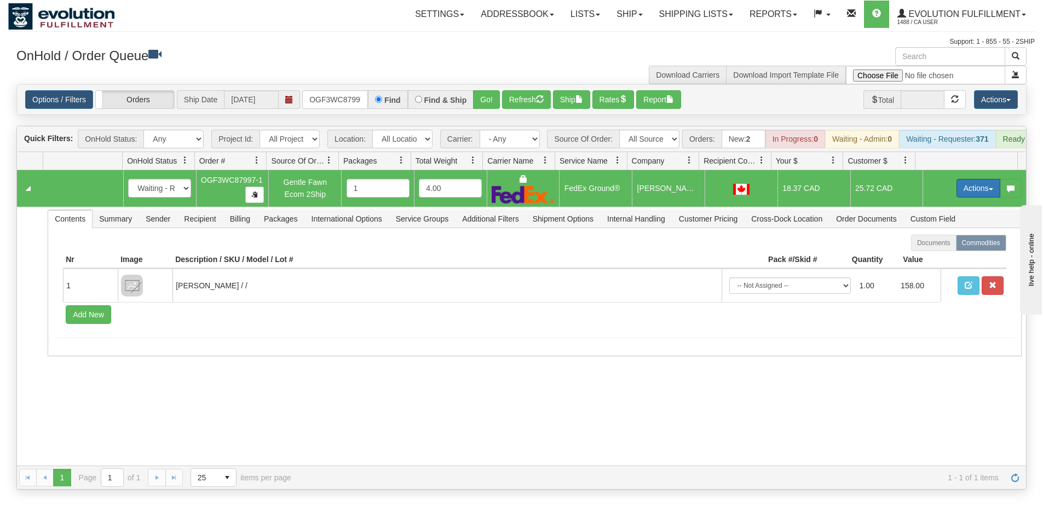
click at [956, 196] on button "Actions" at bounding box center [978, 188] width 44 height 19
click at [934, 256] on span "Ship" at bounding box center [934, 251] width 23 height 9
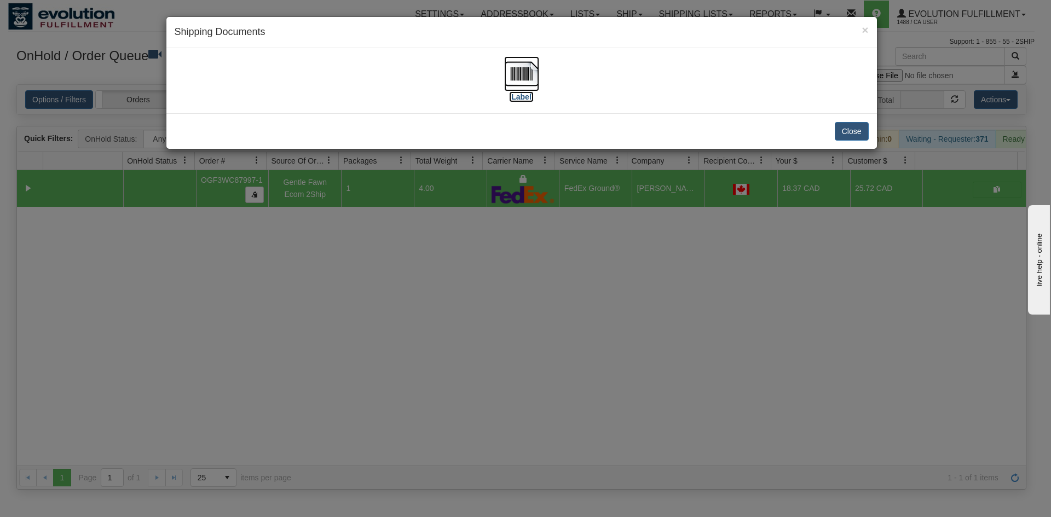
click at [513, 72] on img at bounding box center [521, 73] width 35 height 35
click at [451, 371] on div "× Shipping Documents [Label] Close" at bounding box center [525, 258] width 1051 height 517
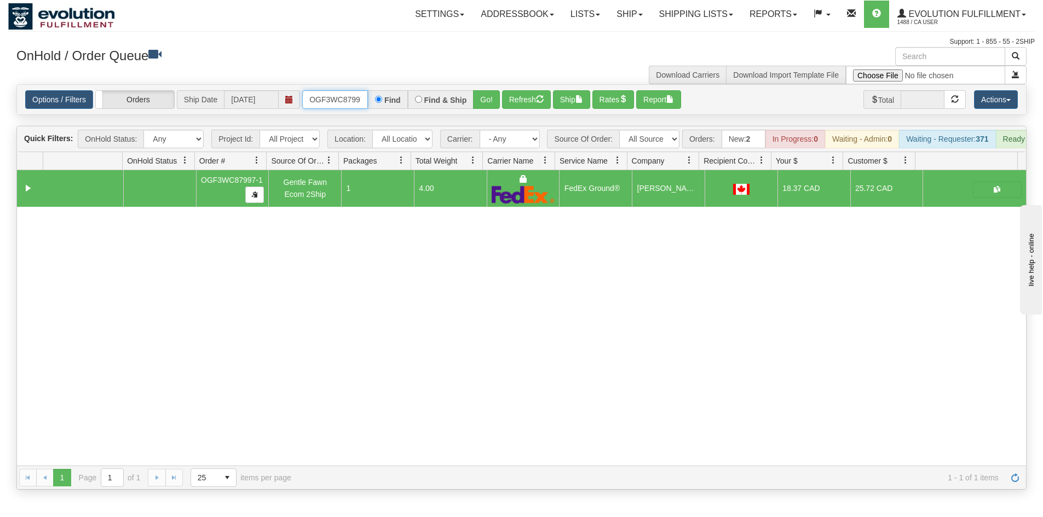
click at [351, 106] on input "OGF3WC87997-1" at bounding box center [335, 99] width 66 height 19
type input "OGF3WC88001-1"
click at [481, 94] on button "Go!" at bounding box center [486, 99] width 27 height 19
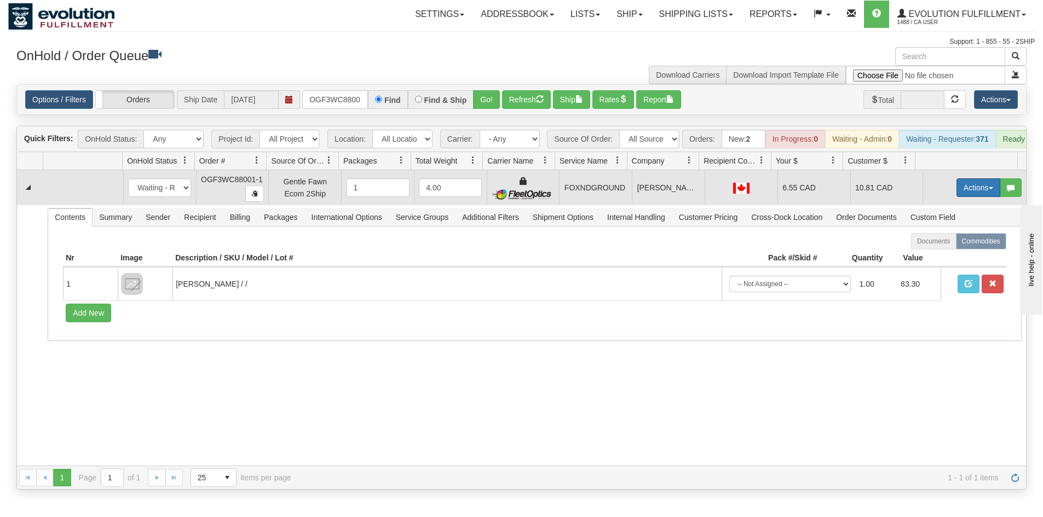
click at [956, 189] on button "Actions" at bounding box center [978, 187] width 44 height 19
click at [935, 256] on span "Ship" at bounding box center [934, 251] width 23 height 9
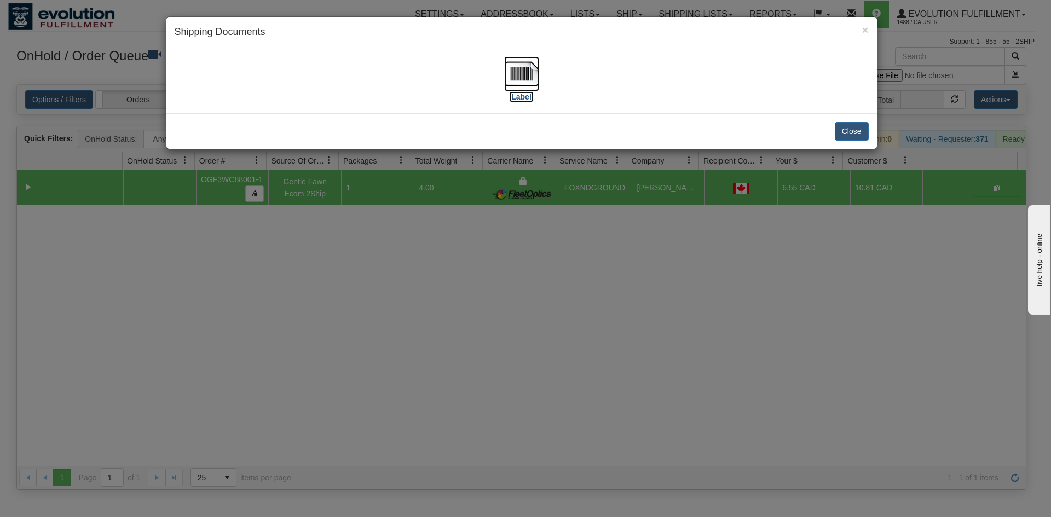
click at [522, 76] on img at bounding box center [521, 73] width 35 height 35
drag, startPoint x: 596, startPoint y: 391, endPoint x: 339, endPoint y: 22, distance: 449.4
click at [600, 382] on div "× Shipping Documents [Label] Close" at bounding box center [525, 258] width 1051 height 517
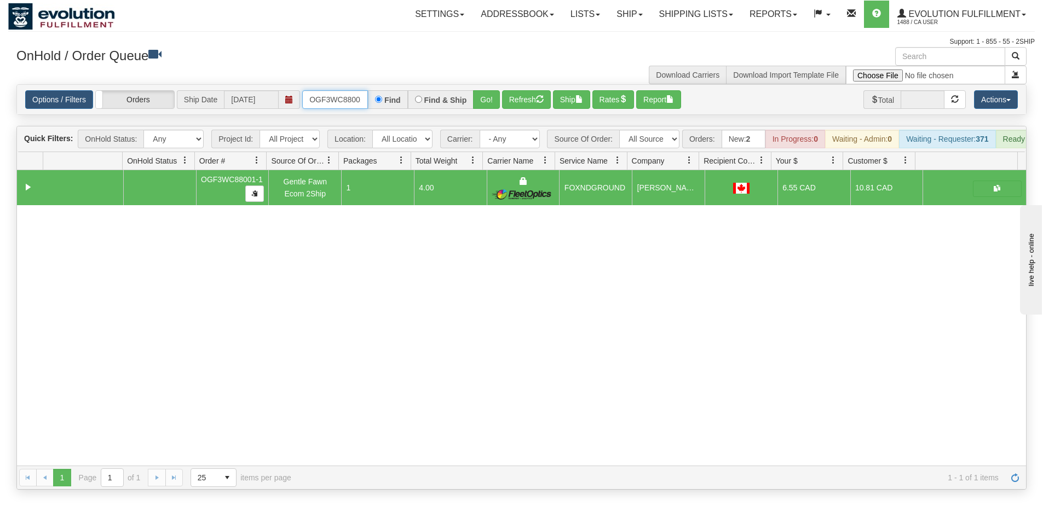
click at [344, 99] on input "OGF3WC88001-1" at bounding box center [335, 99] width 66 height 19
click at [484, 106] on button "Go!" at bounding box center [486, 99] width 27 height 19
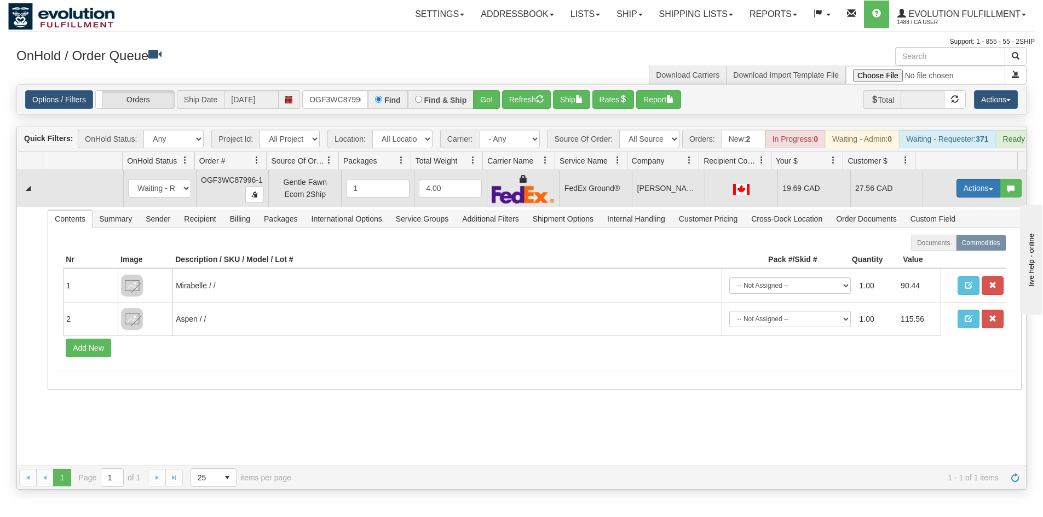
drag, startPoint x: 960, startPoint y: 200, endPoint x: 922, endPoint y: 272, distance: 80.6
click at [959, 198] on button "Actions" at bounding box center [978, 188] width 44 height 19
click at [925, 256] on span "Ship" at bounding box center [934, 251] width 23 height 9
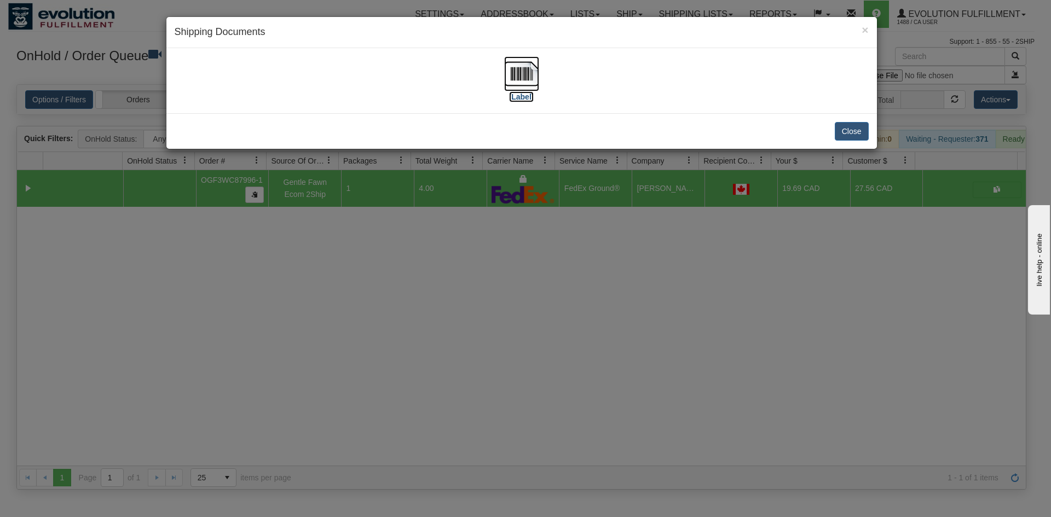
click at [524, 82] on img at bounding box center [521, 73] width 35 height 35
drag, startPoint x: 550, startPoint y: 426, endPoint x: 443, endPoint y: 227, distance: 225.8
click at [550, 417] on div "× Shipping Documents [Label] Close" at bounding box center [525, 258] width 1051 height 517
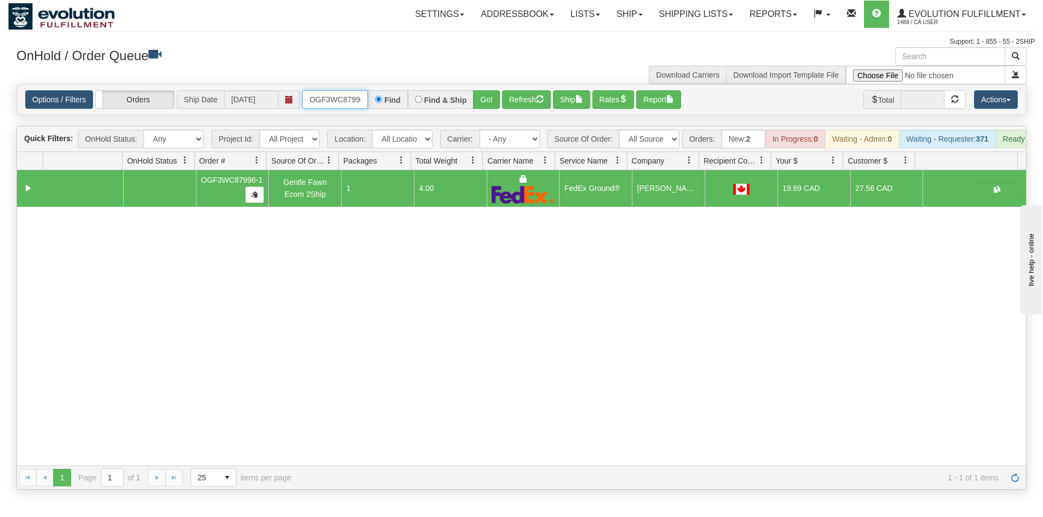
click at [339, 101] on input "OGF3WC87996-1" at bounding box center [335, 99] width 66 height 19
click at [483, 88] on div "Options / Filters Group Shipments Orders Ship Date [DATE] oGF3WC88000-1 Find Fi…" at bounding box center [521, 100] width 1009 height 30
click at [487, 99] on button "Go!" at bounding box center [486, 99] width 27 height 19
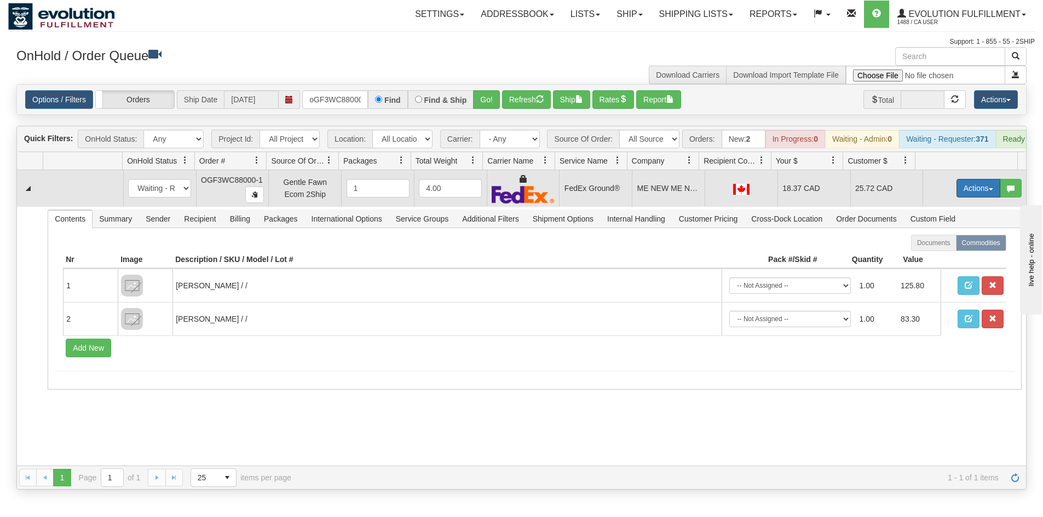
click at [974, 194] on button "Actions" at bounding box center [978, 188] width 44 height 19
click at [932, 256] on span "Ship" at bounding box center [934, 251] width 23 height 9
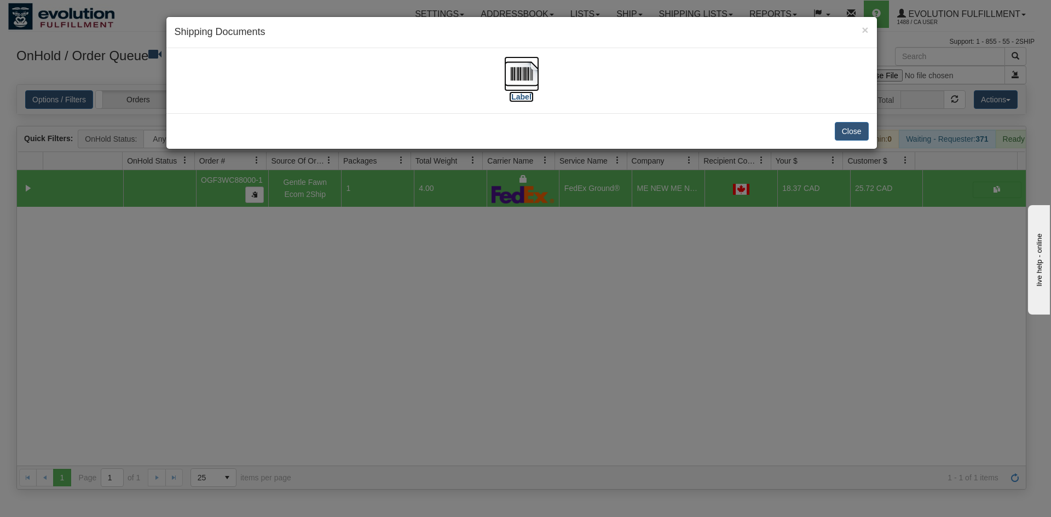
click at [528, 60] on img at bounding box center [521, 73] width 35 height 35
drag, startPoint x: 478, startPoint y: 424, endPoint x: 247, endPoint y: 2, distance: 480.7
click at [479, 411] on div "× Shipping Documents [Label] Close" at bounding box center [525, 258] width 1051 height 517
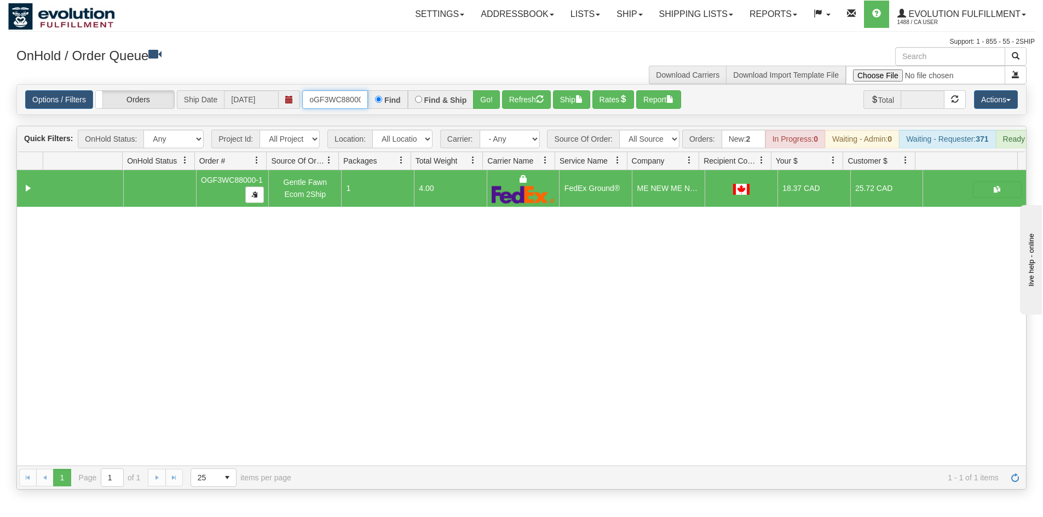
click at [350, 102] on input "oGF3WC88000-1" at bounding box center [335, 99] width 66 height 19
type input "oGF3WC88002-1"
click at [485, 108] on button "Go!" at bounding box center [486, 99] width 27 height 19
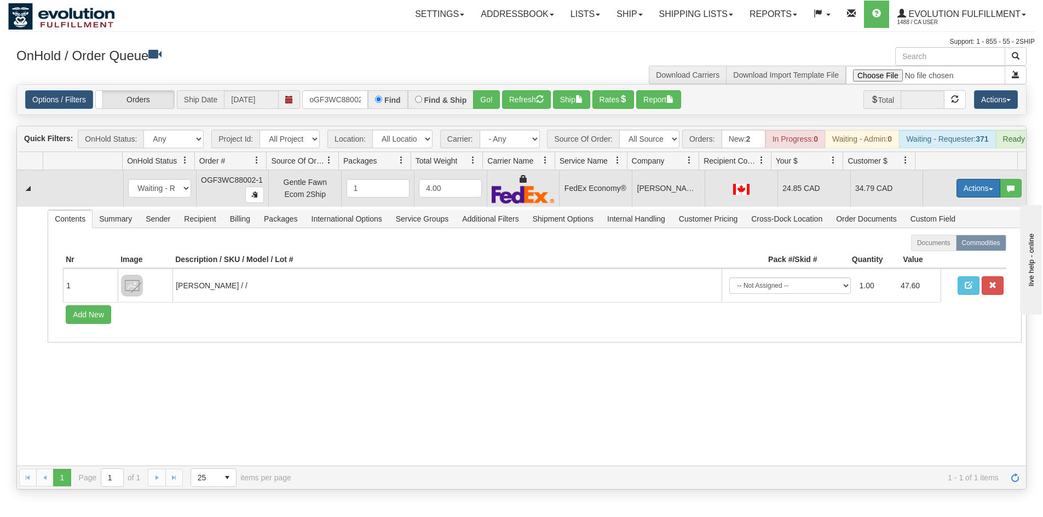
click at [960, 198] on button "Actions" at bounding box center [978, 188] width 44 height 19
click at [938, 259] on link "Ship" at bounding box center [956, 252] width 88 height 14
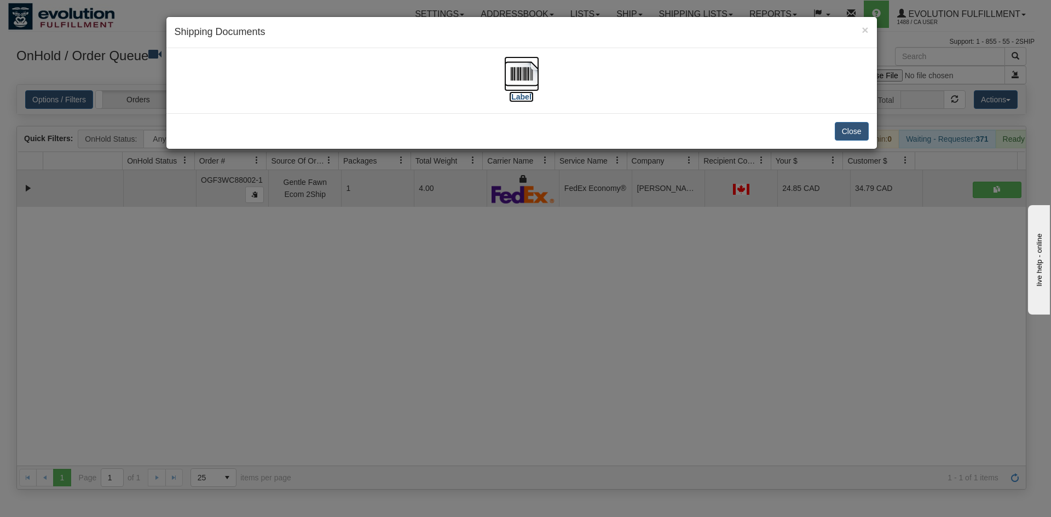
click at [532, 88] on img at bounding box center [521, 73] width 35 height 35
drag, startPoint x: 262, startPoint y: 376, endPoint x: 285, endPoint y: 319, distance: 61.7
click at [267, 373] on div "× Shipping Documents [Label] Close" at bounding box center [525, 258] width 1051 height 517
